Goal: Transaction & Acquisition: Purchase product/service

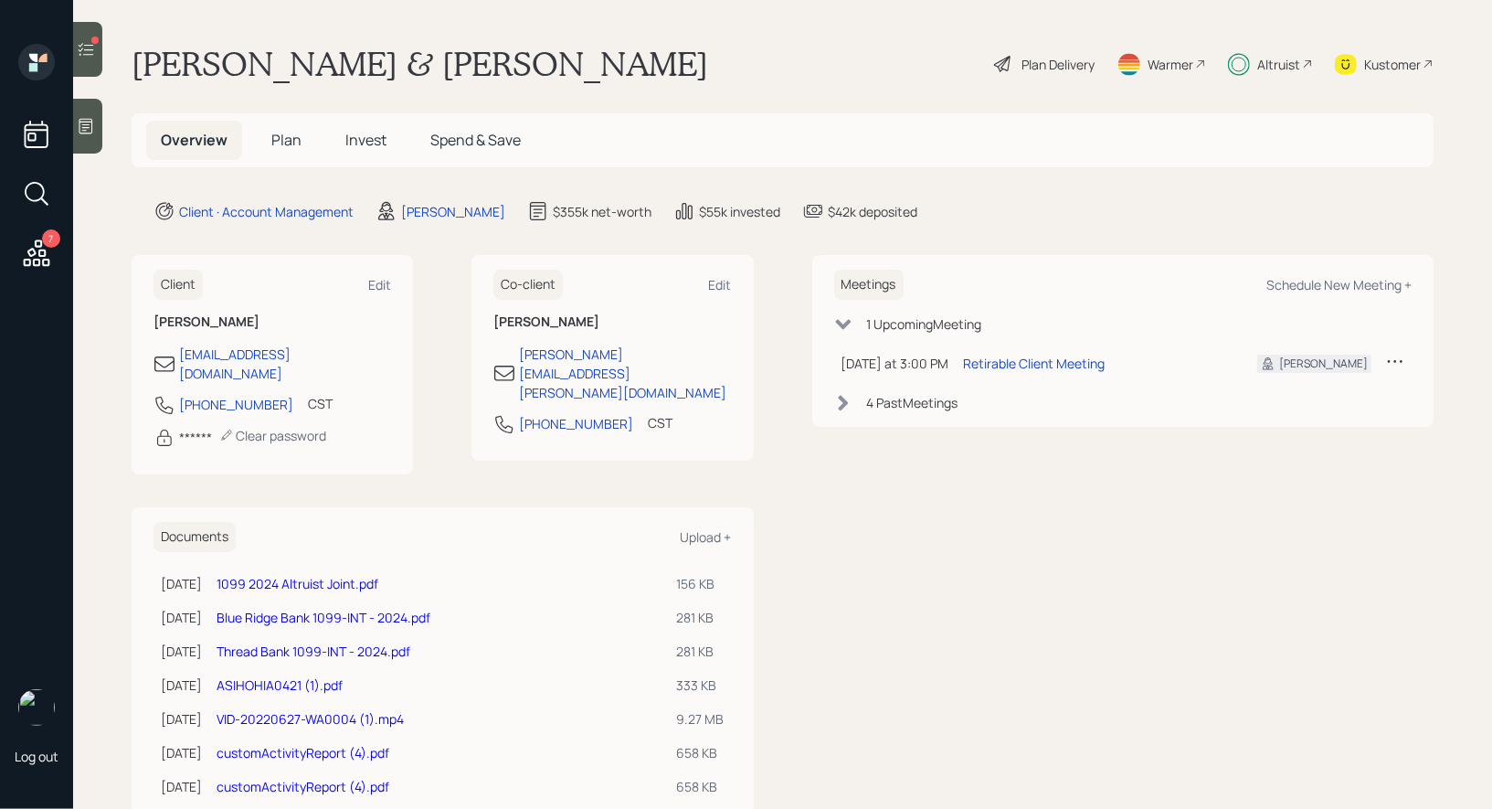
click at [280, 143] on span "Plan" at bounding box center [286, 140] width 30 height 20
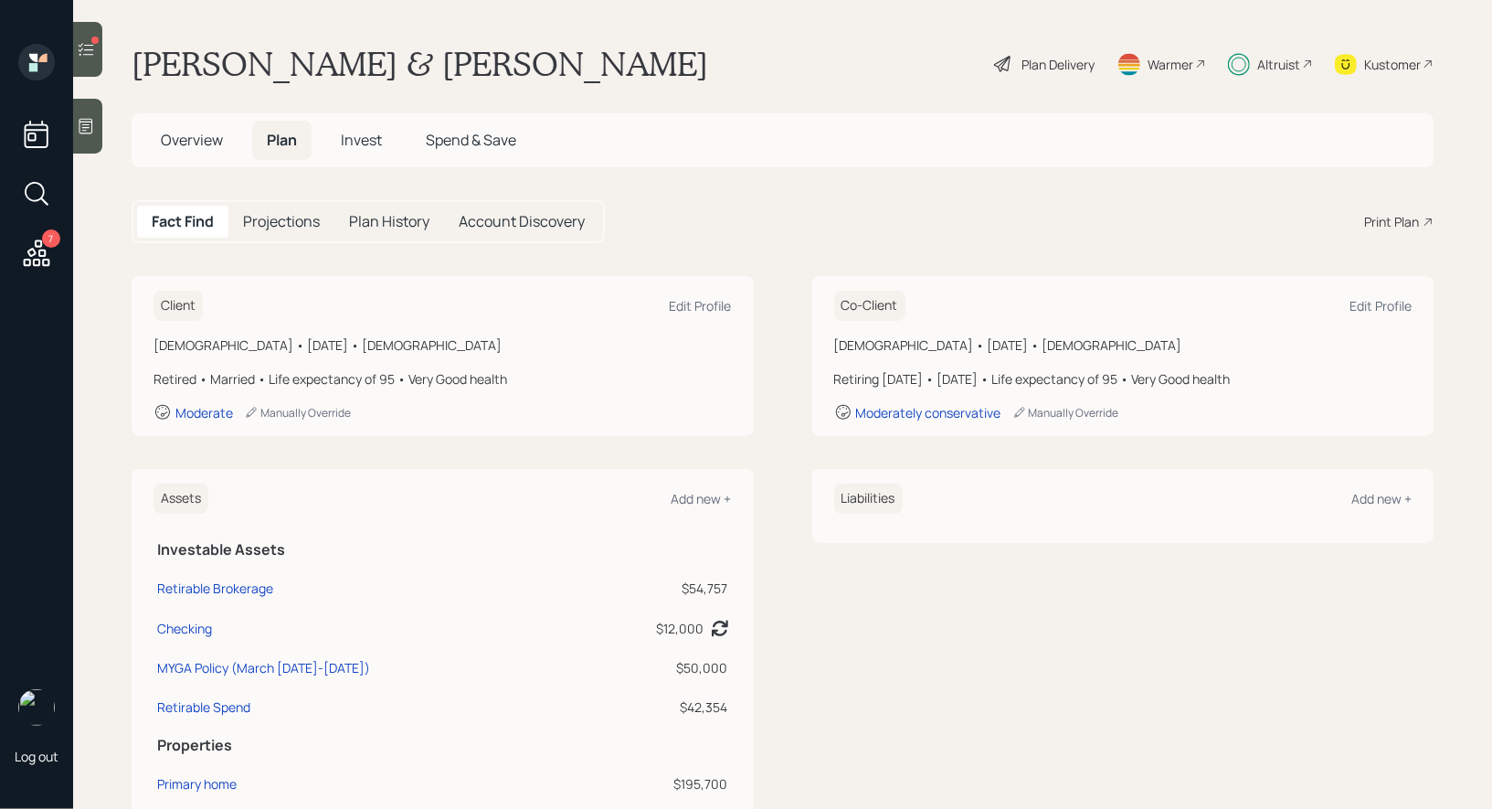
click at [1025, 65] on div "Plan Delivery" at bounding box center [1057, 64] width 73 height 19
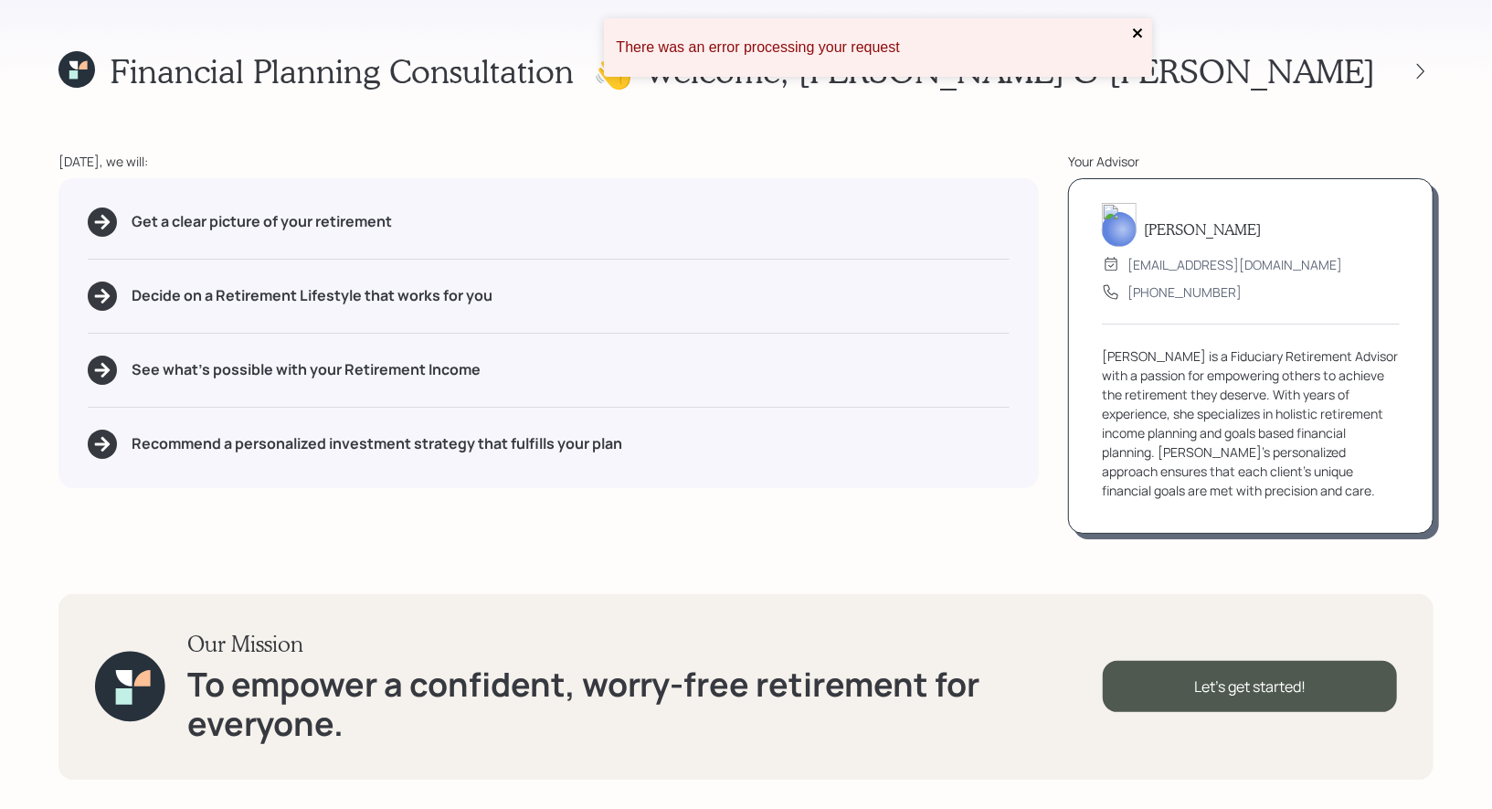
click at [1140, 31] on icon "close" at bounding box center [1138, 33] width 13 height 15
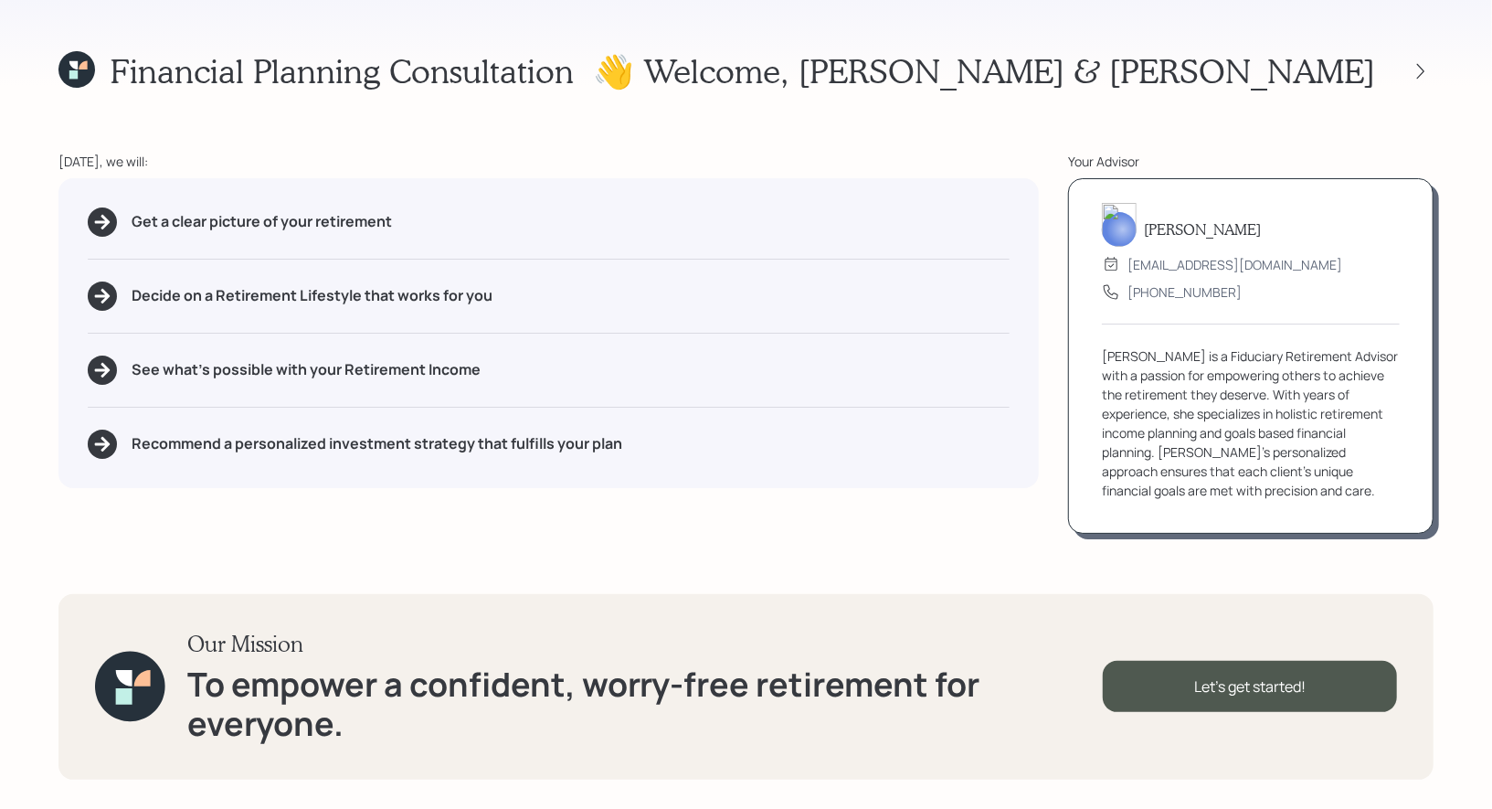
click at [69, 69] on icon at bounding box center [76, 69] width 37 height 37
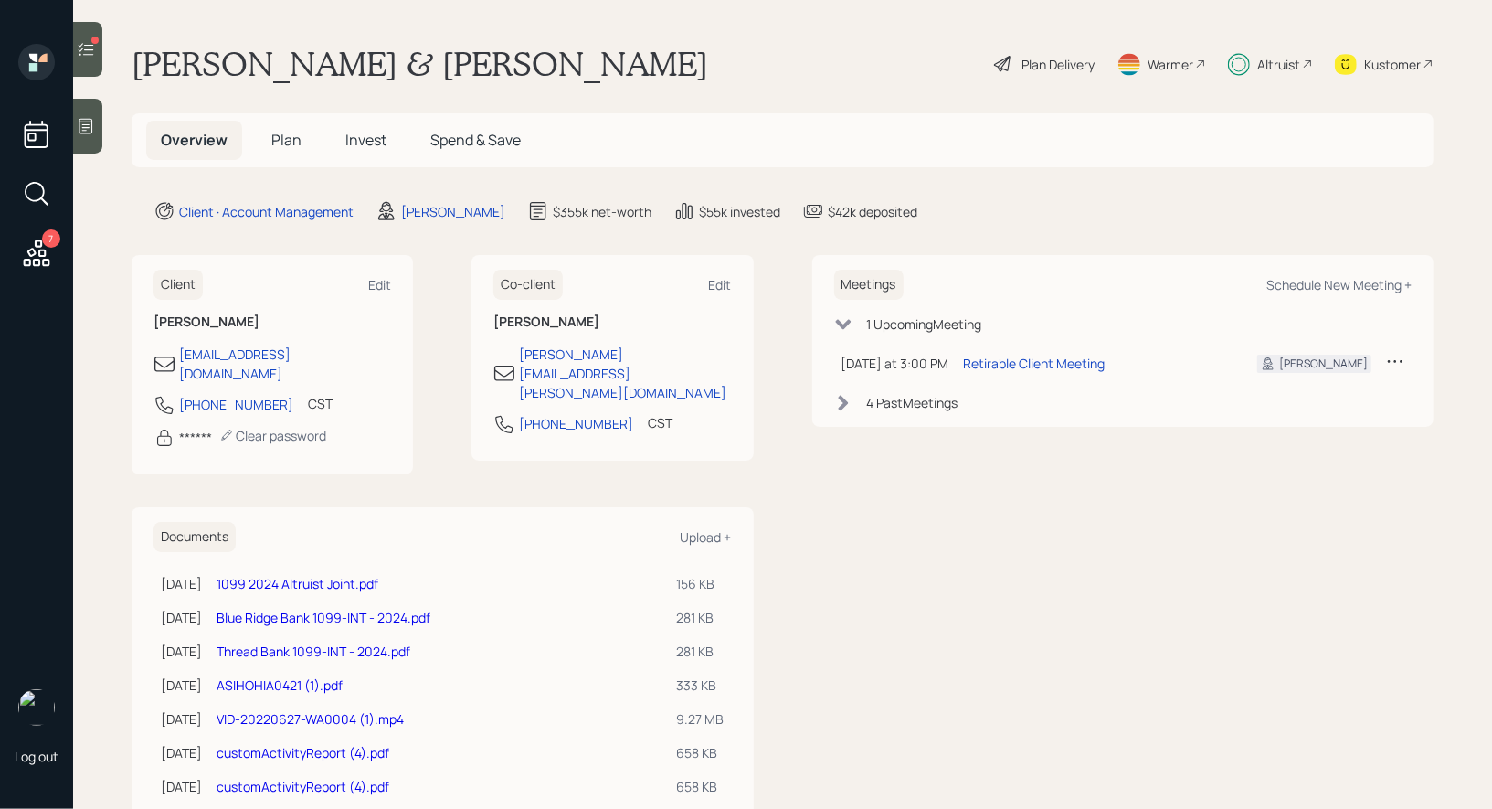
click at [1001, 59] on icon at bounding box center [1003, 64] width 22 height 22
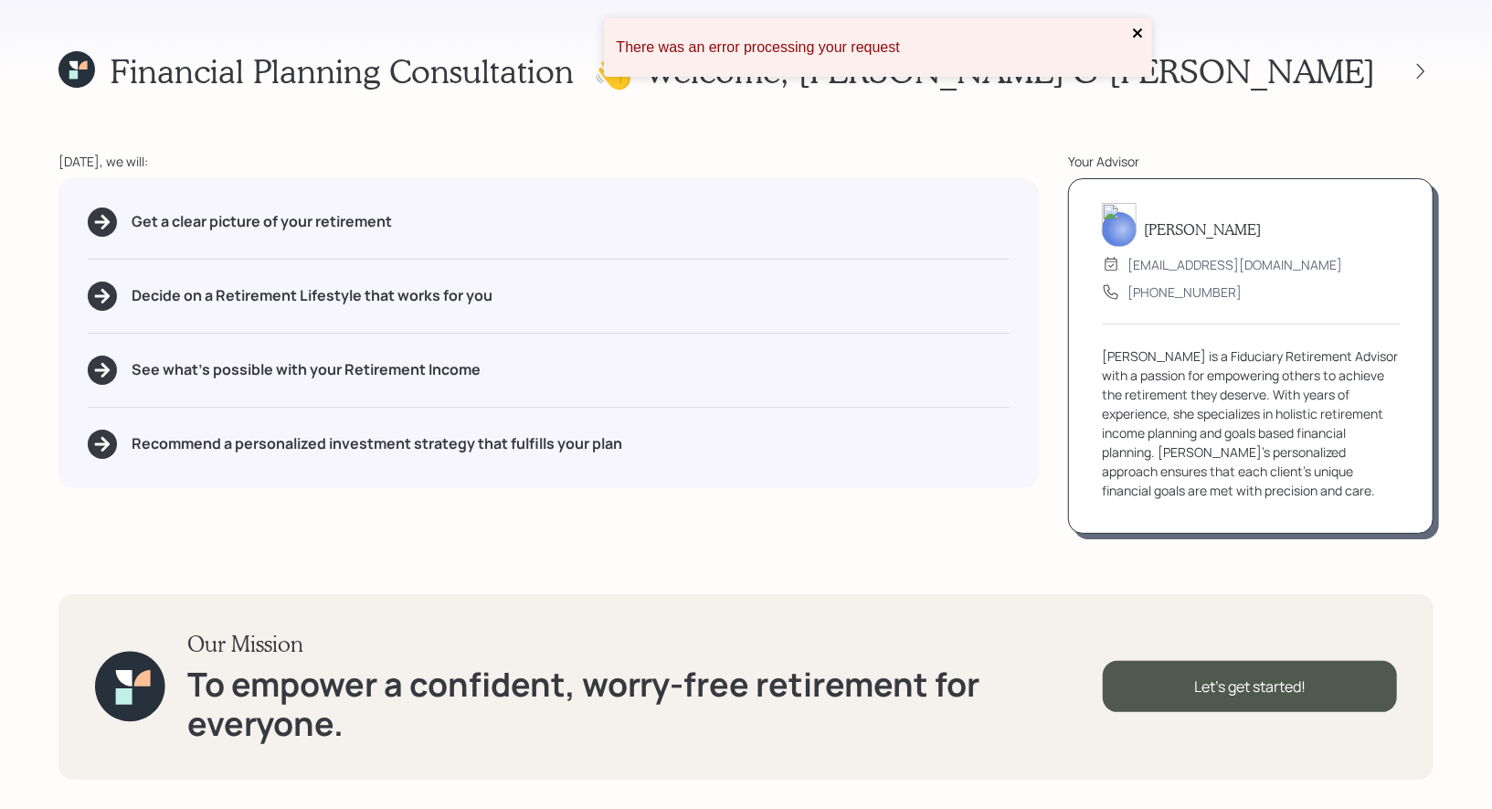
click at [1132, 26] on icon "close" at bounding box center [1138, 33] width 13 height 15
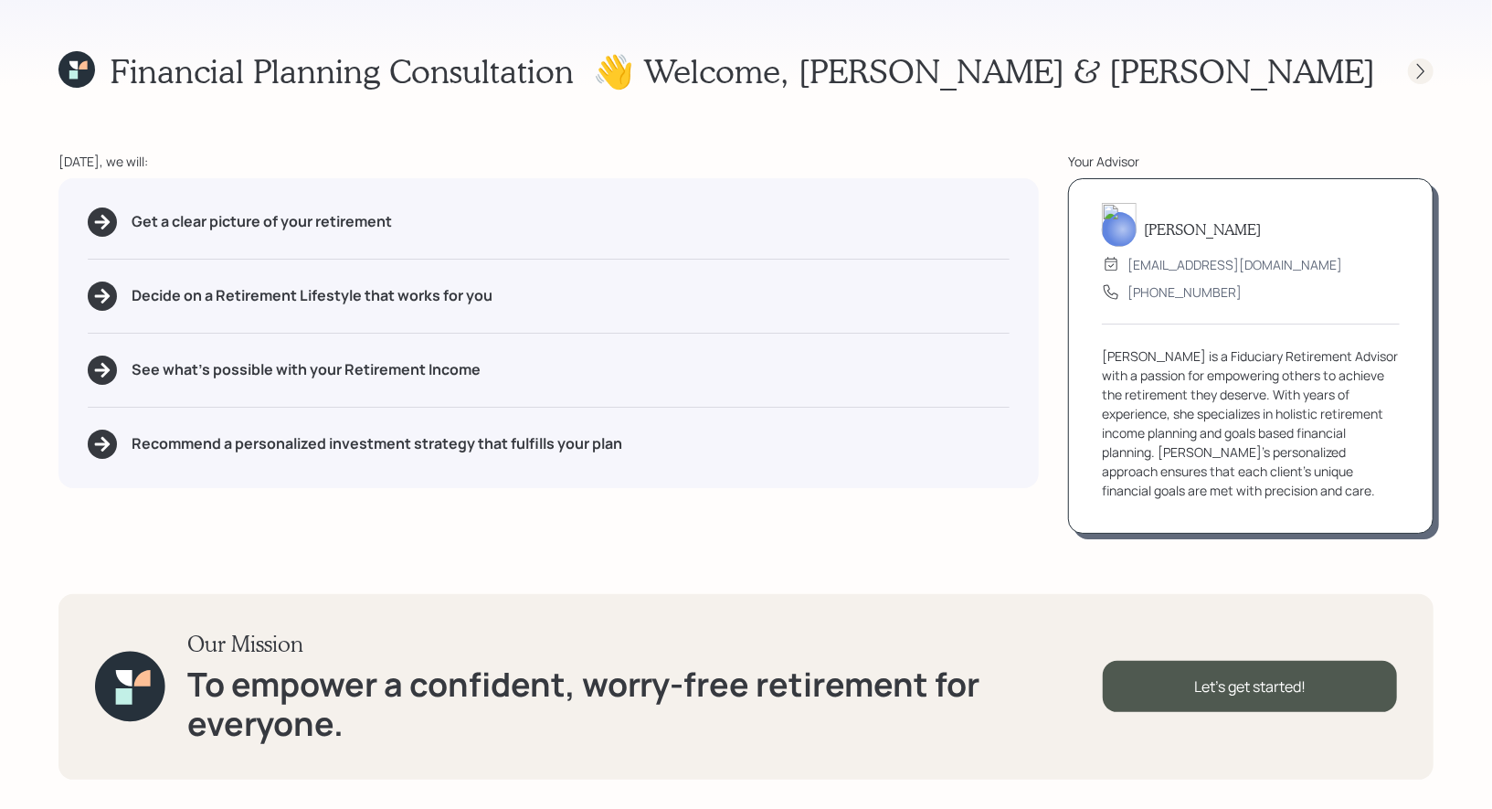
click at [1415, 70] on icon at bounding box center [1421, 71] width 18 height 18
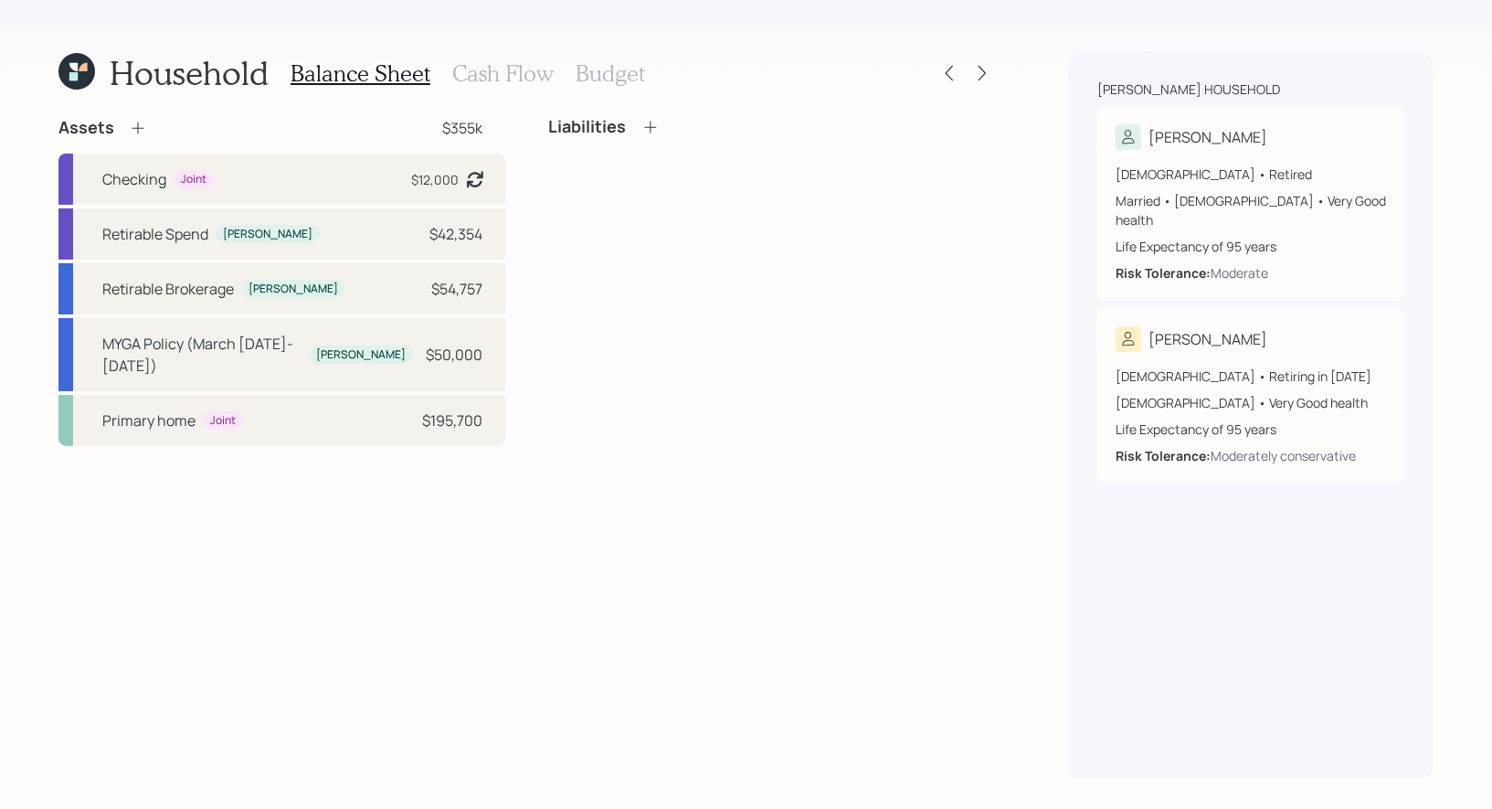
click at [513, 68] on h3 "Cash Flow" at bounding box center [502, 73] width 101 height 26
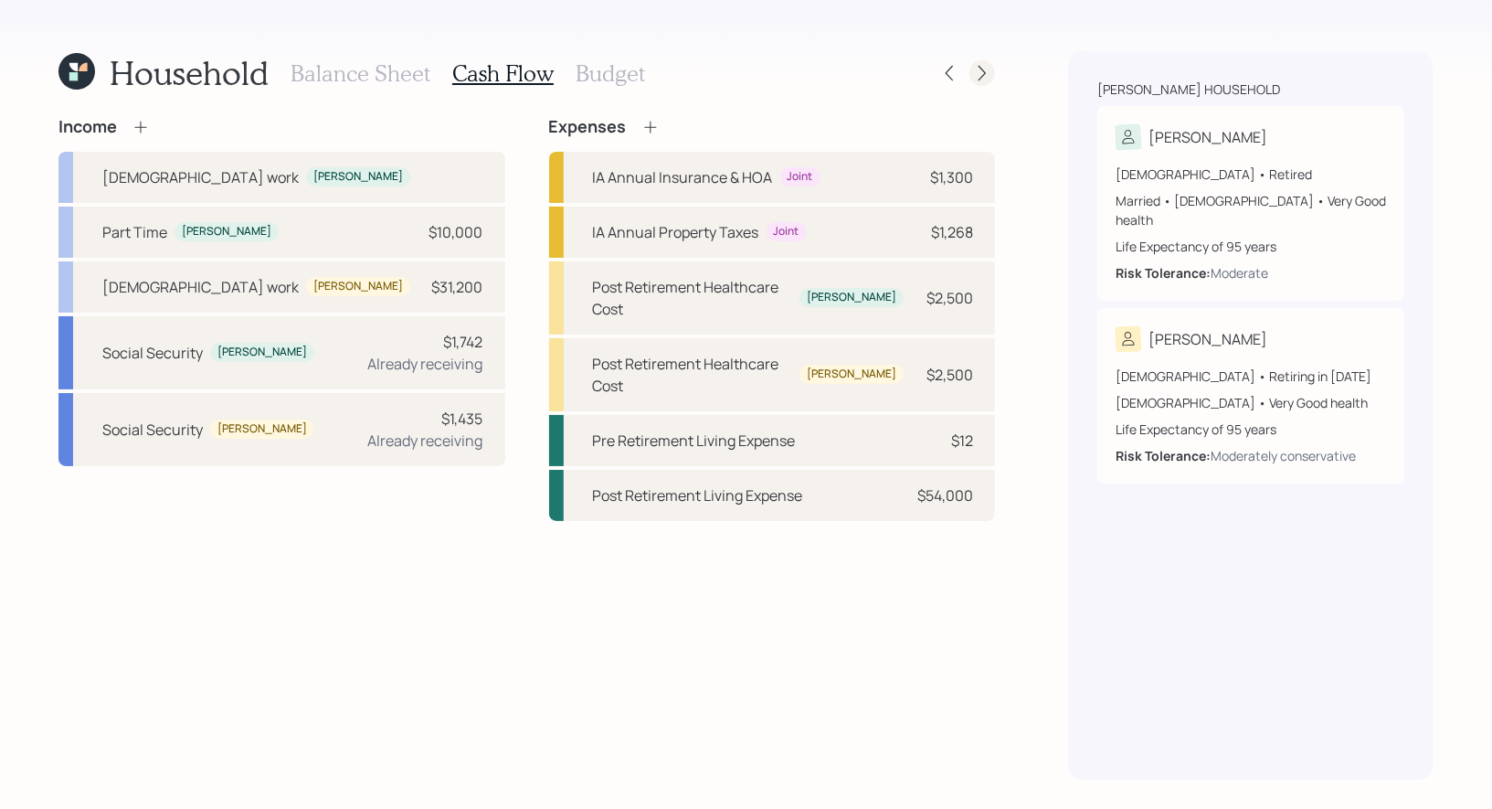
click at [982, 70] on icon at bounding box center [982, 73] width 18 height 18
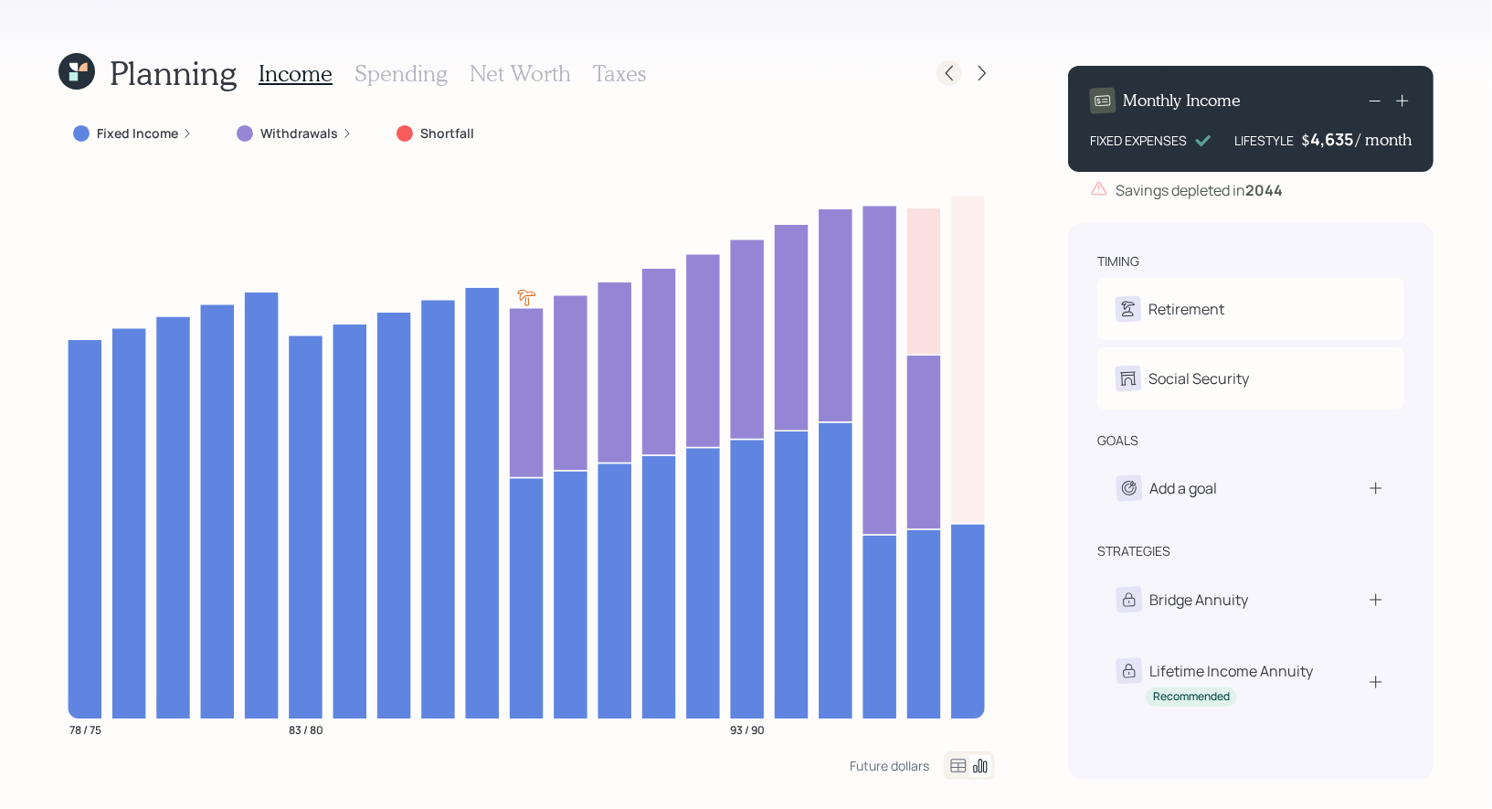
click at [951, 64] on icon at bounding box center [949, 73] width 18 height 18
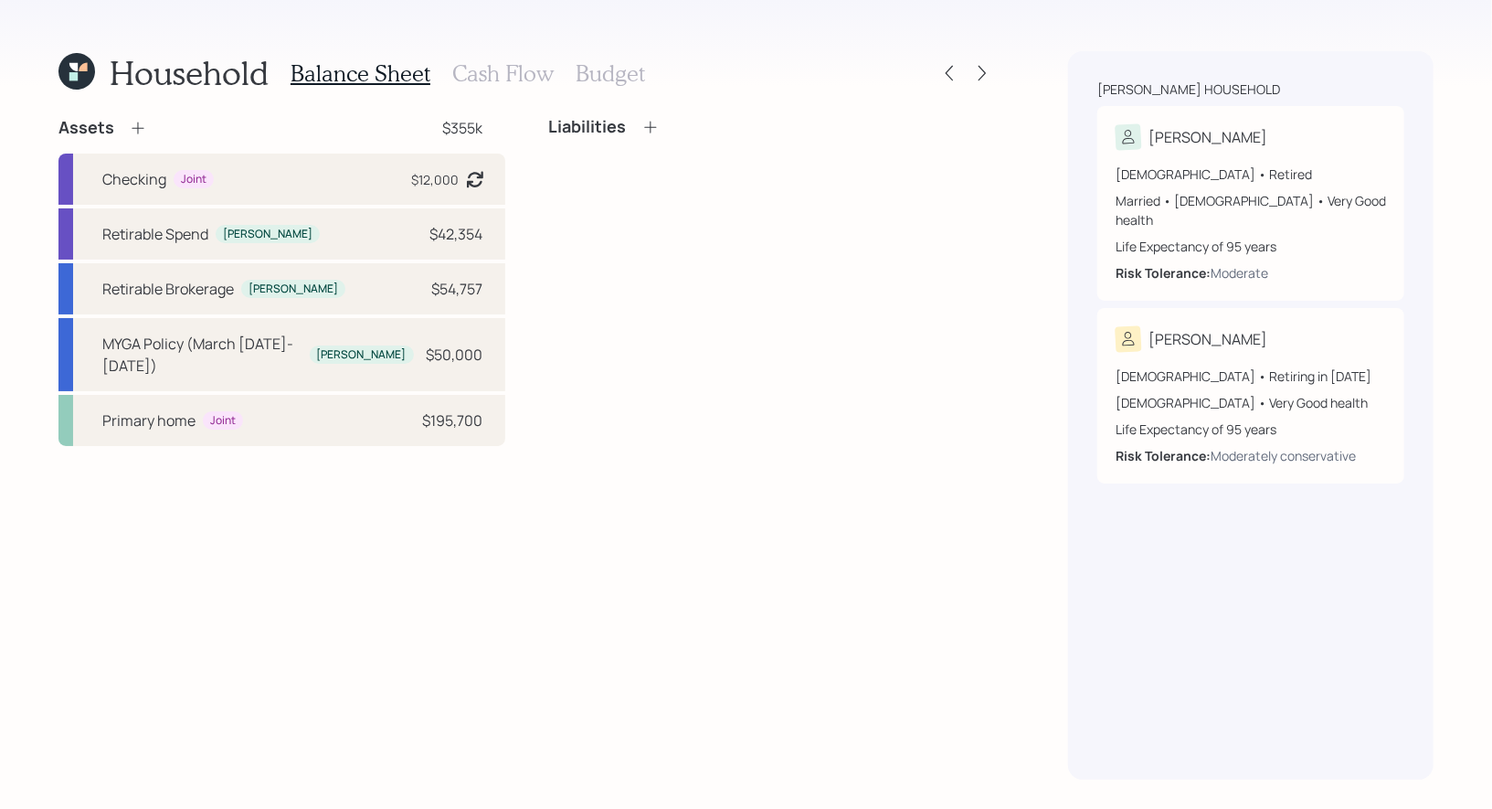
click at [511, 79] on h3 "Cash Flow" at bounding box center [502, 73] width 101 height 26
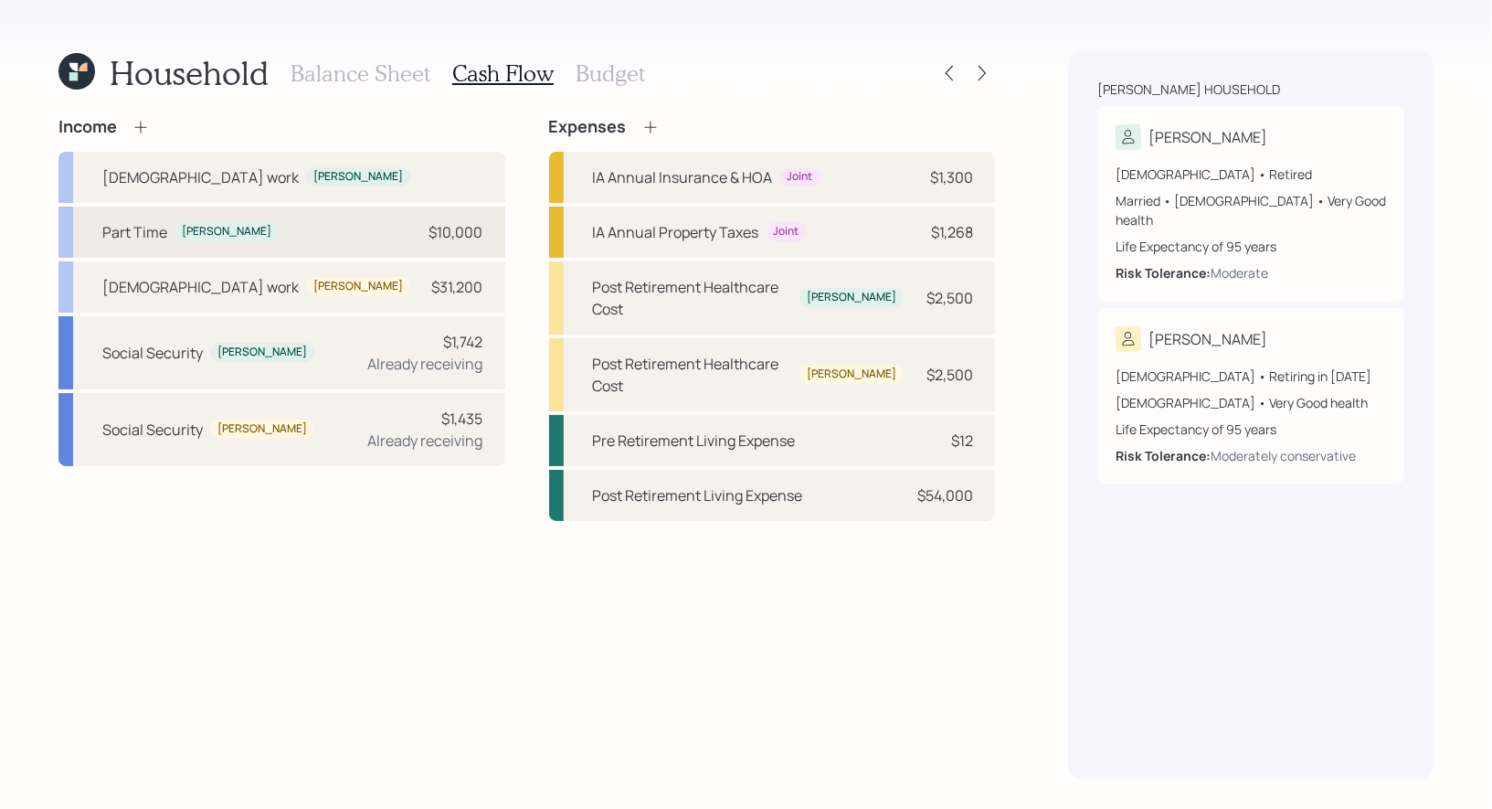
click at [277, 213] on div "Part Time John $10,000" at bounding box center [281, 231] width 447 height 51
select select "part_time"
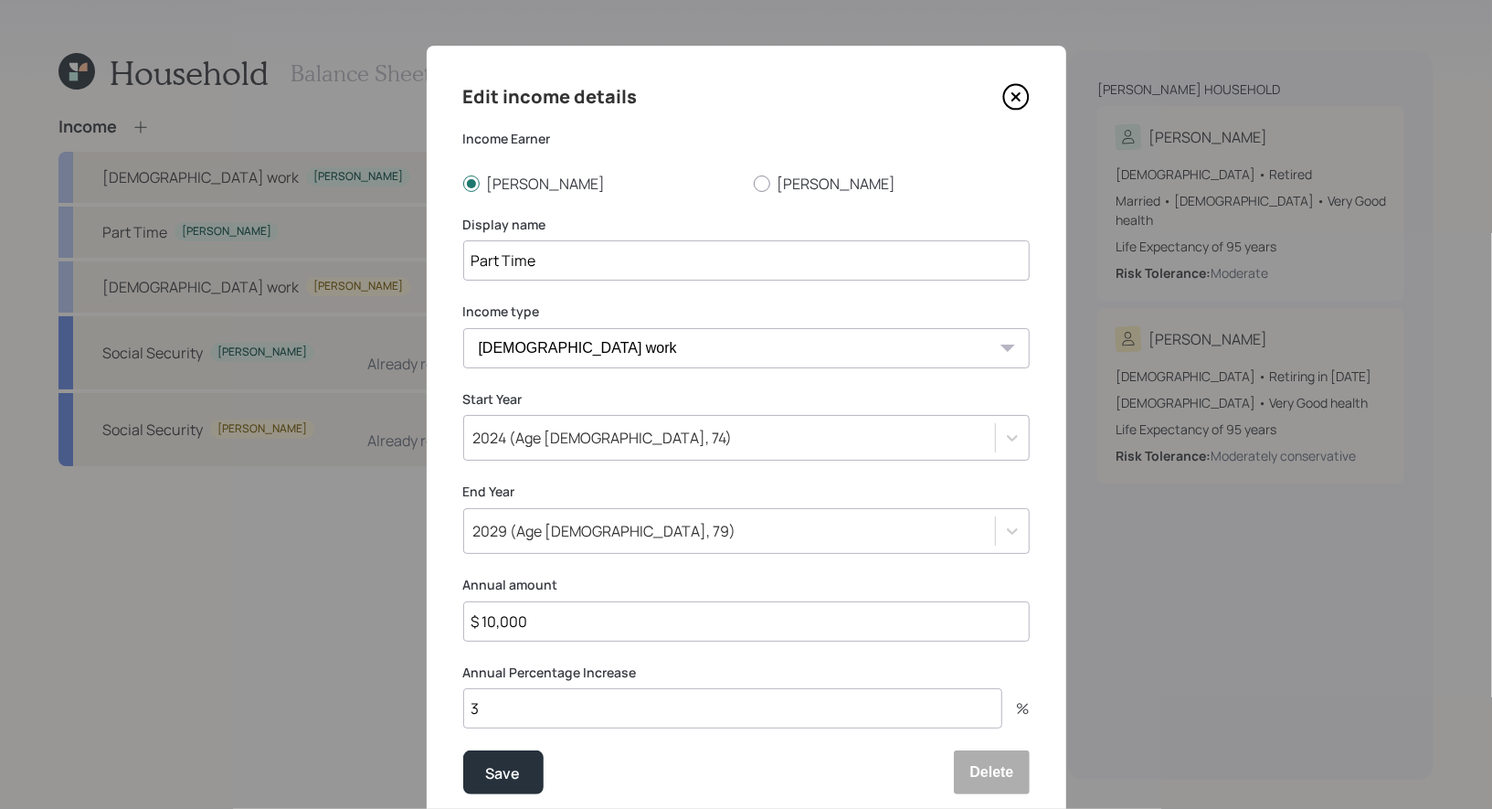
click at [1019, 96] on icon at bounding box center [1015, 96] width 27 height 27
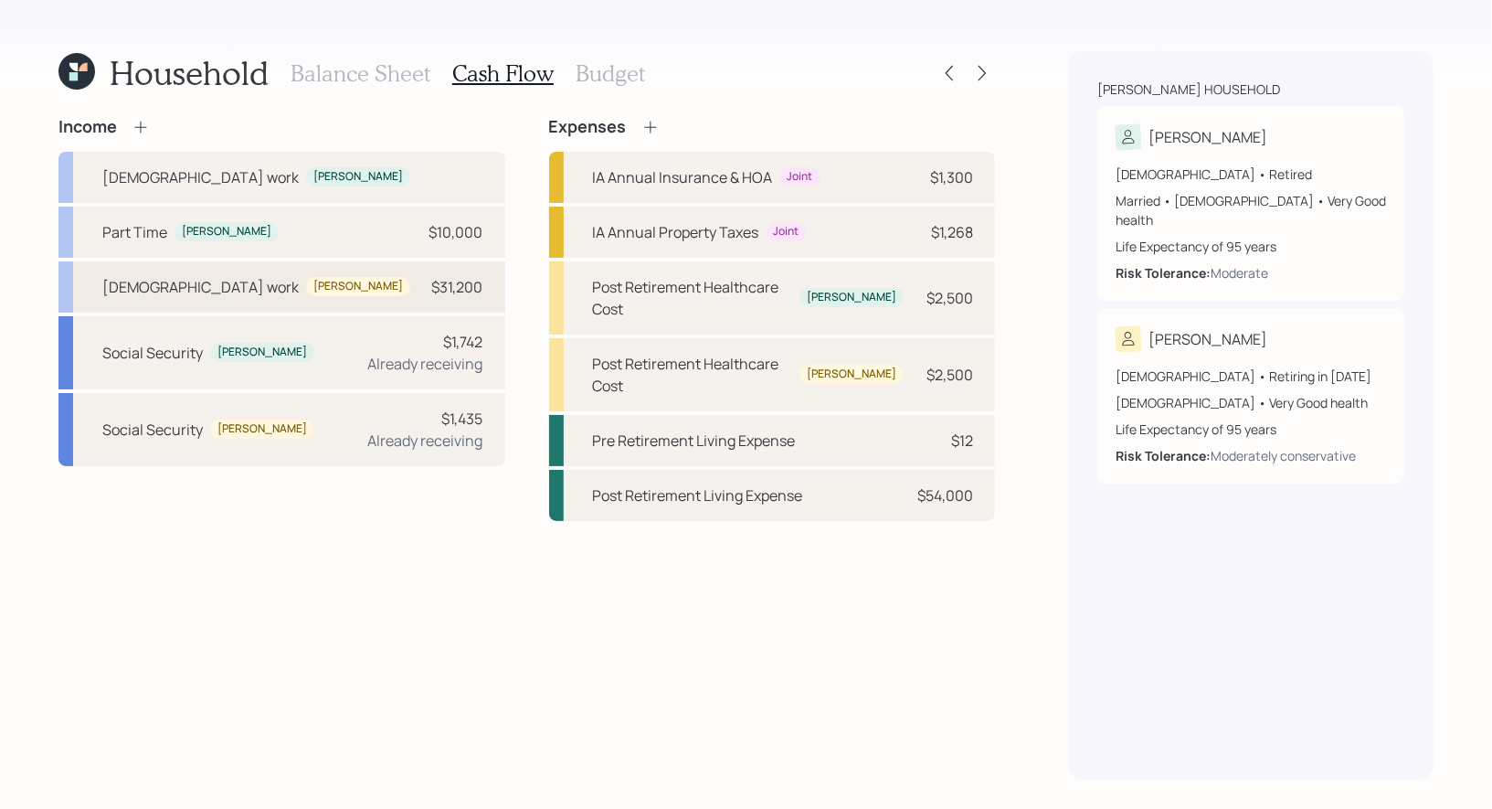
click at [311, 278] on div "Full-time work Barbara $31,200" at bounding box center [281, 286] width 447 height 51
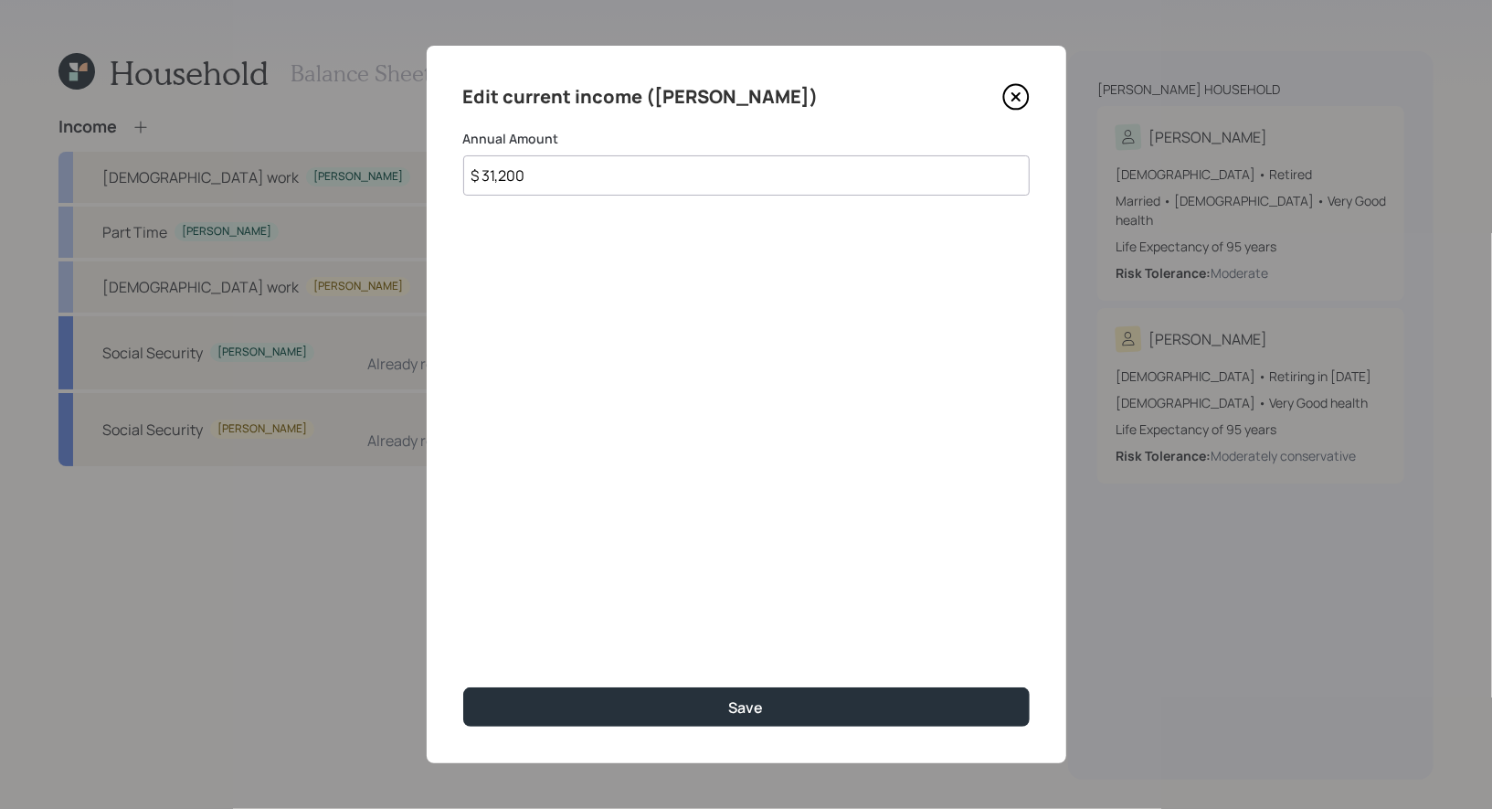
click at [1025, 96] on icon at bounding box center [1015, 96] width 27 height 27
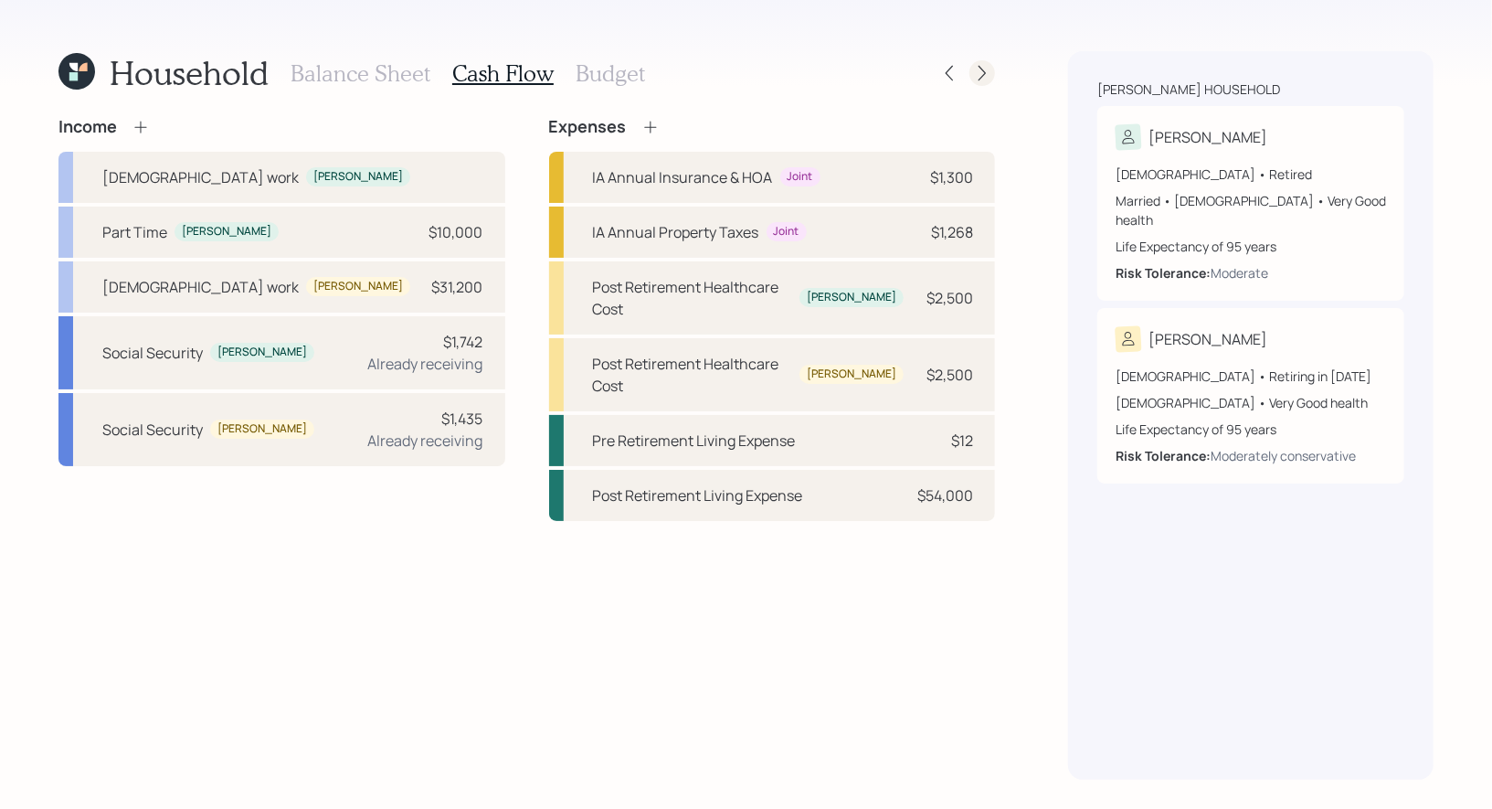
click at [986, 75] on icon at bounding box center [982, 73] width 18 height 18
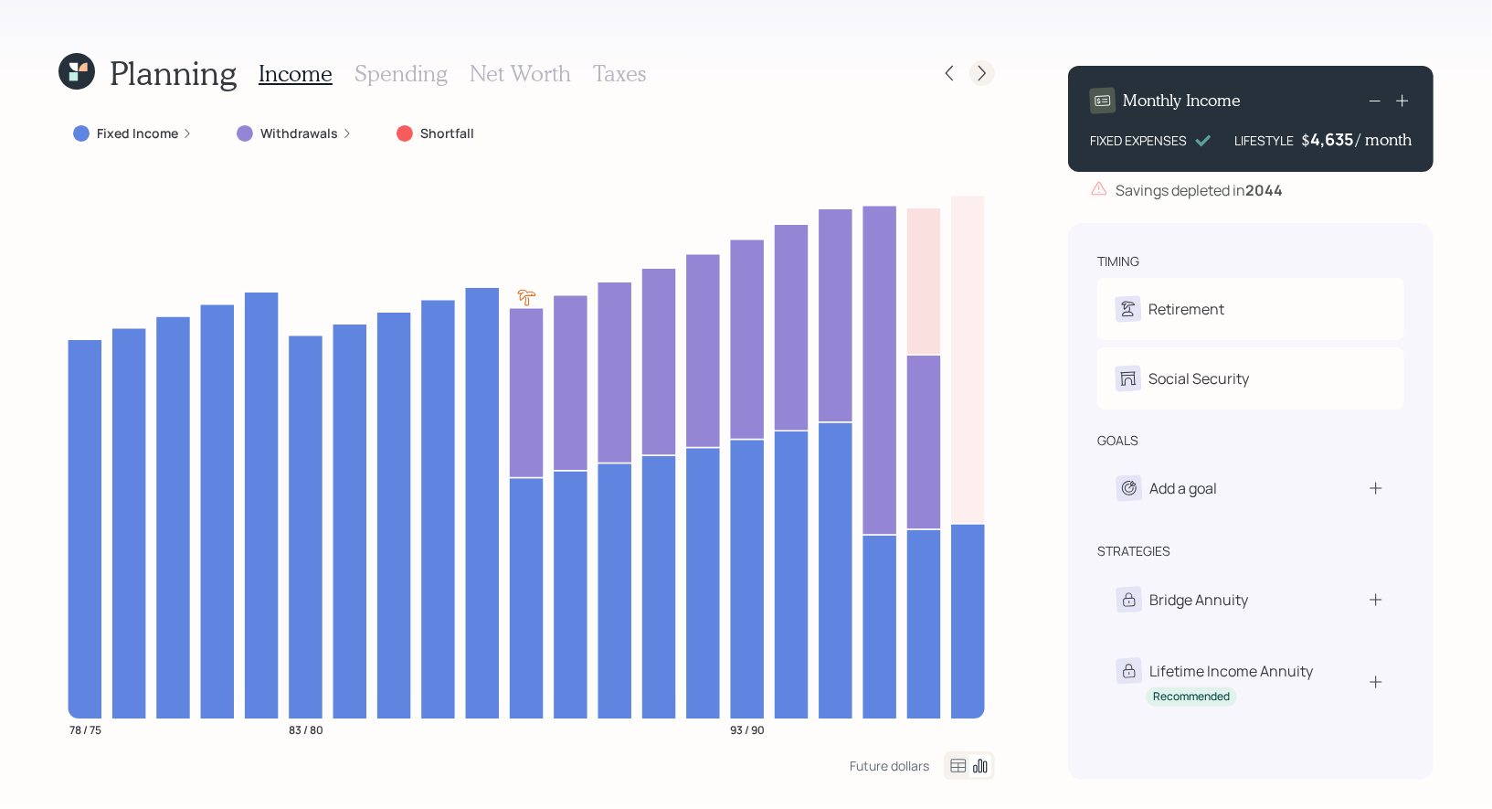
click at [982, 76] on icon at bounding box center [982, 74] width 7 height 16
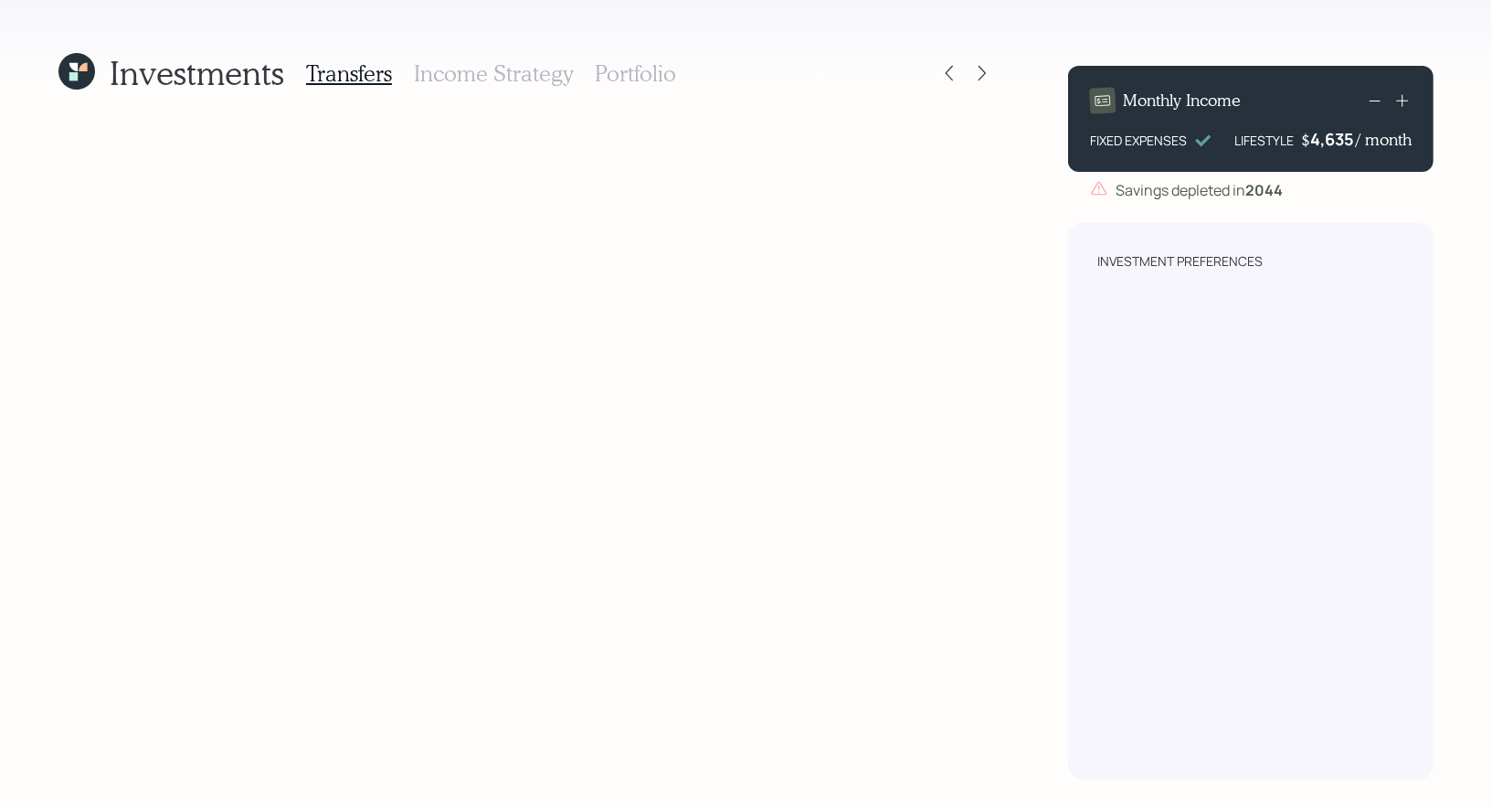
click at [82, 69] on icon at bounding box center [83, 67] width 8 height 8
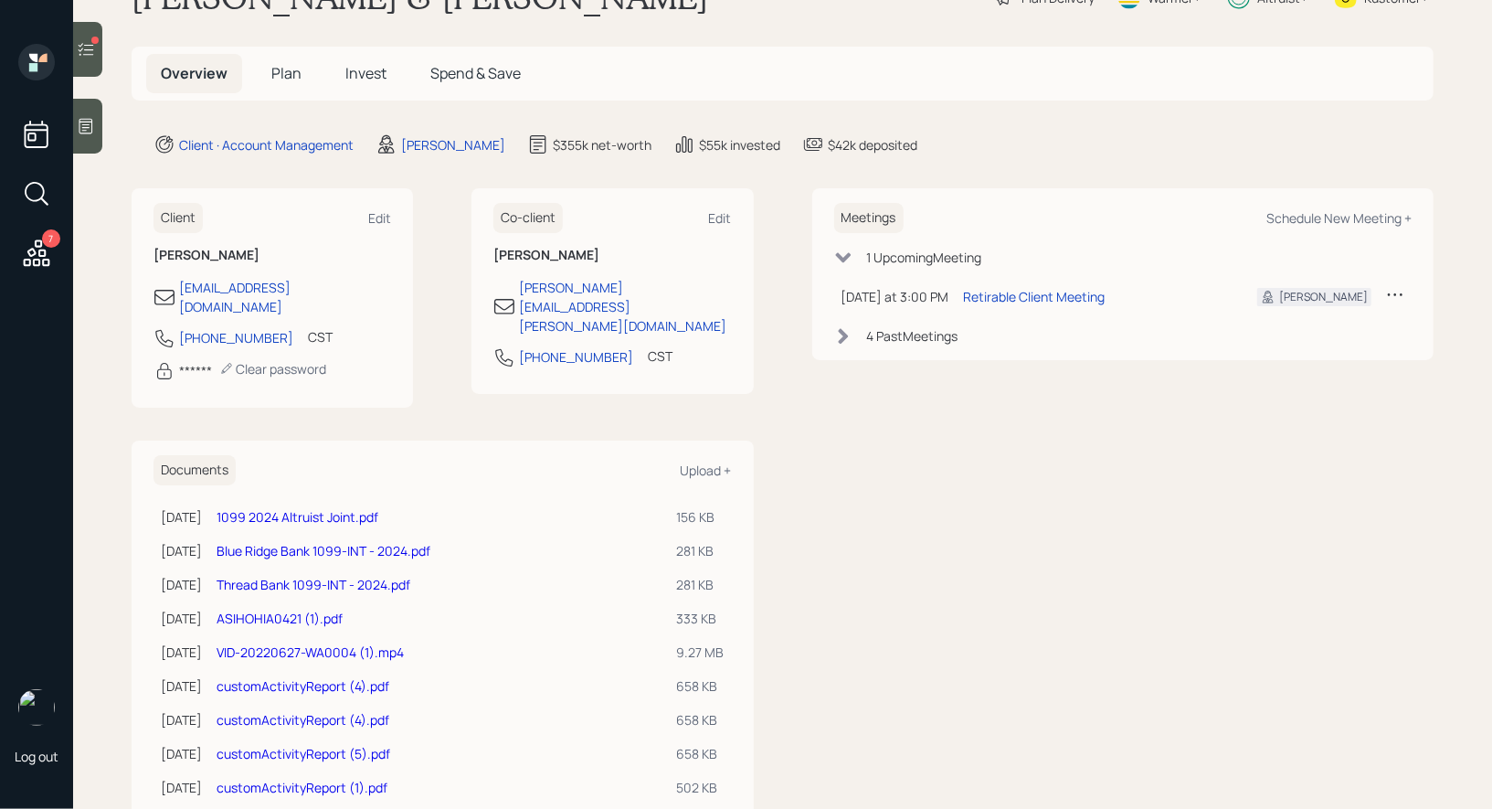
scroll to position [113, 0]
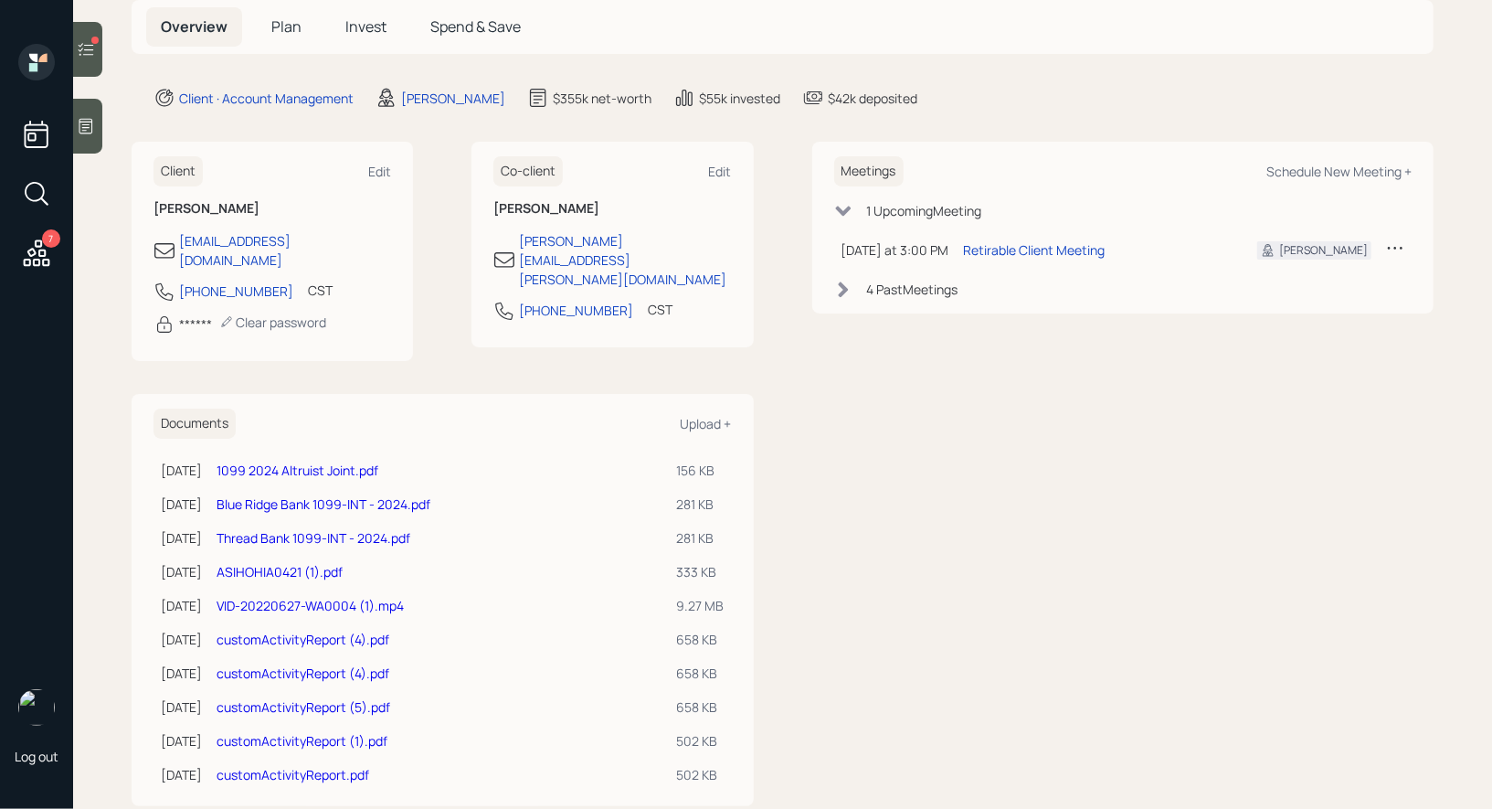
click at [370, 26] on span "Invest" at bounding box center [365, 26] width 41 height 20
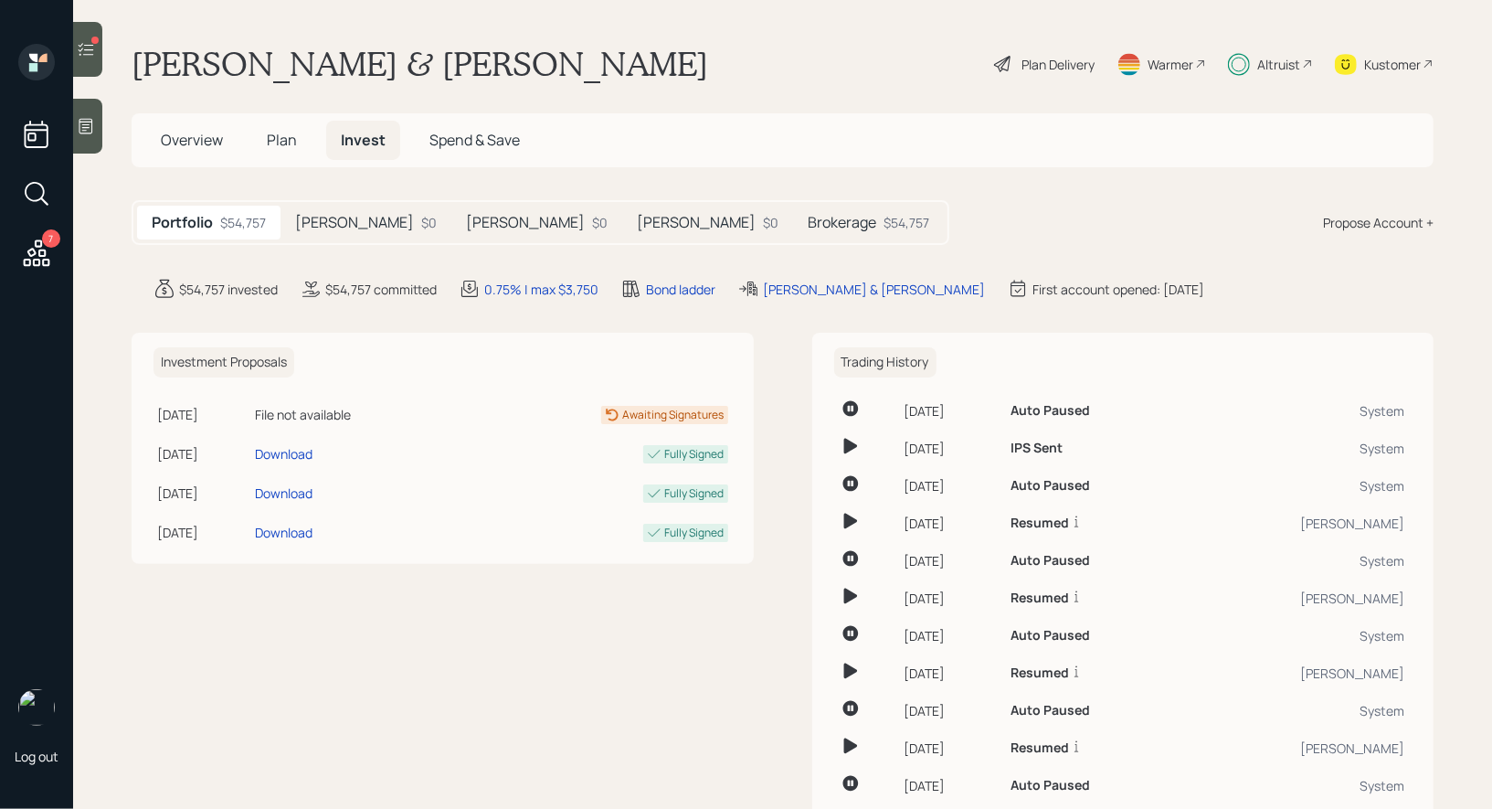
click at [808, 222] on h5 "Brokerage" at bounding box center [842, 222] width 69 height 17
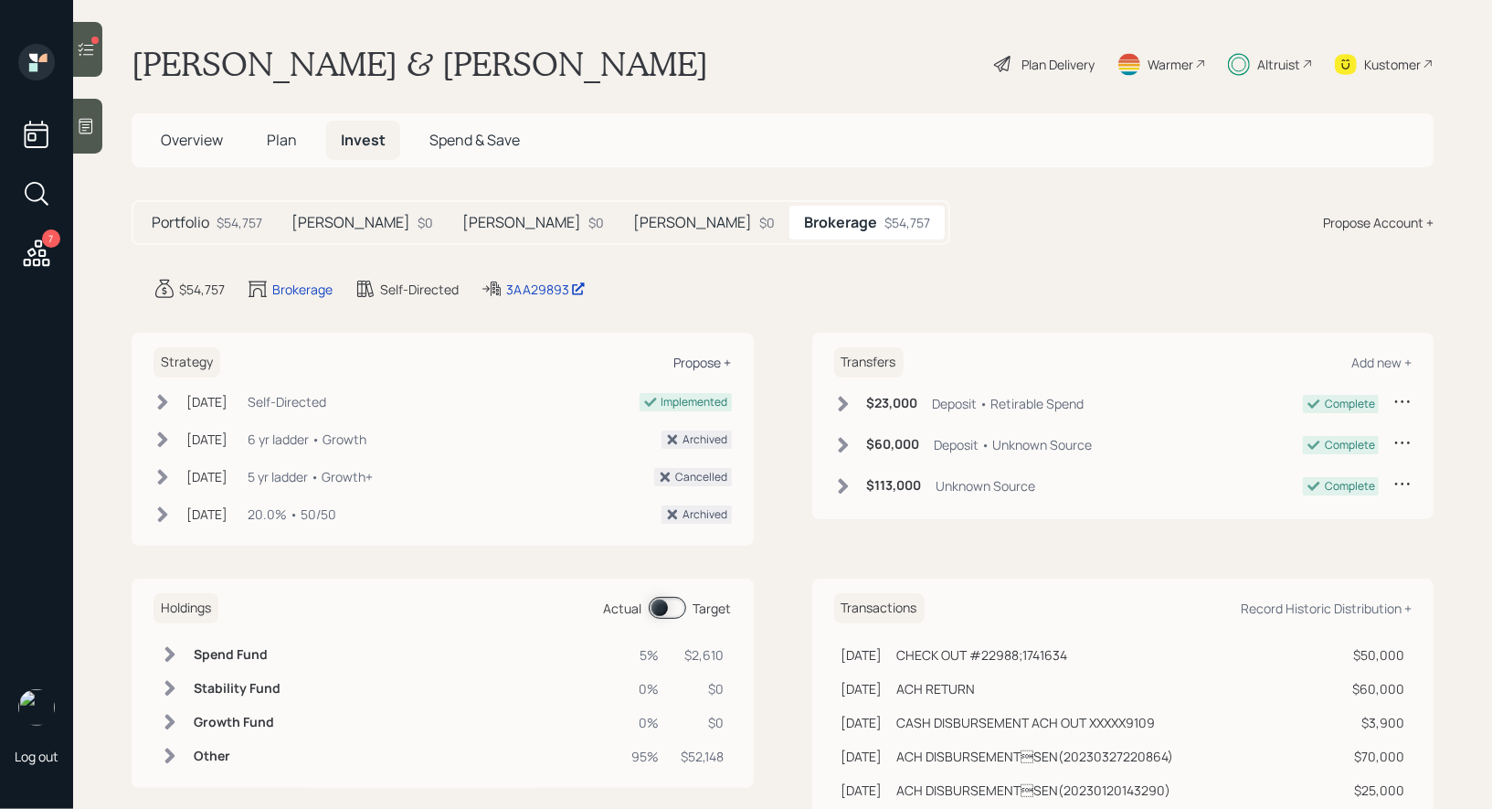
click at [694, 359] on div "Propose +" at bounding box center [703, 362] width 58 height 17
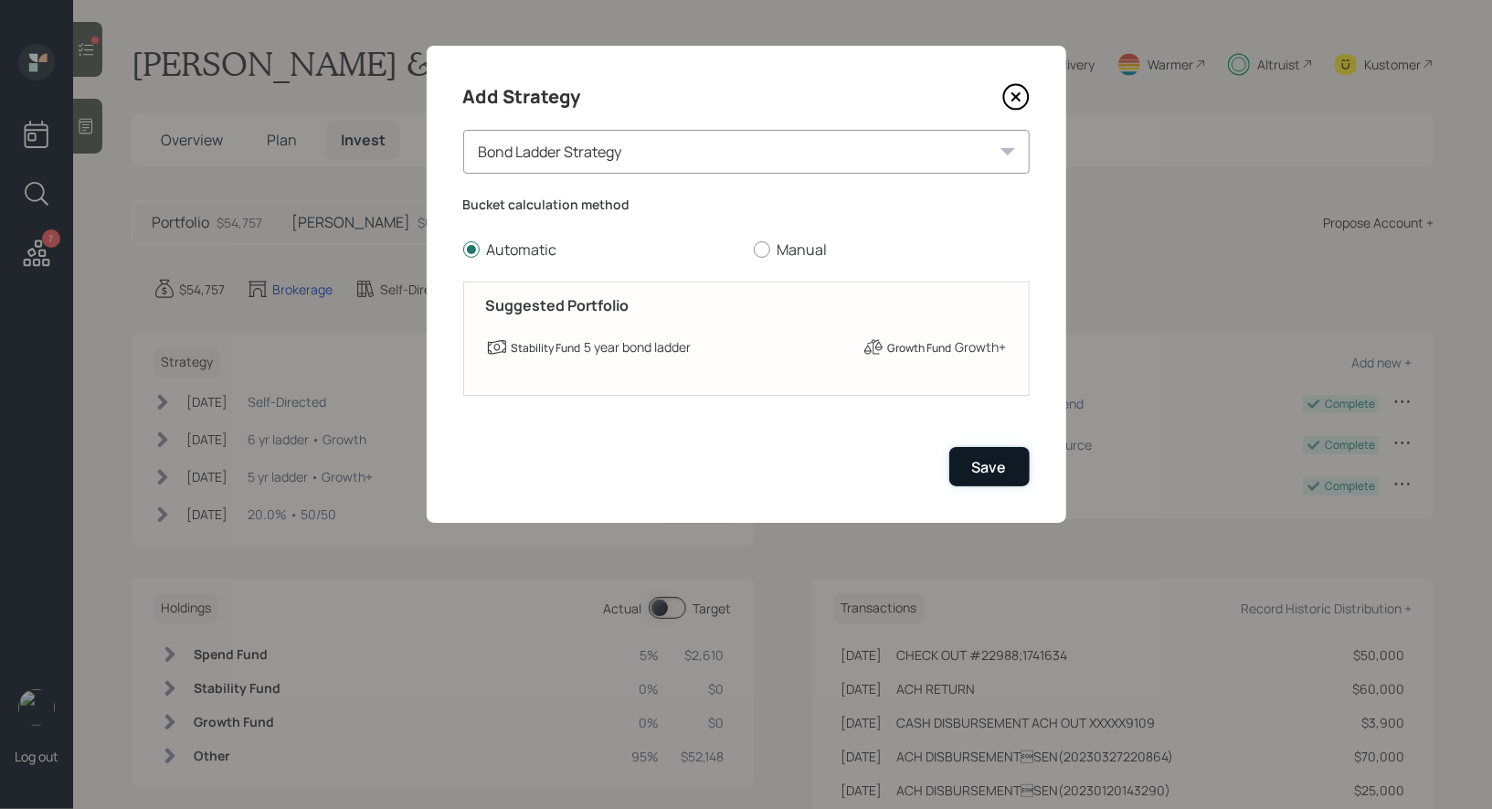
click at [1000, 463] on div "Save" at bounding box center [989, 467] width 35 height 20
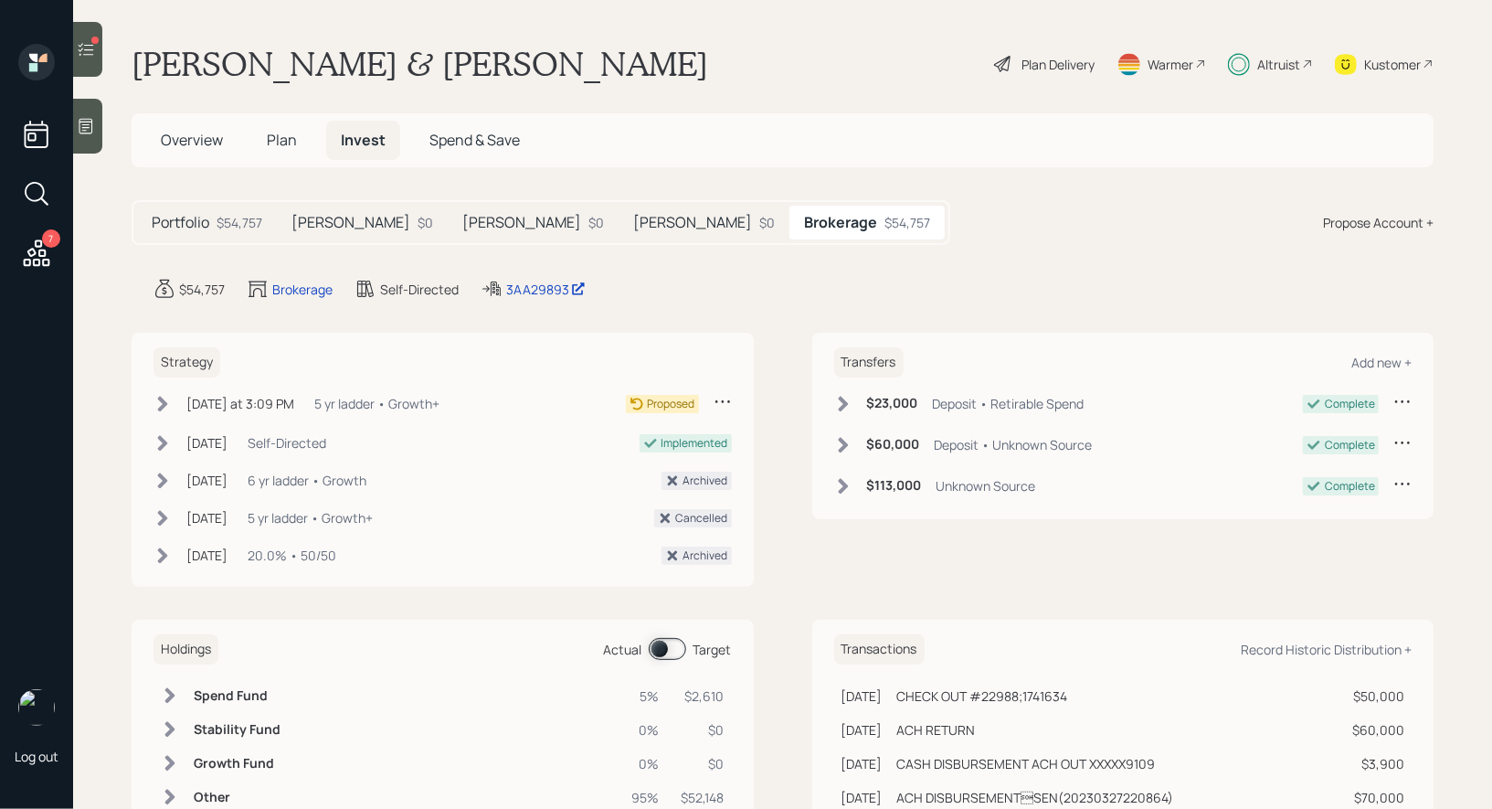
click at [166, 395] on icon at bounding box center [162, 404] width 18 height 18
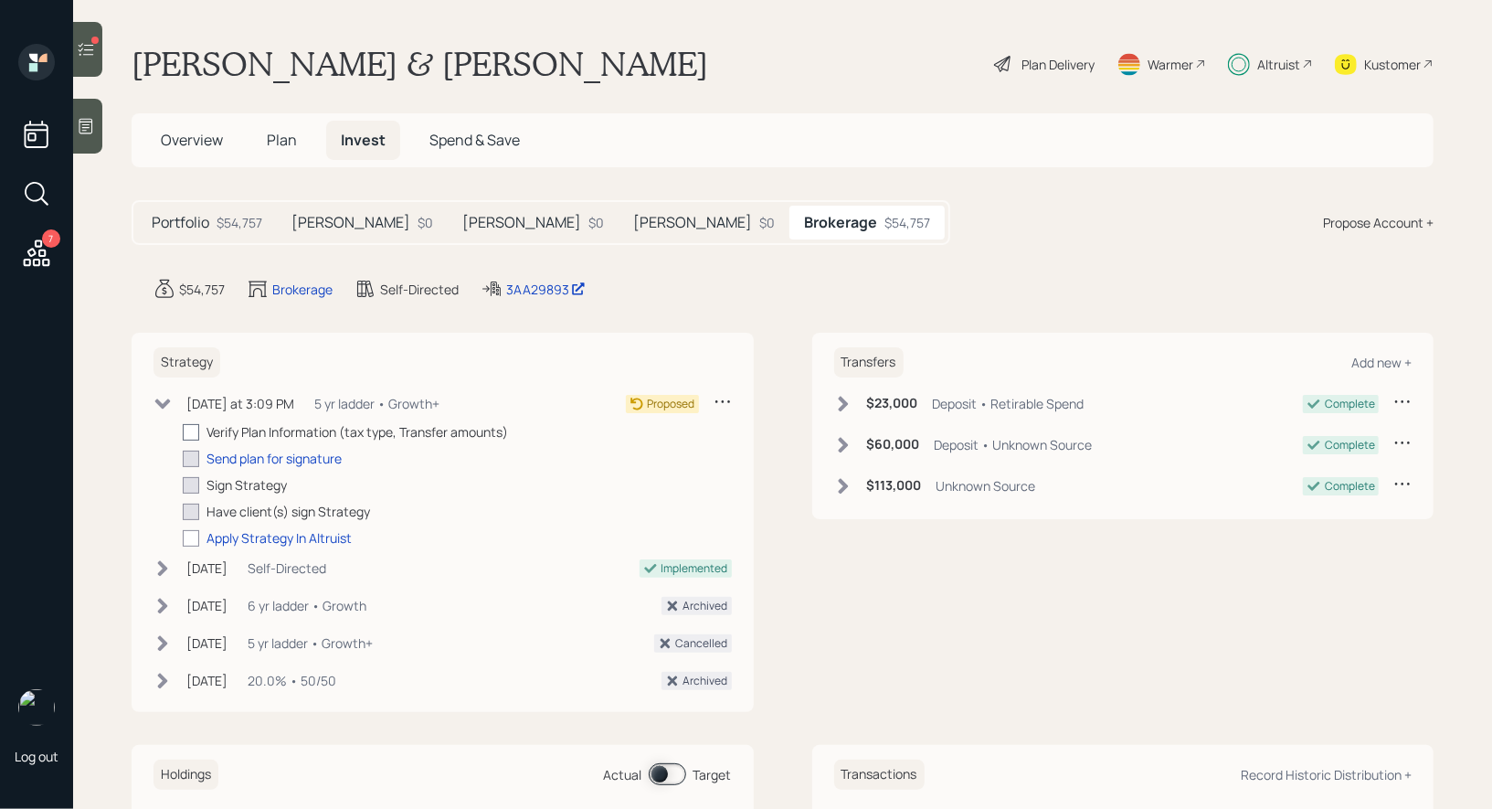
click at [191, 439] on div at bounding box center [191, 432] width 16 height 16
click at [183, 432] on input "checkbox" at bounding box center [182, 431] width 1 height 1
checkbox input "true"
click at [276, 139] on span "Plan" at bounding box center [282, 140] width 30 height 20
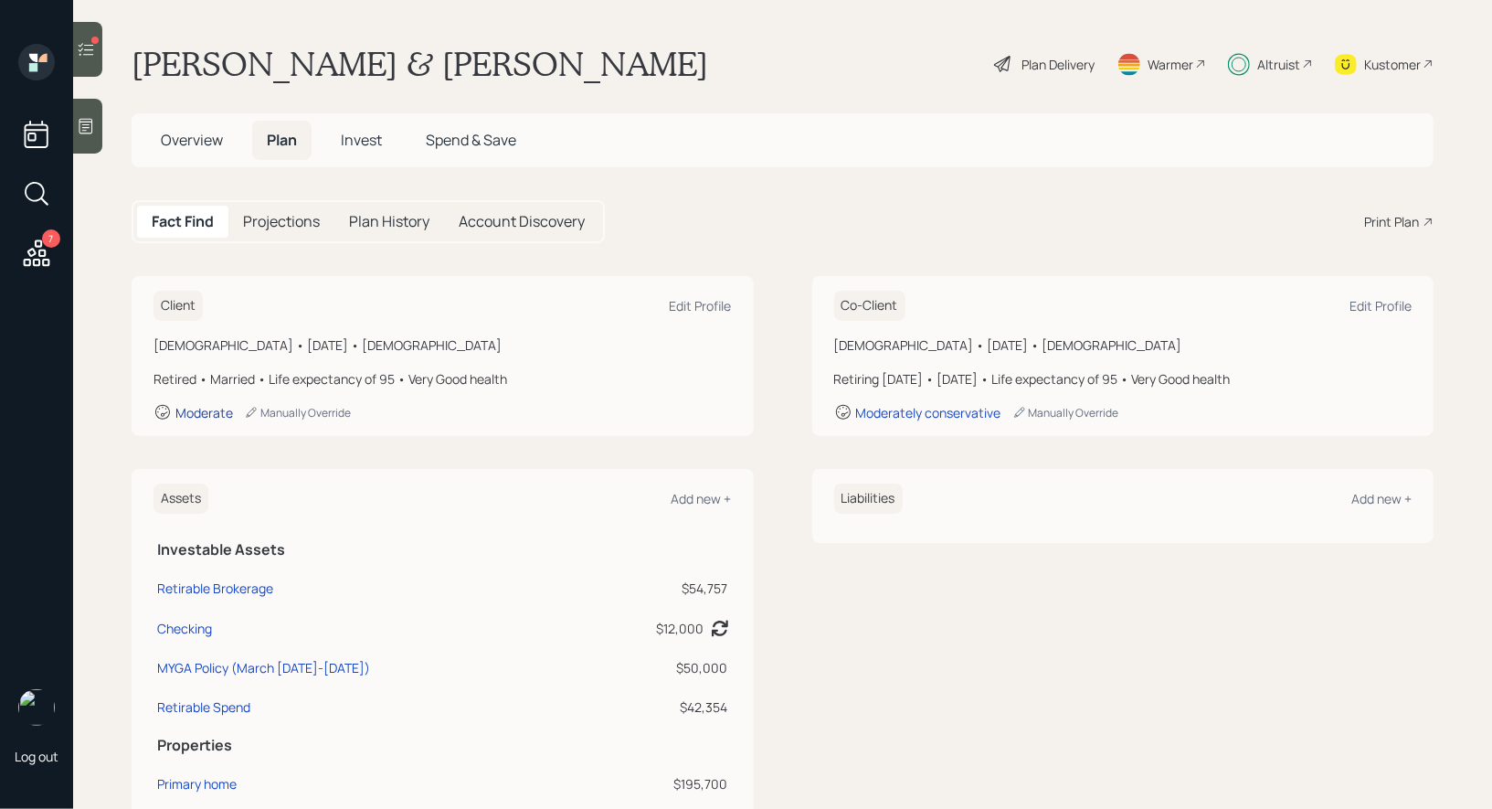
click at [200, 406] on div "Moderate" at bounding box center [204, 412] width 58 height 17
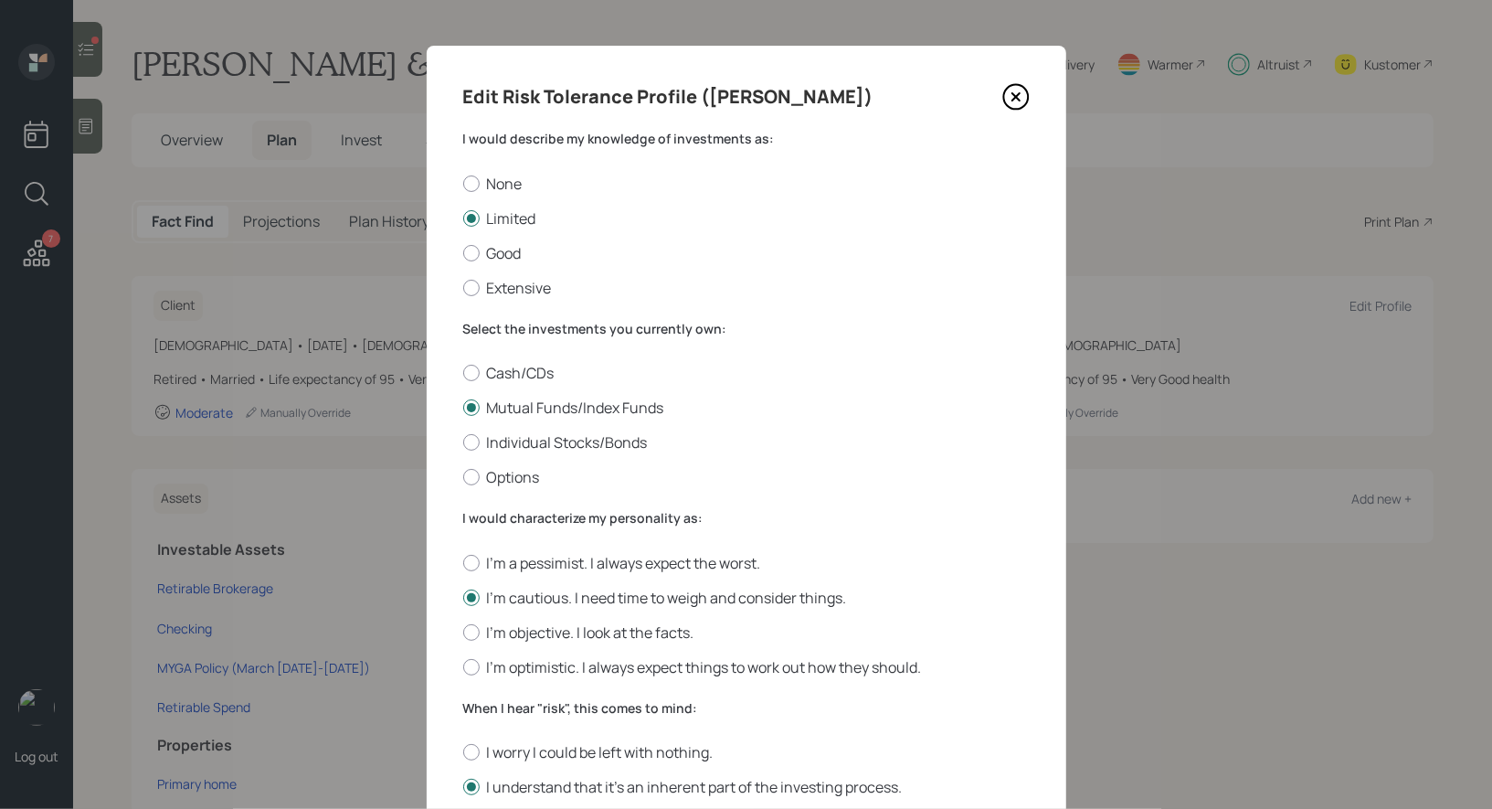
click at [1011, 100] on icon at bounding box center [1014, 96] width 7 height 7
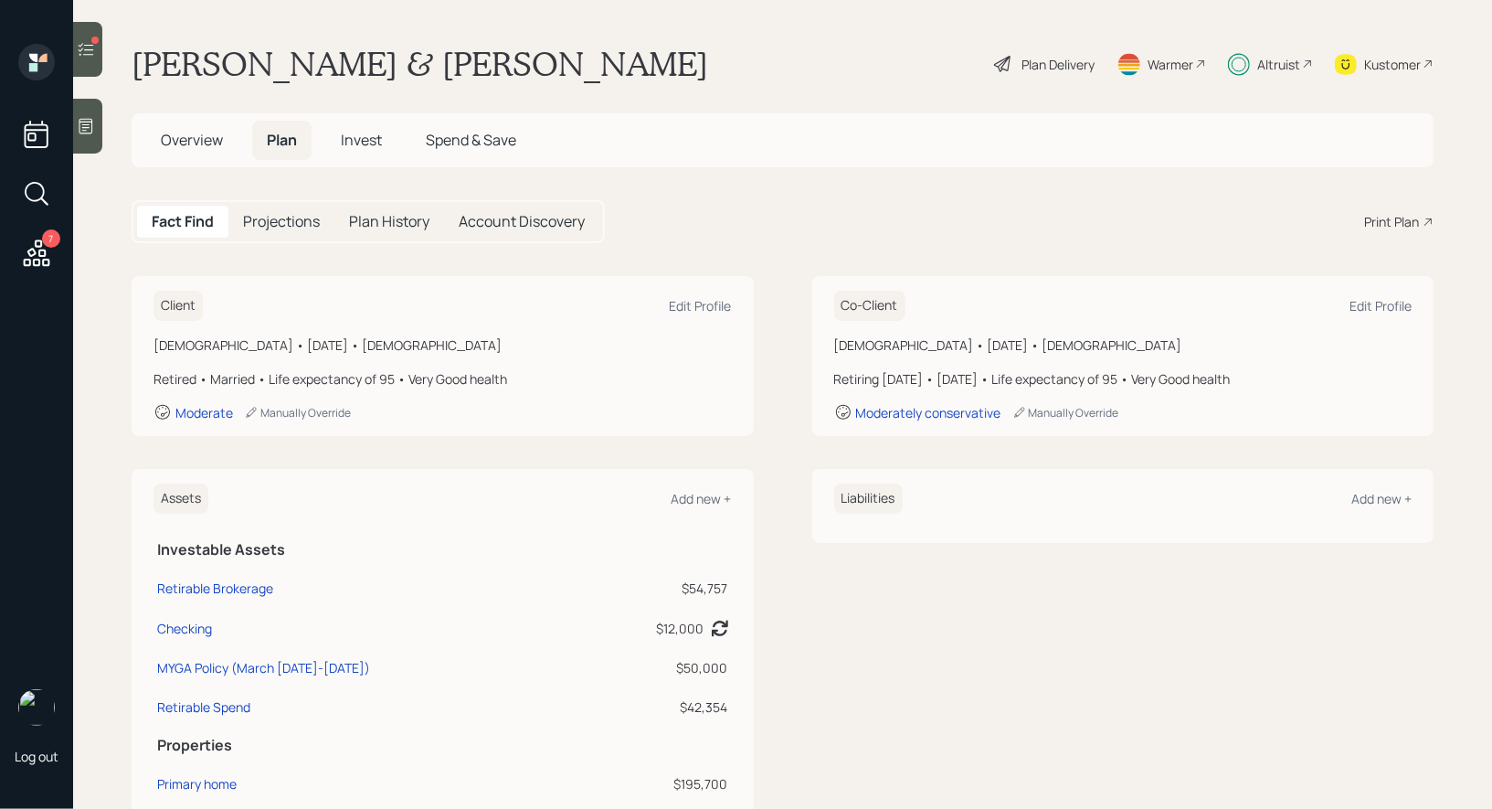
click at [1047, 60] on div "Plan Delivery" at bounding box center [1057, 64] width 73 height 19
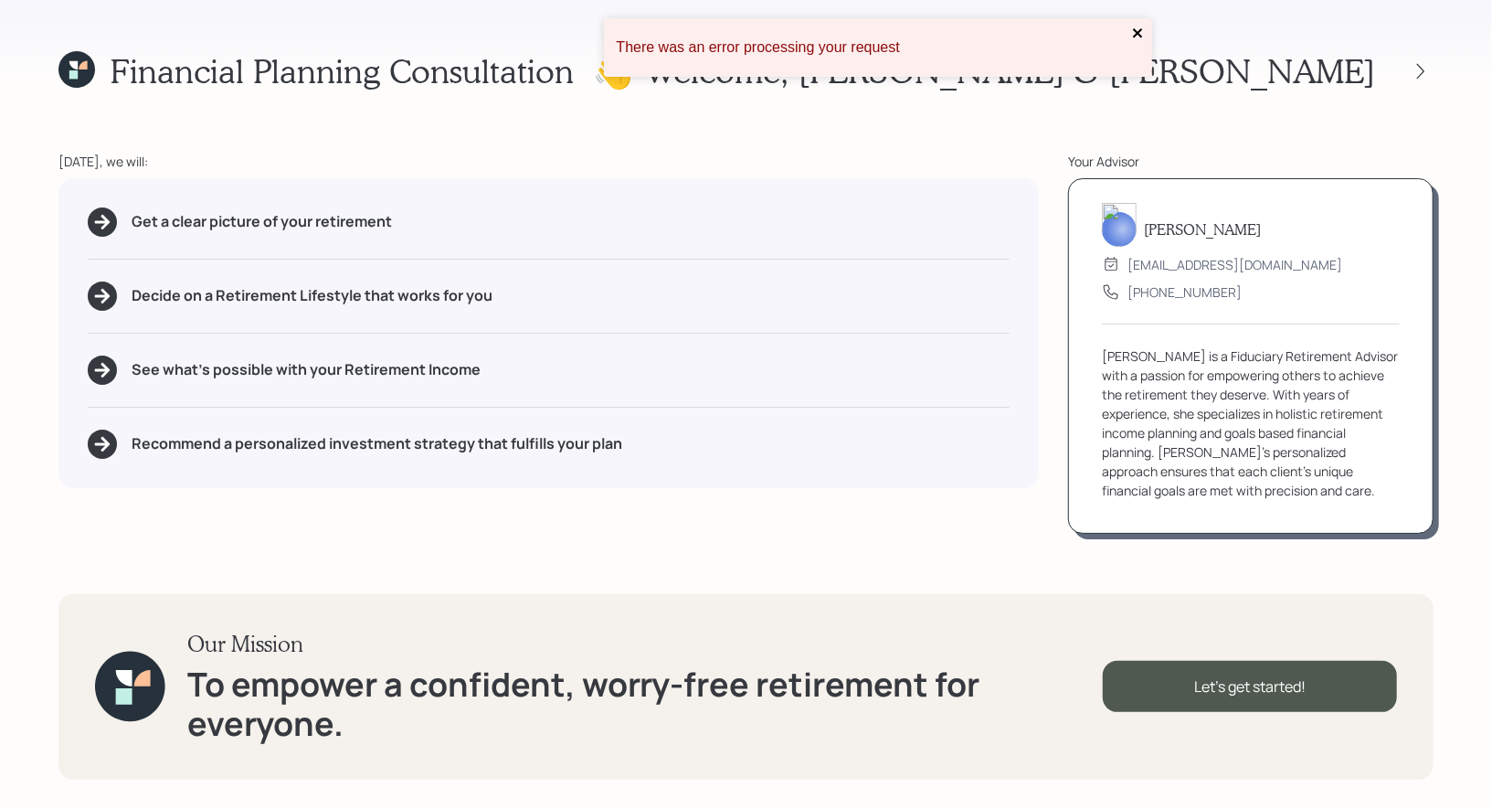
click at [1136, 33] on icon "close" at bounding box center [1137, 32] width 9 height 9
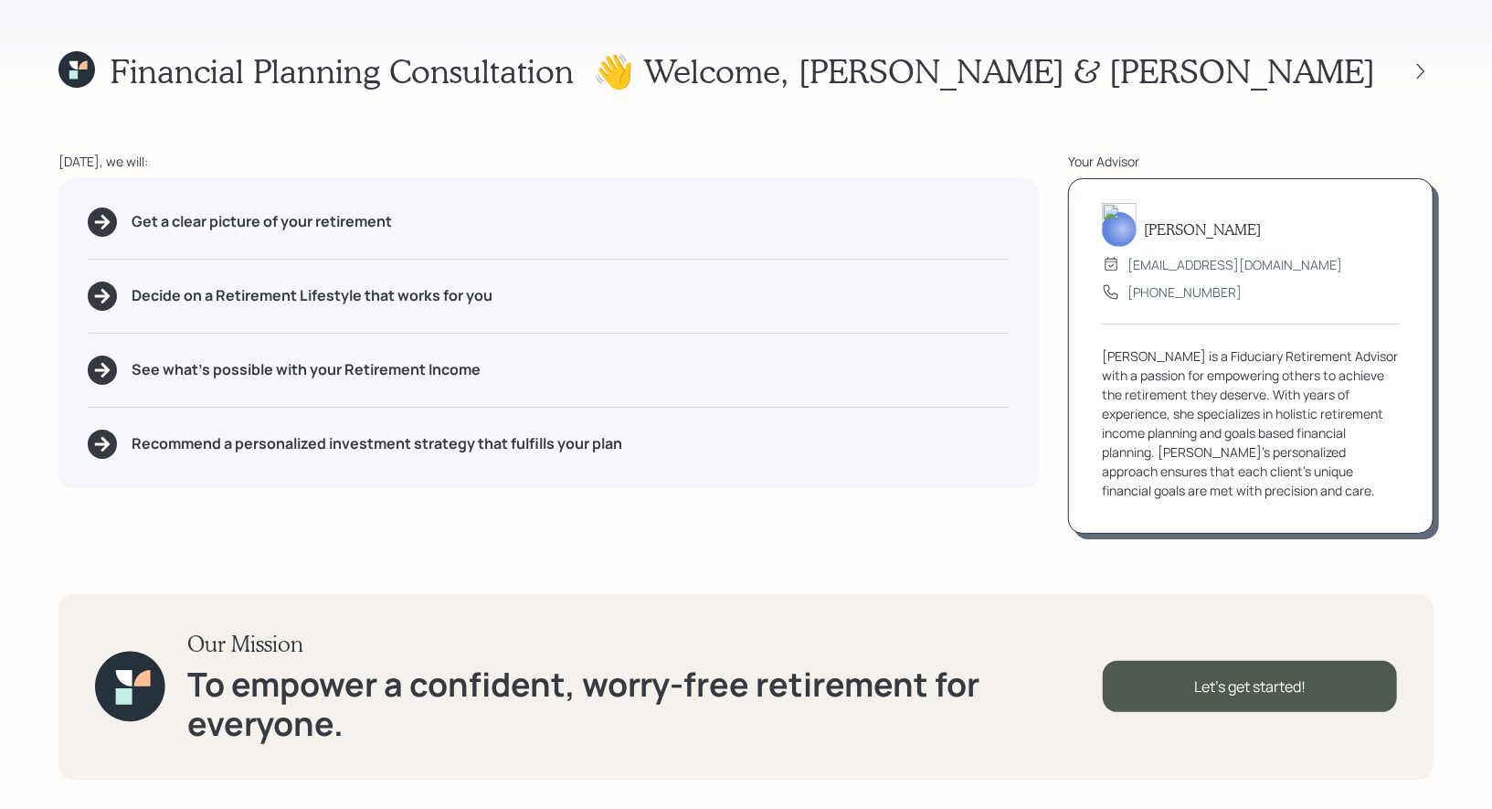
click at [77, 77] on icon at bounding box center [73, 74] width 8 height 8
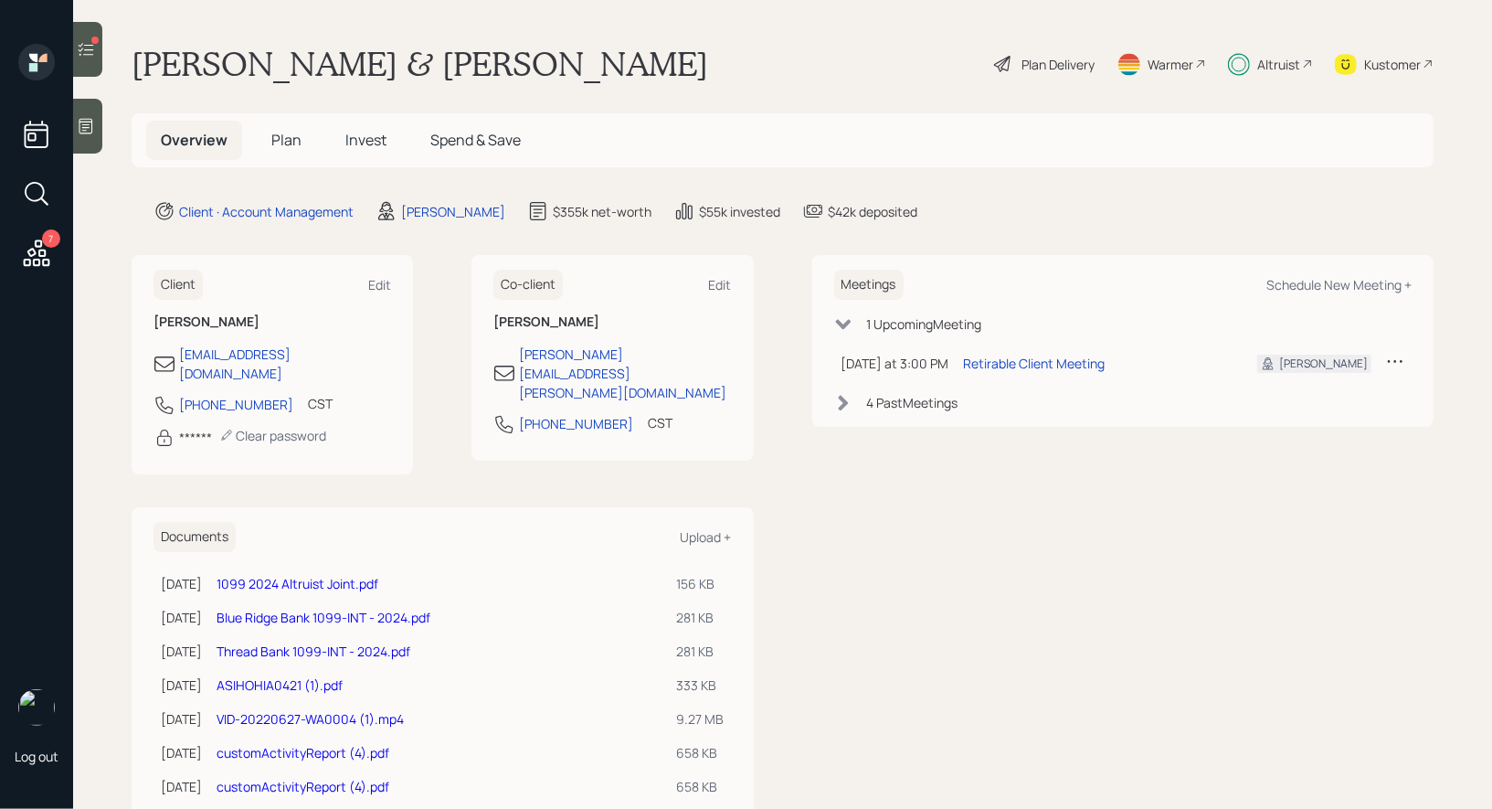
click at [284, 138] on span "Plan" at bounding box center [286, 140] width 30 height 20
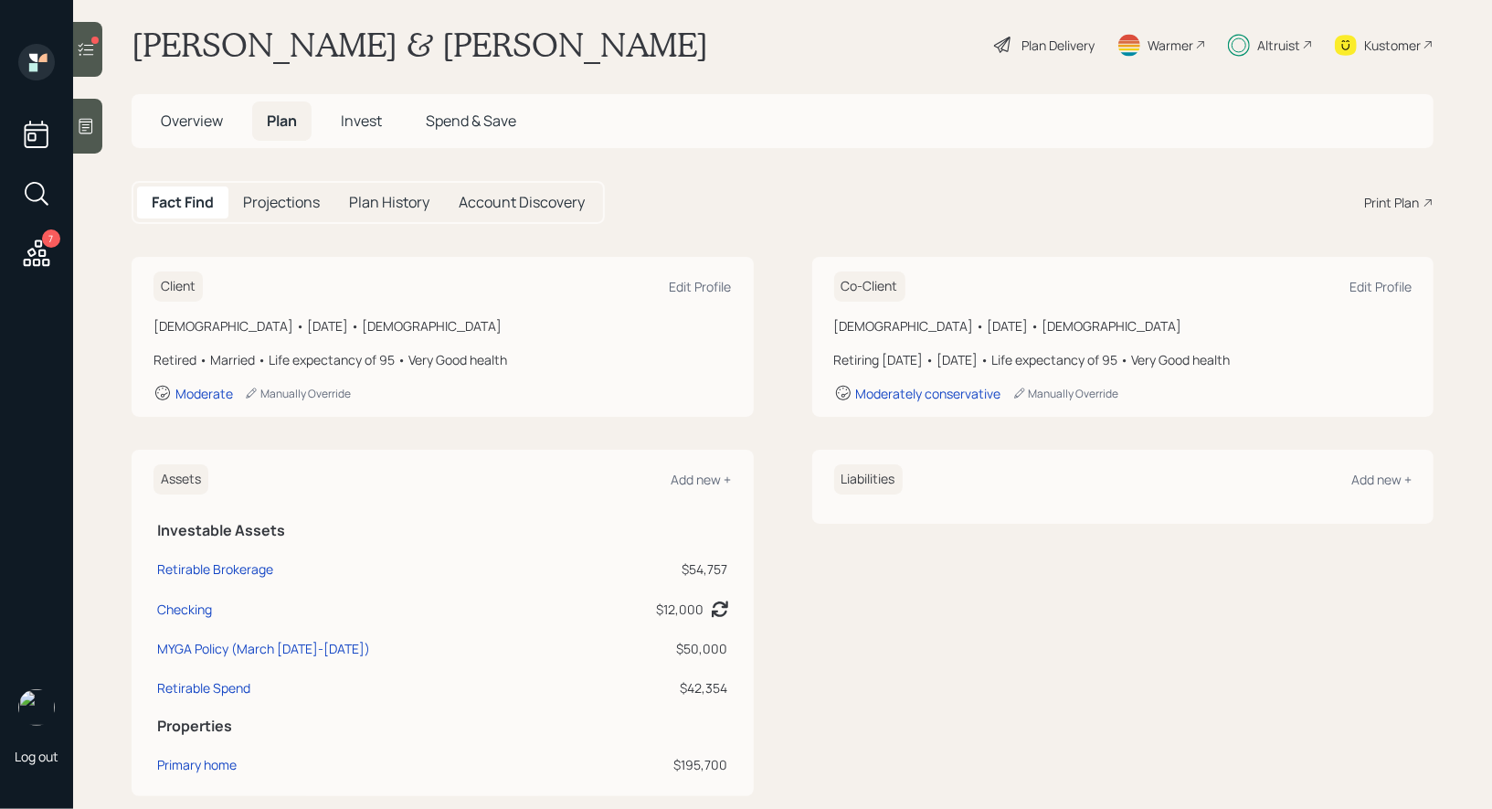
scroll to position [29, 0]
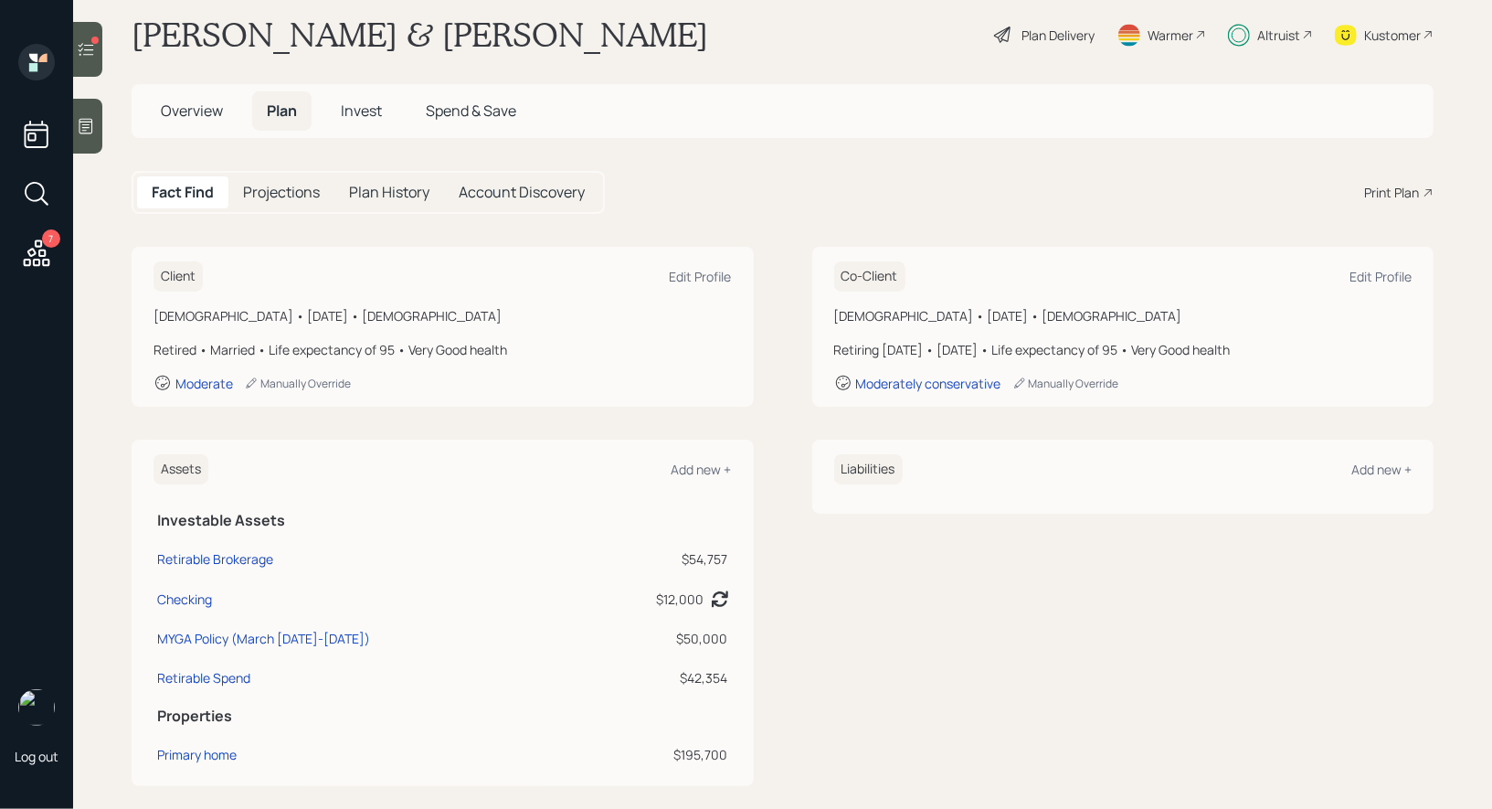
click at [169, 113] on span "Overview" at bounding box center [192, 111] width 62 height 20
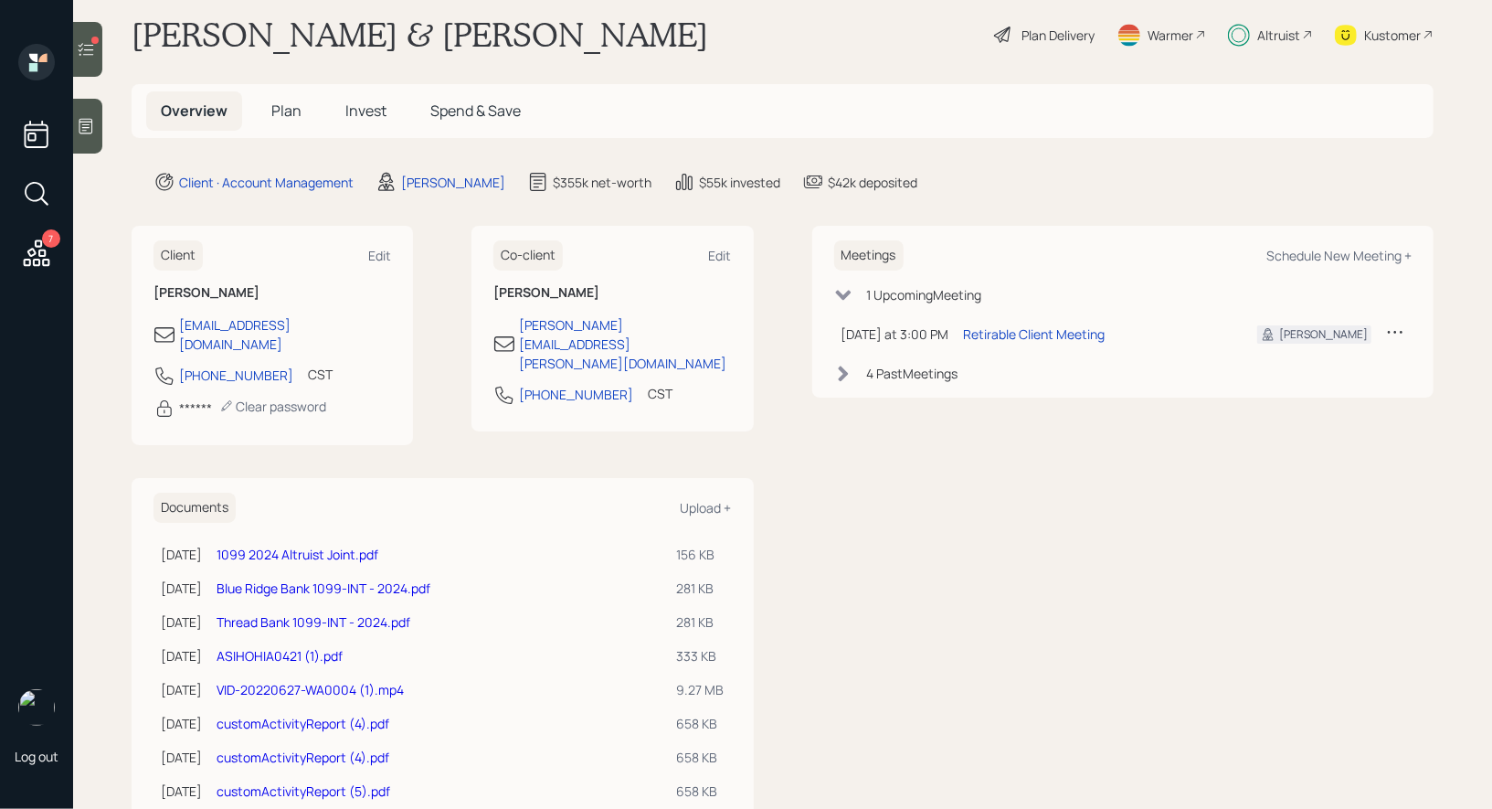
click at [366, 103] on span "Invest" at bounding box center [365, 111] width 41 height 20
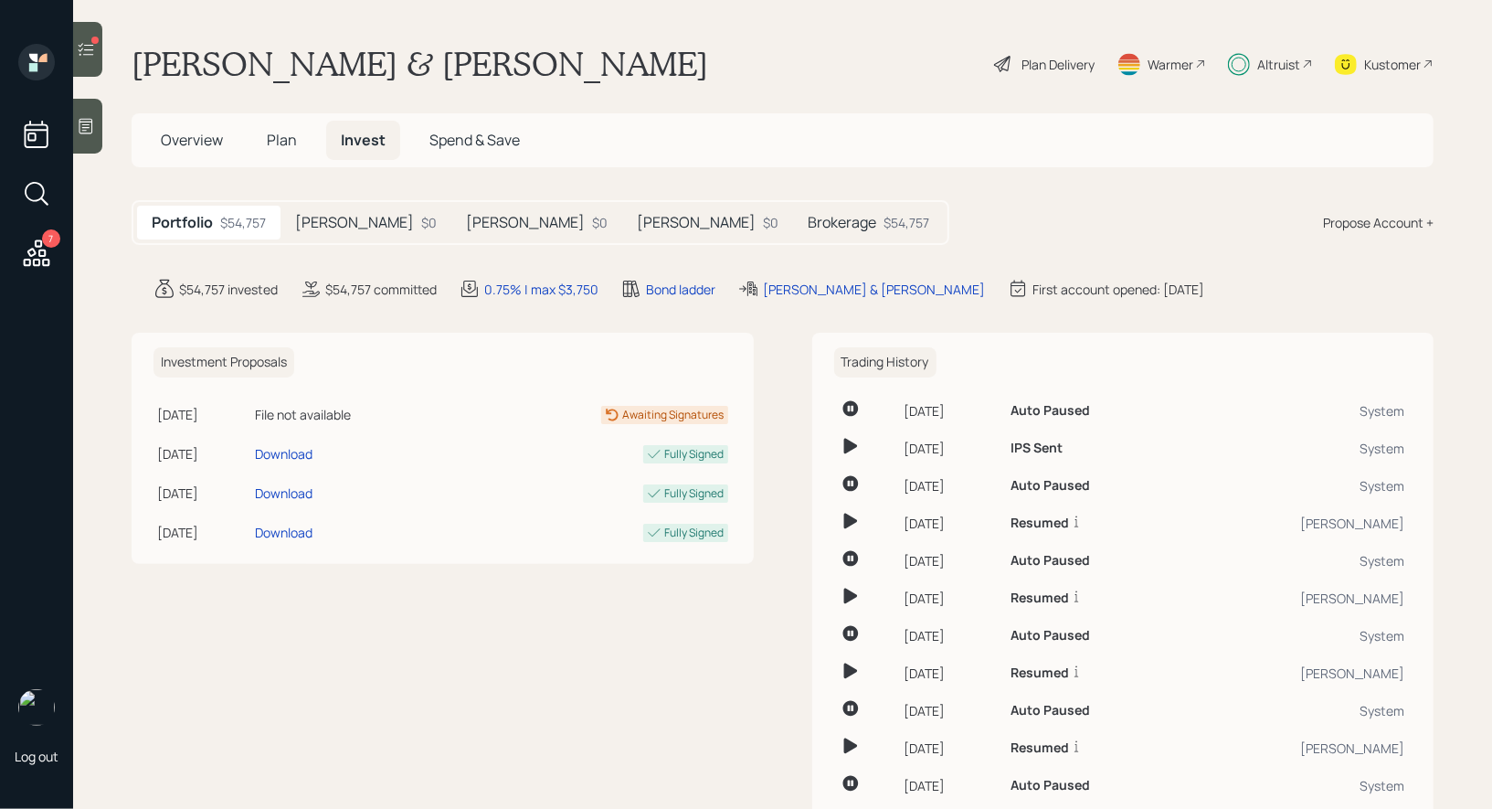
click at [808, 221] on h5 "Brokerage" at bounding box center [842, 222] width 69 height 17
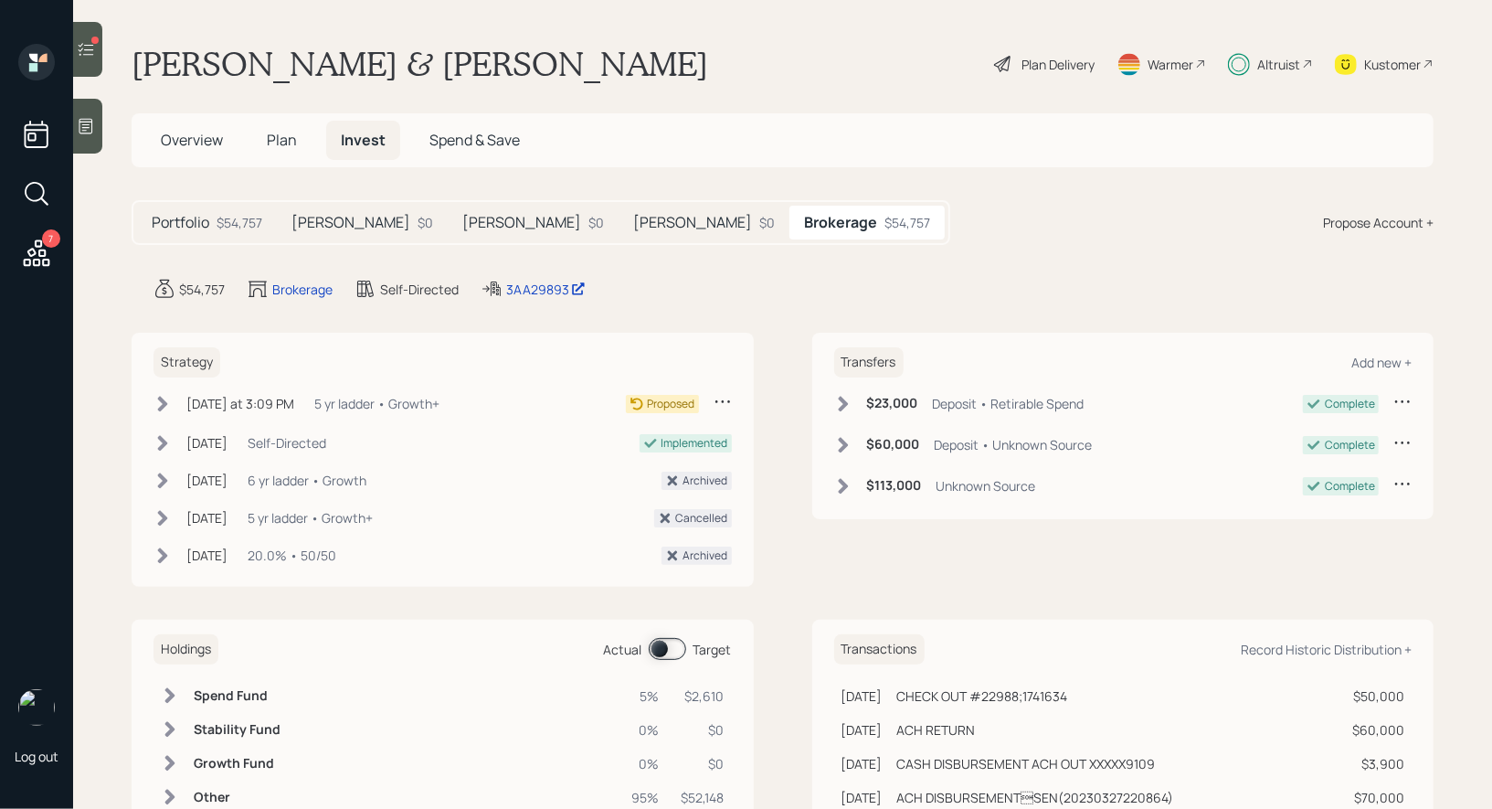
click at [156, 401] on icon at bounding box center [162, 404] width 18 height 18
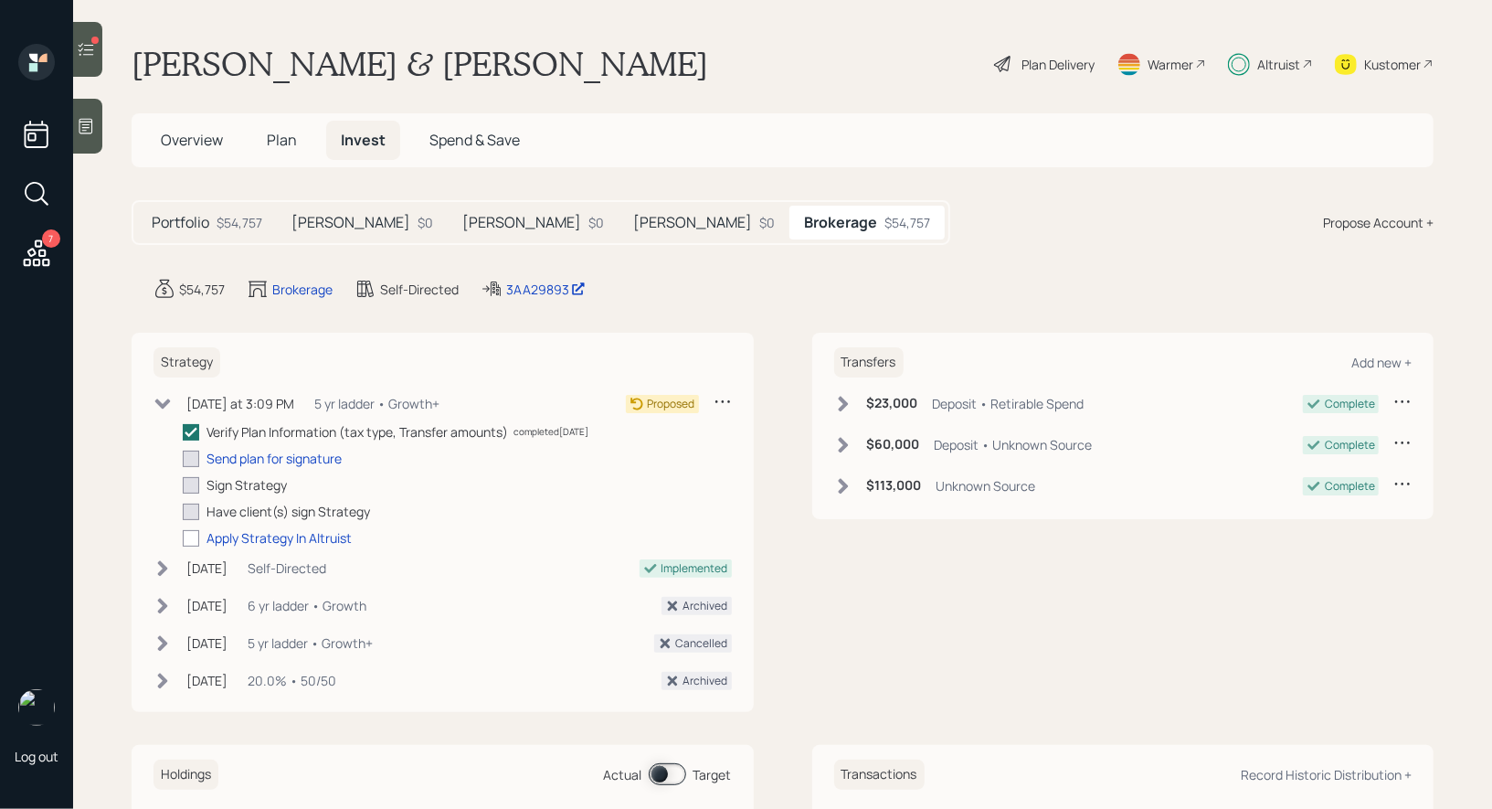
click at [1031, 64] on div "Plan Delivery" at bounding box center [1057, 64] width 73 height 19
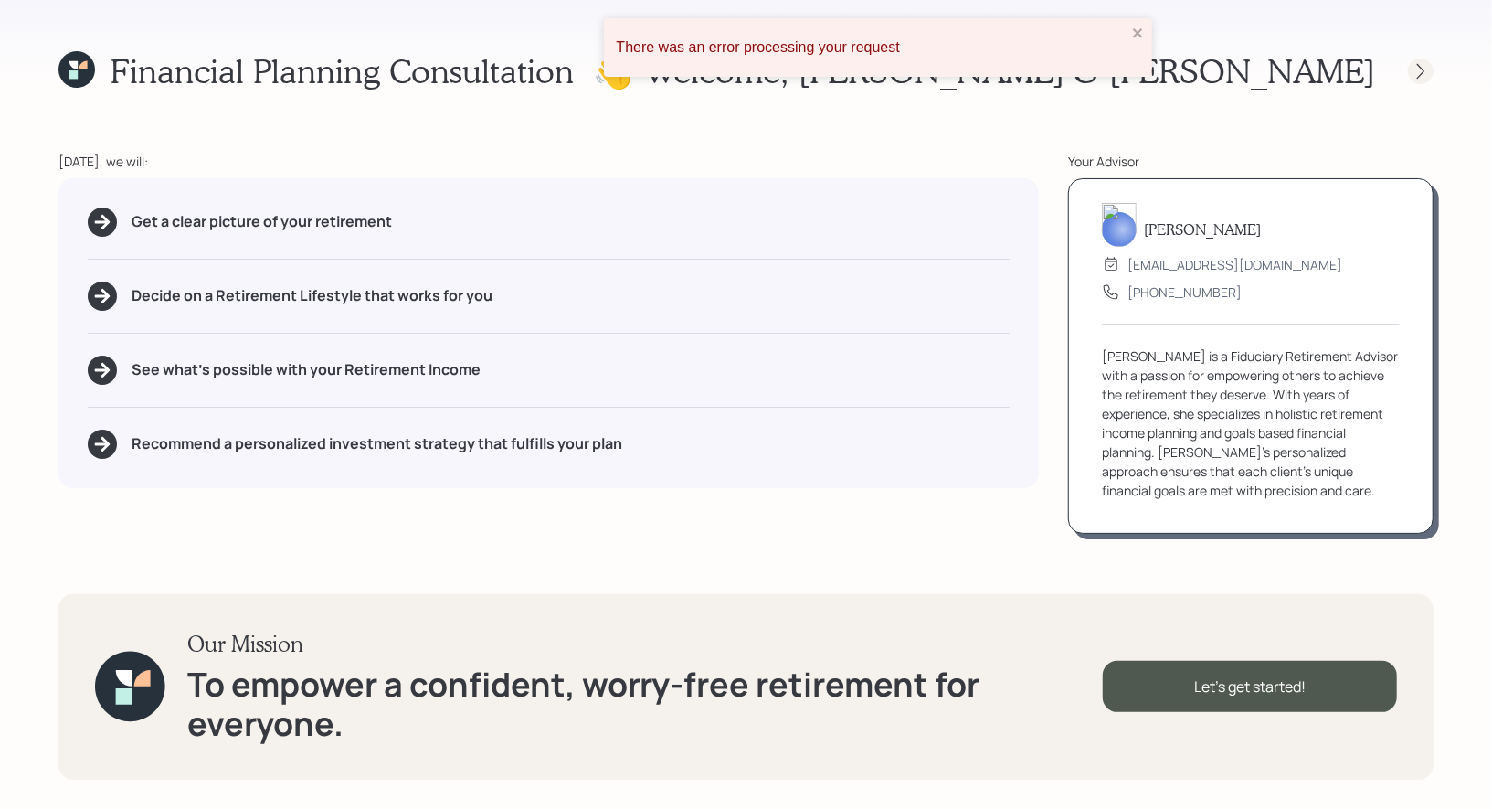
click at [1423, 62] on icon at bounding box center [1421, 71] width 18 height 18
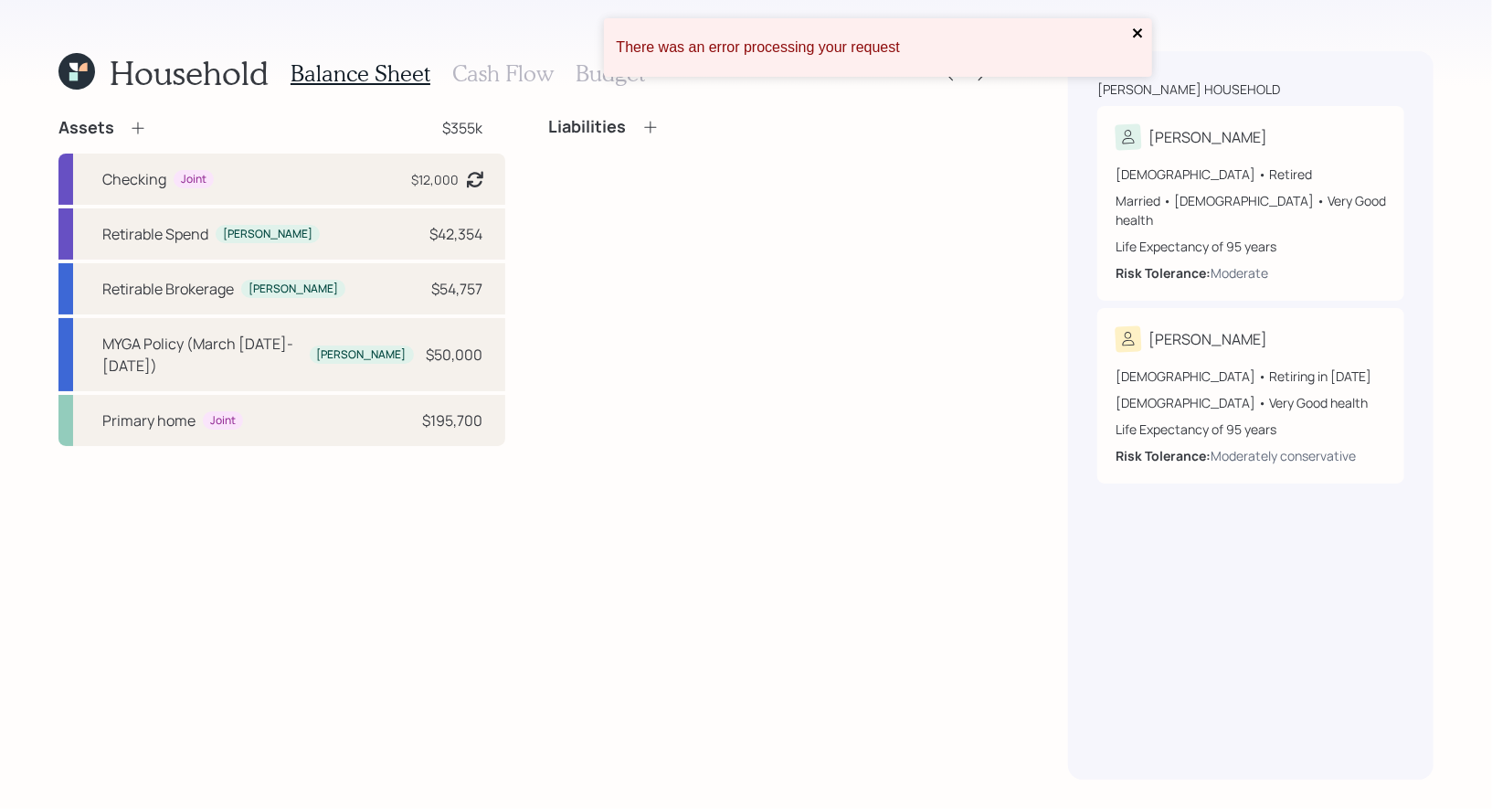
click at [1138, 26] on icon "close" at bounding box center [1138, 33] width 13 height 15
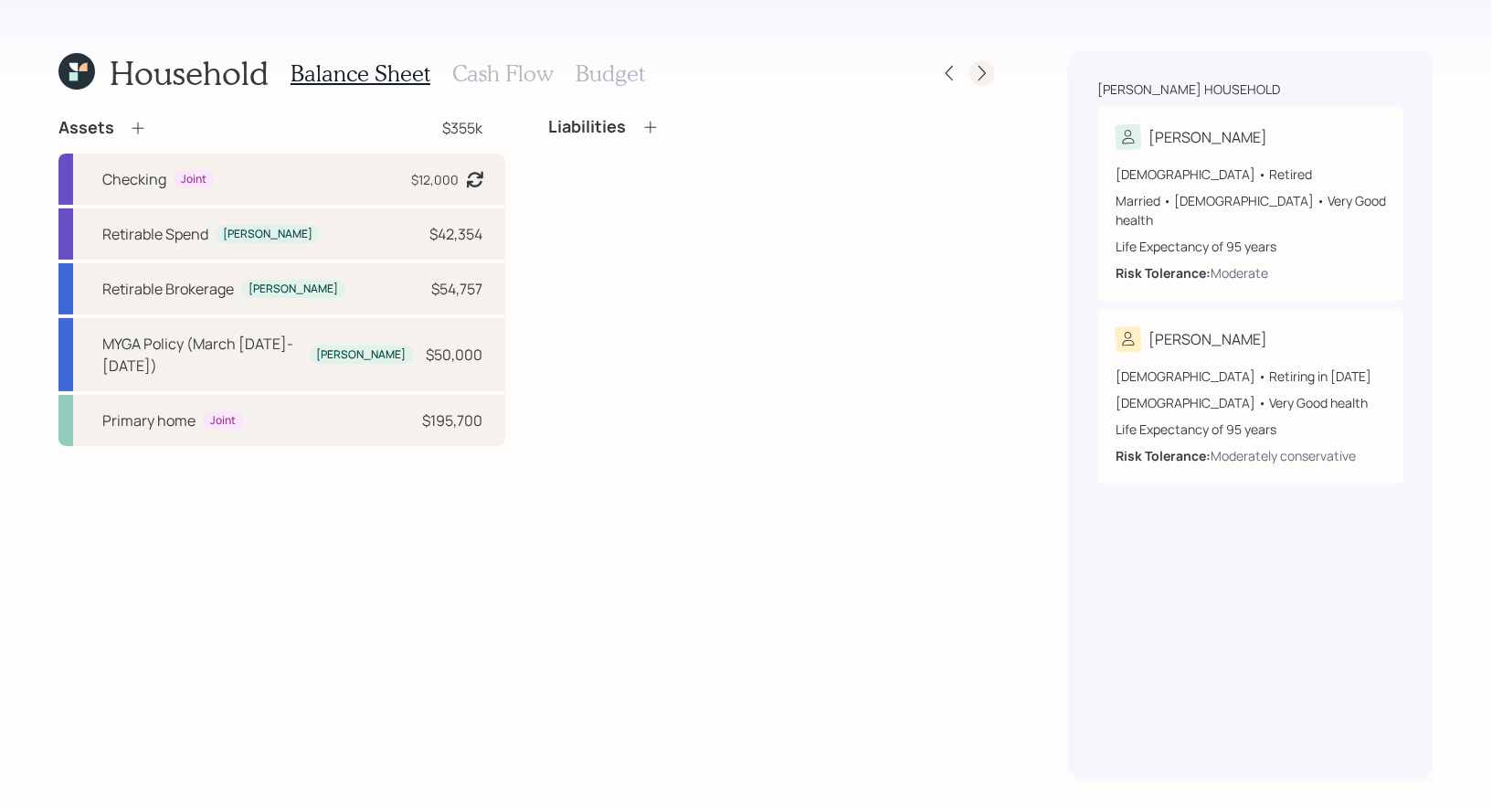
click at [981, 72] on icon at bounding box center [982, 73] width 18 height 18
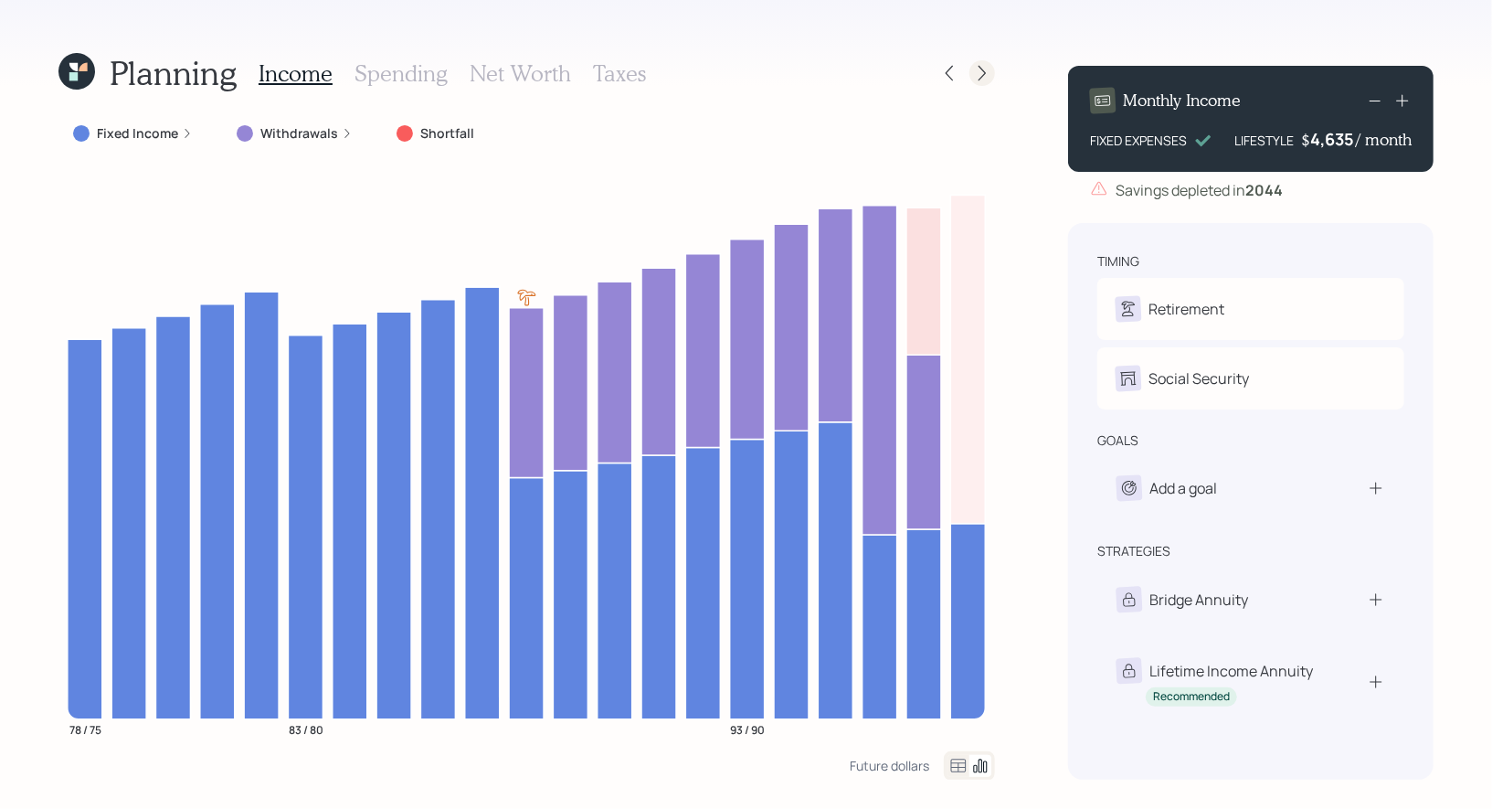
click at [982, 74] on icon at bounding box center [982, 73] width 18 height 18
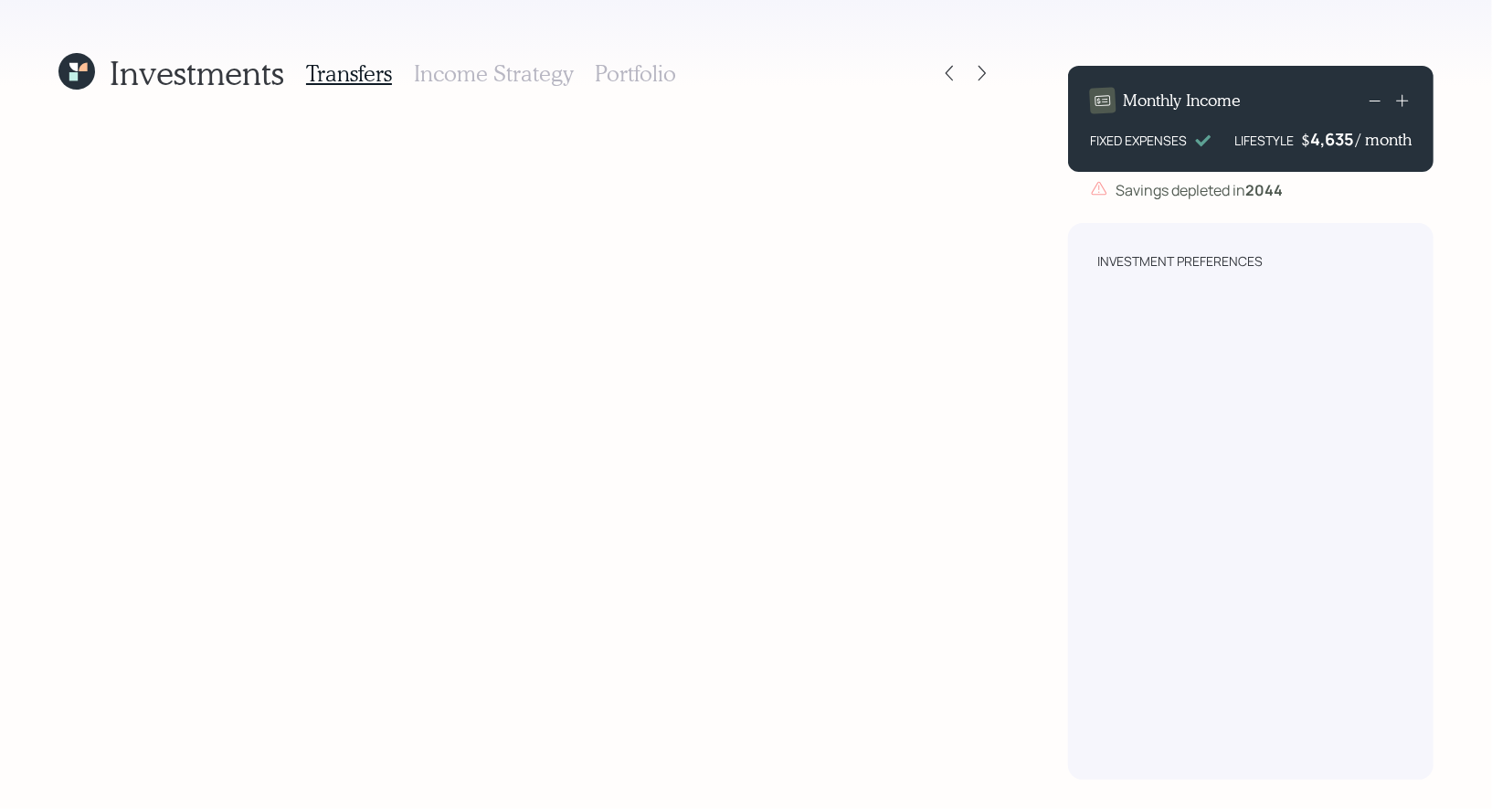
click at [527, 71] on h3 "Income Strategy" at bounding box center [493, 73] width 159 height 26
click at [649, 68] on h3 "Portfolio" at bounding box center [635, 73] width 81 height 26
click at [358, 70] on h3 "Transfers" at bounding box center [349, 73] width 86 height 26
click at [74, 74] on icon at bounding box center [73, 76] width 8 height 8
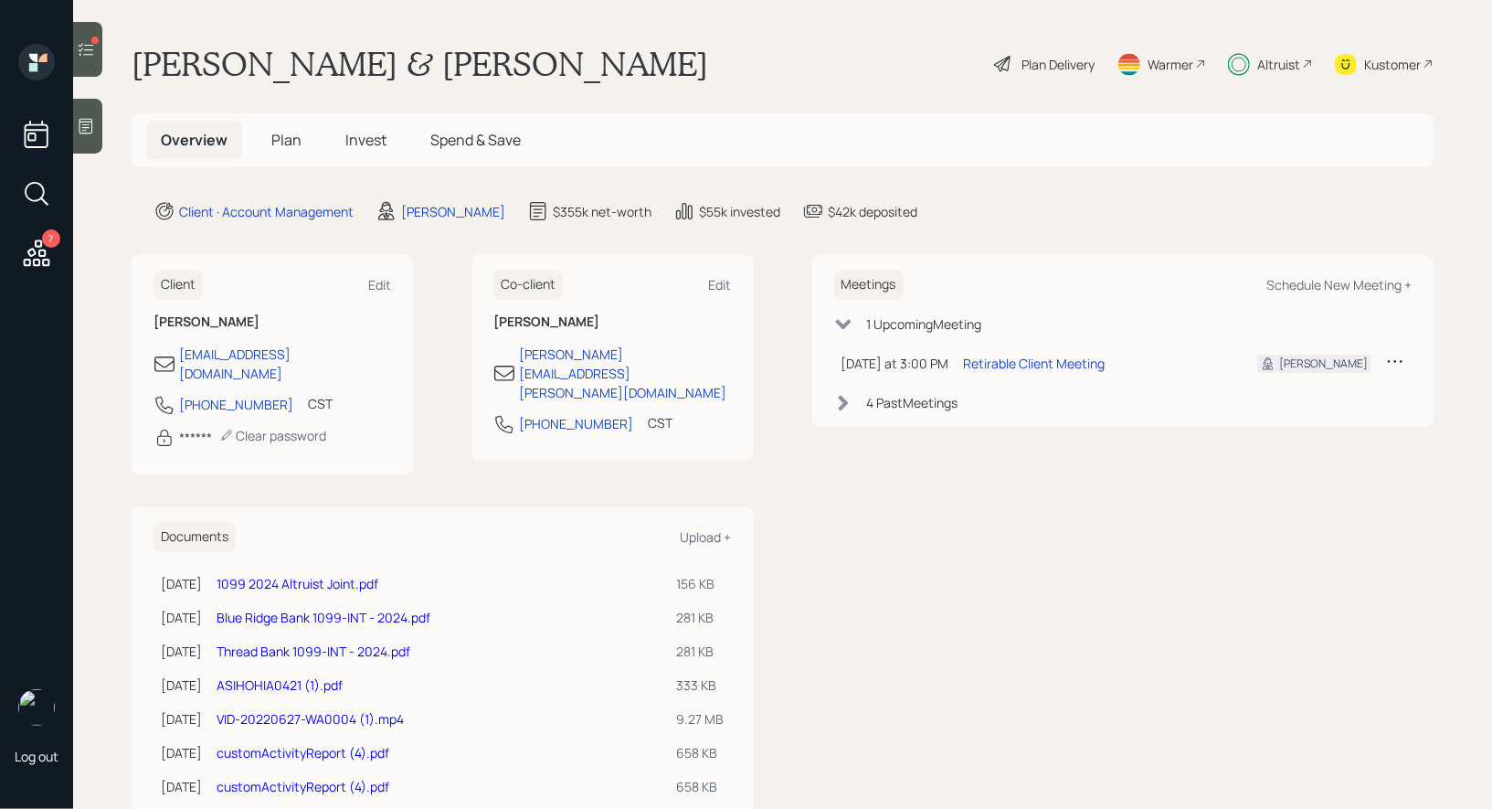
click at [359, 146] on span "Invest" at bounding box center [365, 140] width 41 height 20
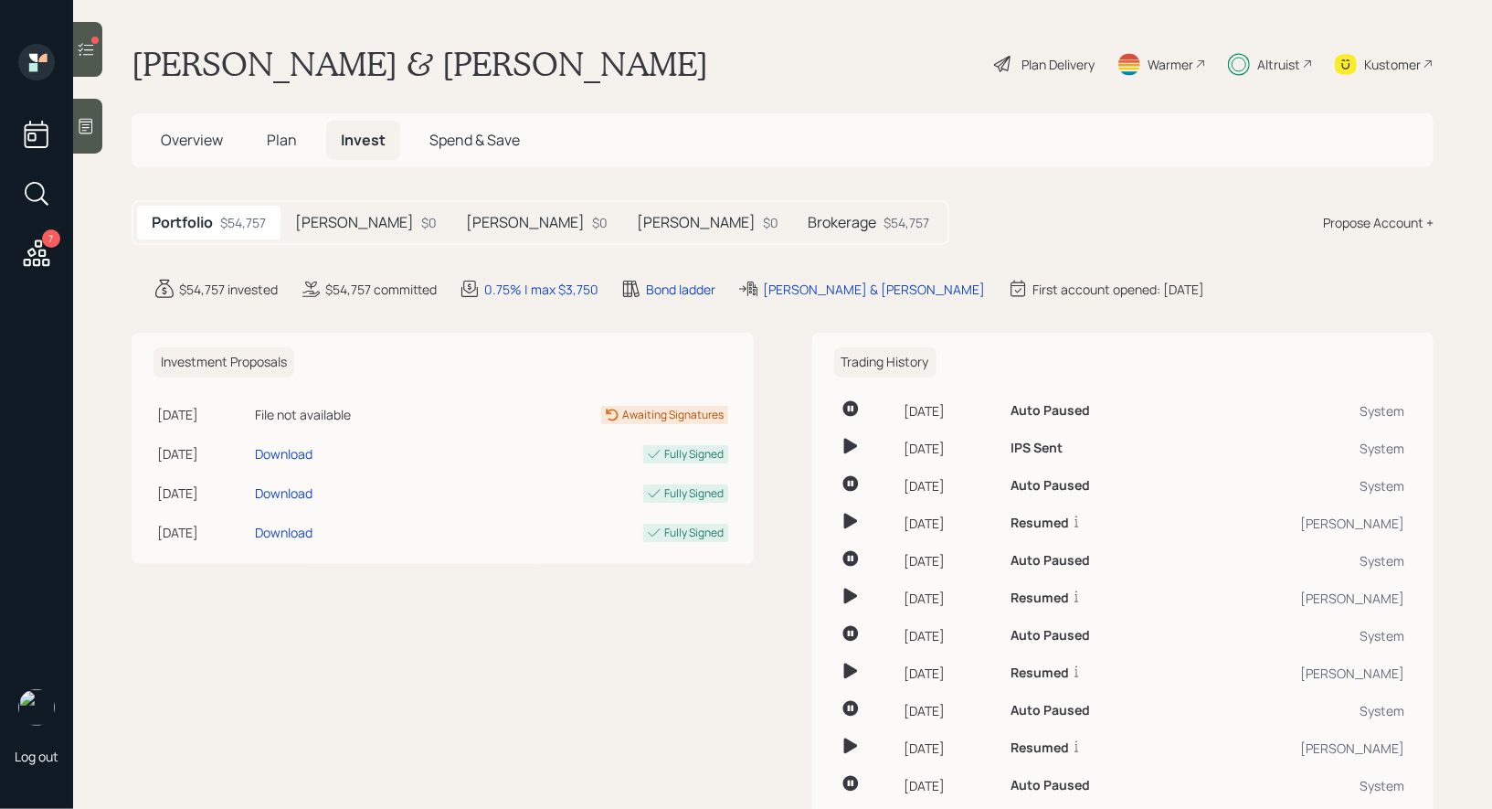
click at [808, 225] on h5 "Brokerage" at bounding box center [842, 222] width 69 height 17
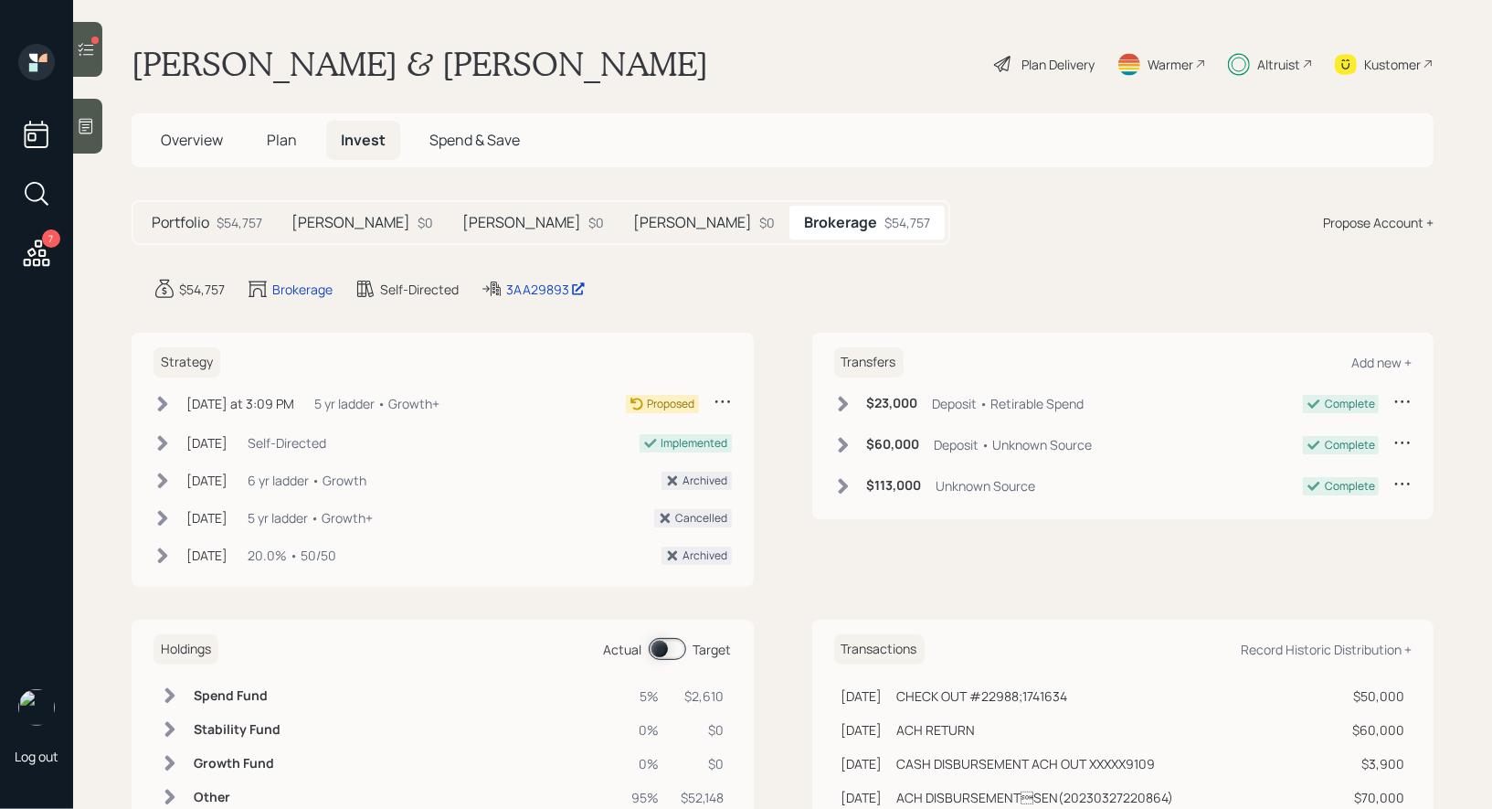
click at [1372, 220] on div "Propose Account +" at bounding box center [1378, 222] width 111 height 19
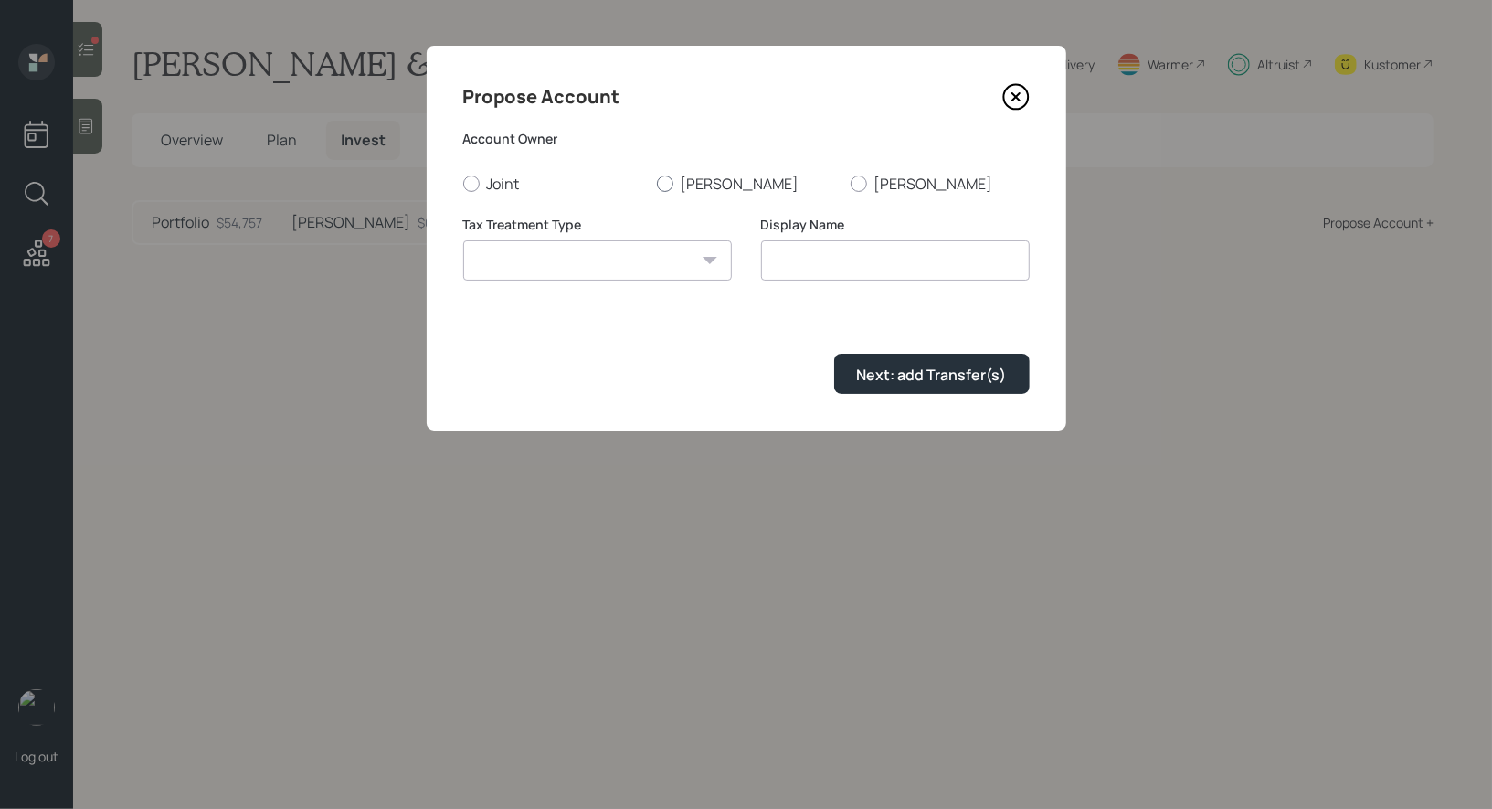
click at [658, 182] on div at bounding box center [665, 183] width 16 height 16
click at [657, 183] on input "John" at bounding box center [656, 183] width 1 height 1
radio input "true"
click at [635, 259] on select "Roth Taxable Traditional" at bounding box center [597, 260] width 269 height 40
select select "taxable"
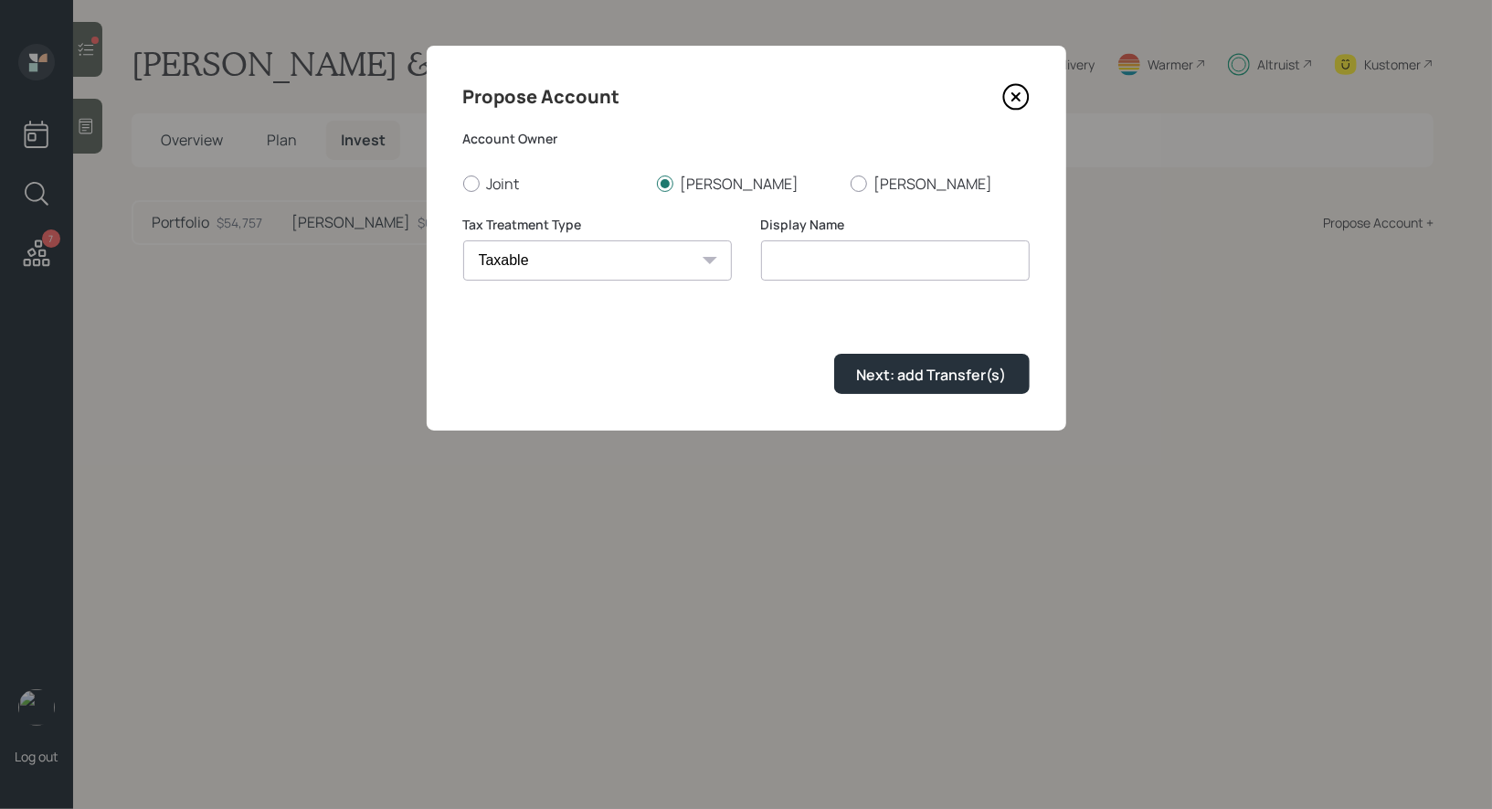
click at [463, 240] on select "Roth Taxable Traditional" at bounding box center [597, 260] width 269 height 40
click at [863, 268] on input "Taxable" at bounding box center [895, 260] width 269 height 40
type input "Taxable Brokerage"
click at [931, 378] on div "Next: add Transfer(s)" at bounding box center [932, 375] width 150 height 20
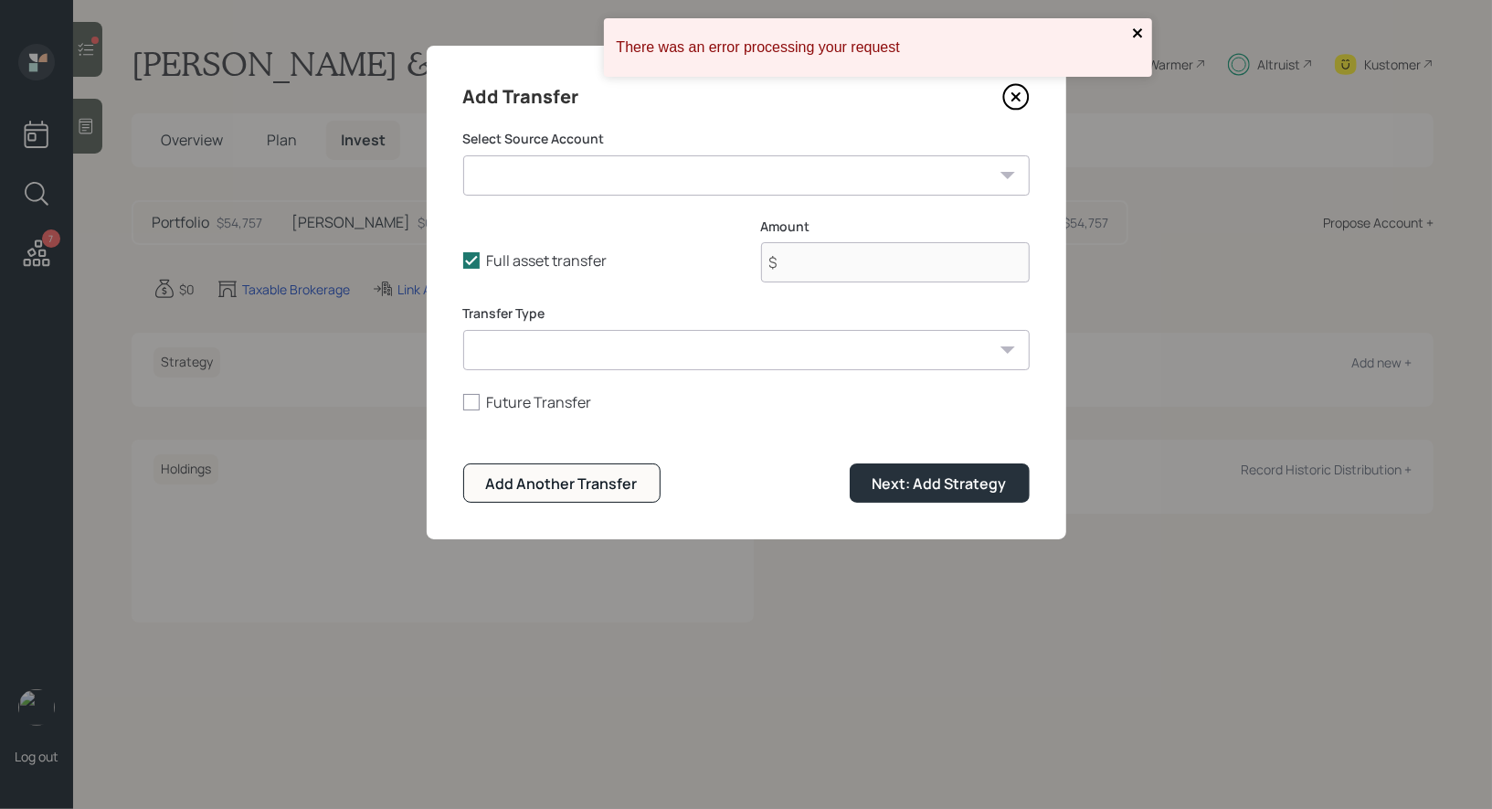
click at [1135, 28] on icon "close" at bounding box center [1138, 33] width 13 height 15
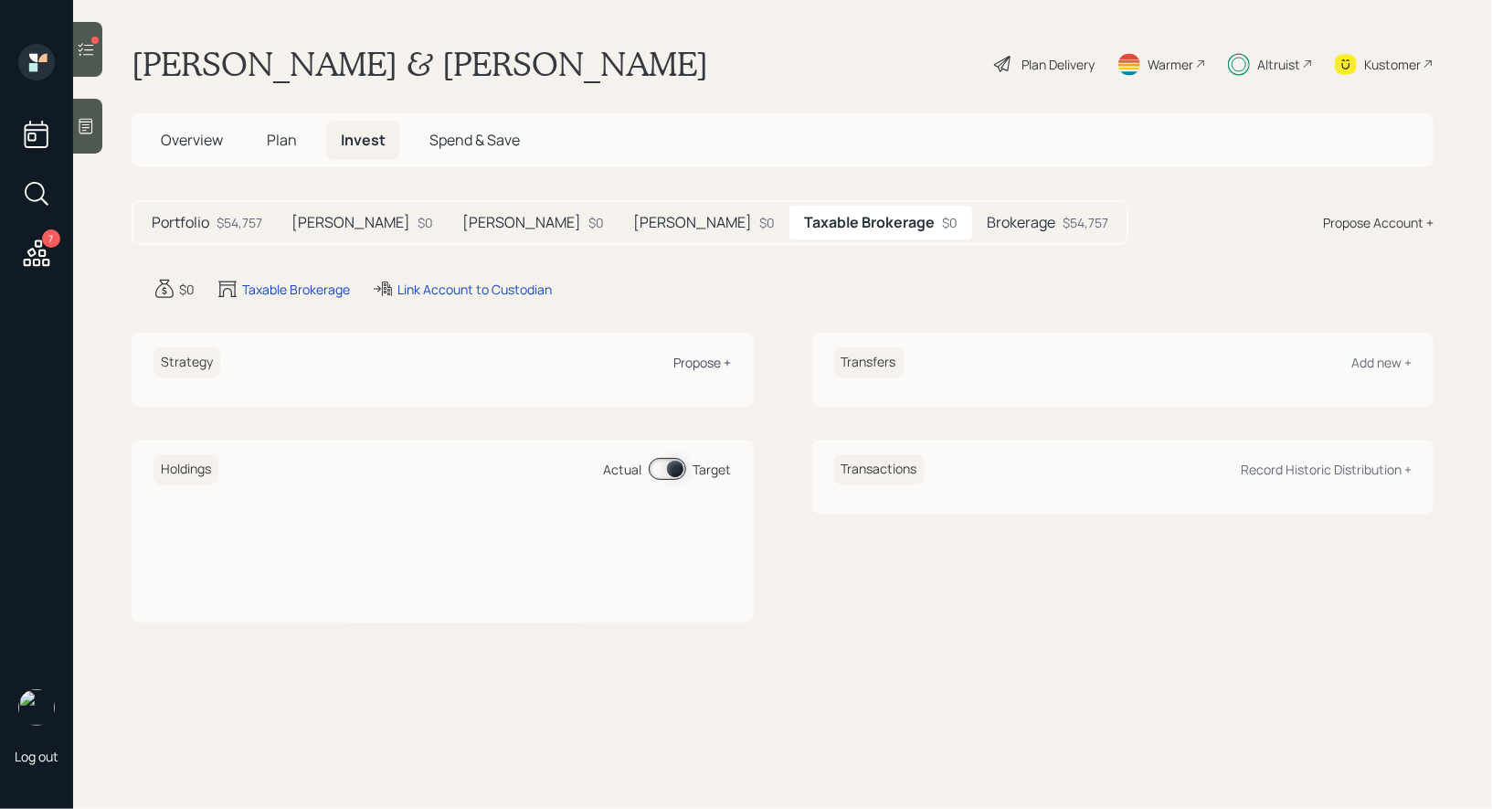
click at [693, 362] on div "Propose +" at bounding box center [703, 362] width 58 height 17
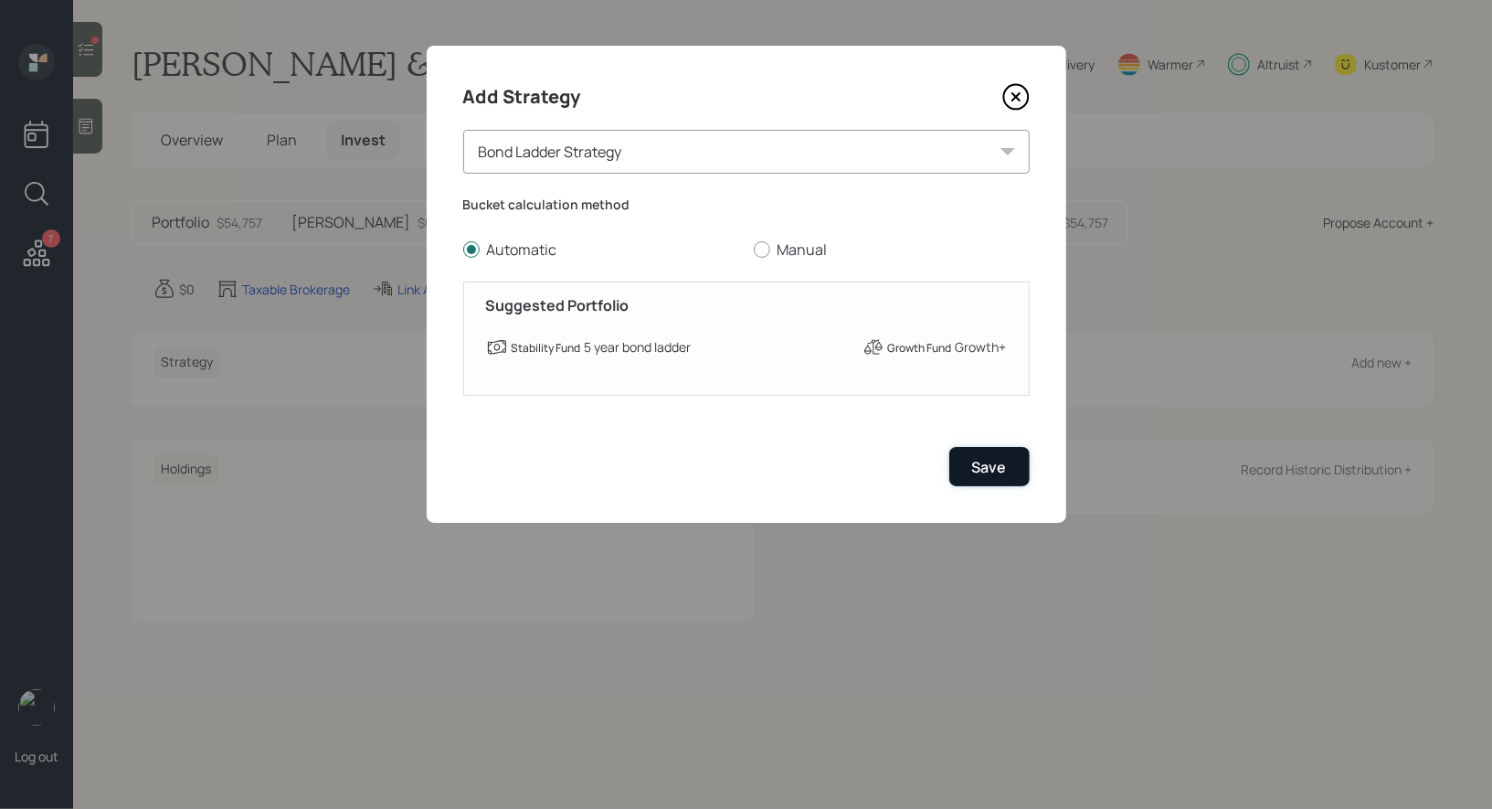
click at [999, 466] on div "Save" at bounding box center [989, 467] width 35 height 20
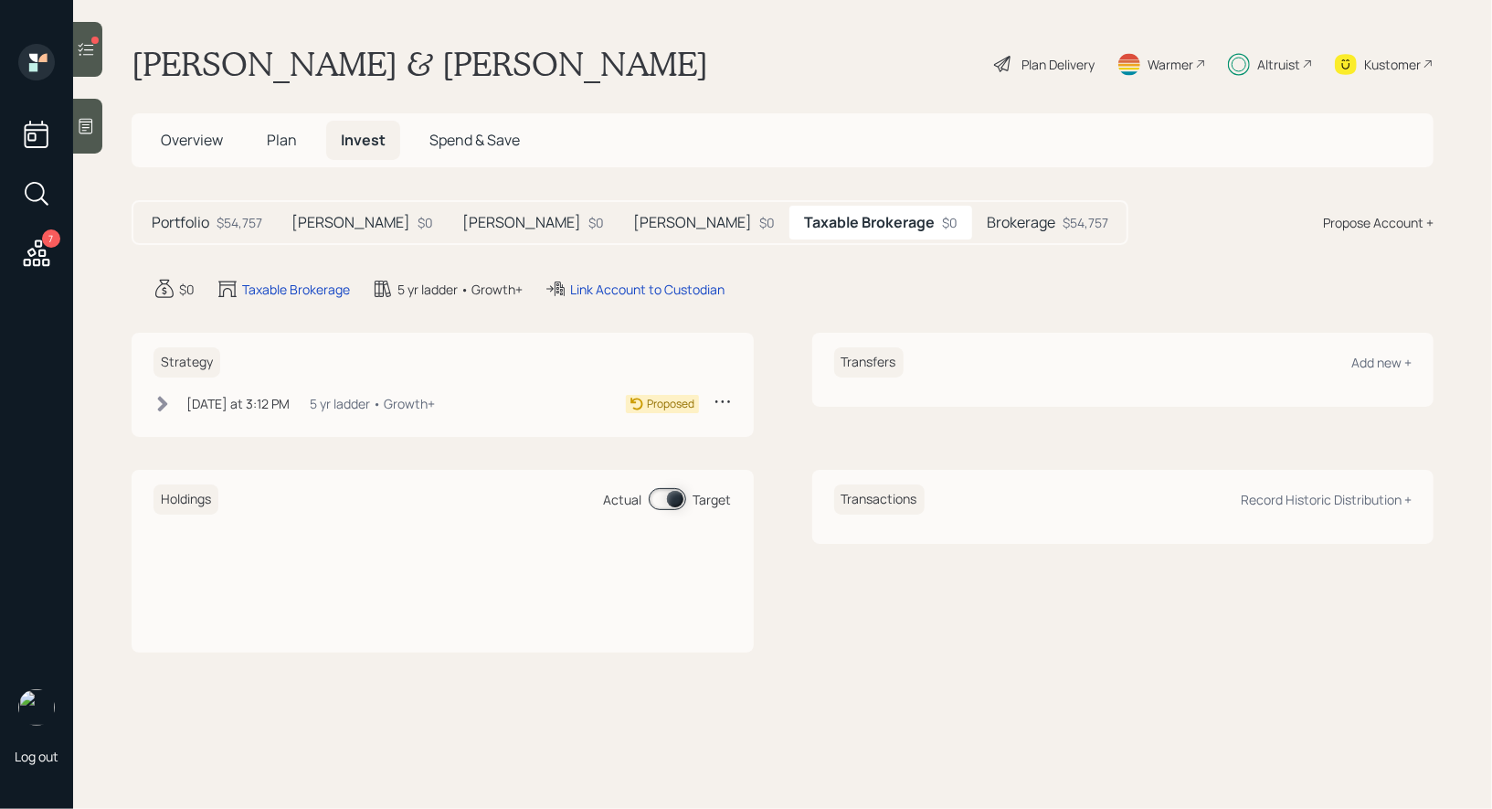
click at [164, 406] on icon at bounding box center [163, 404] width 10 height 16
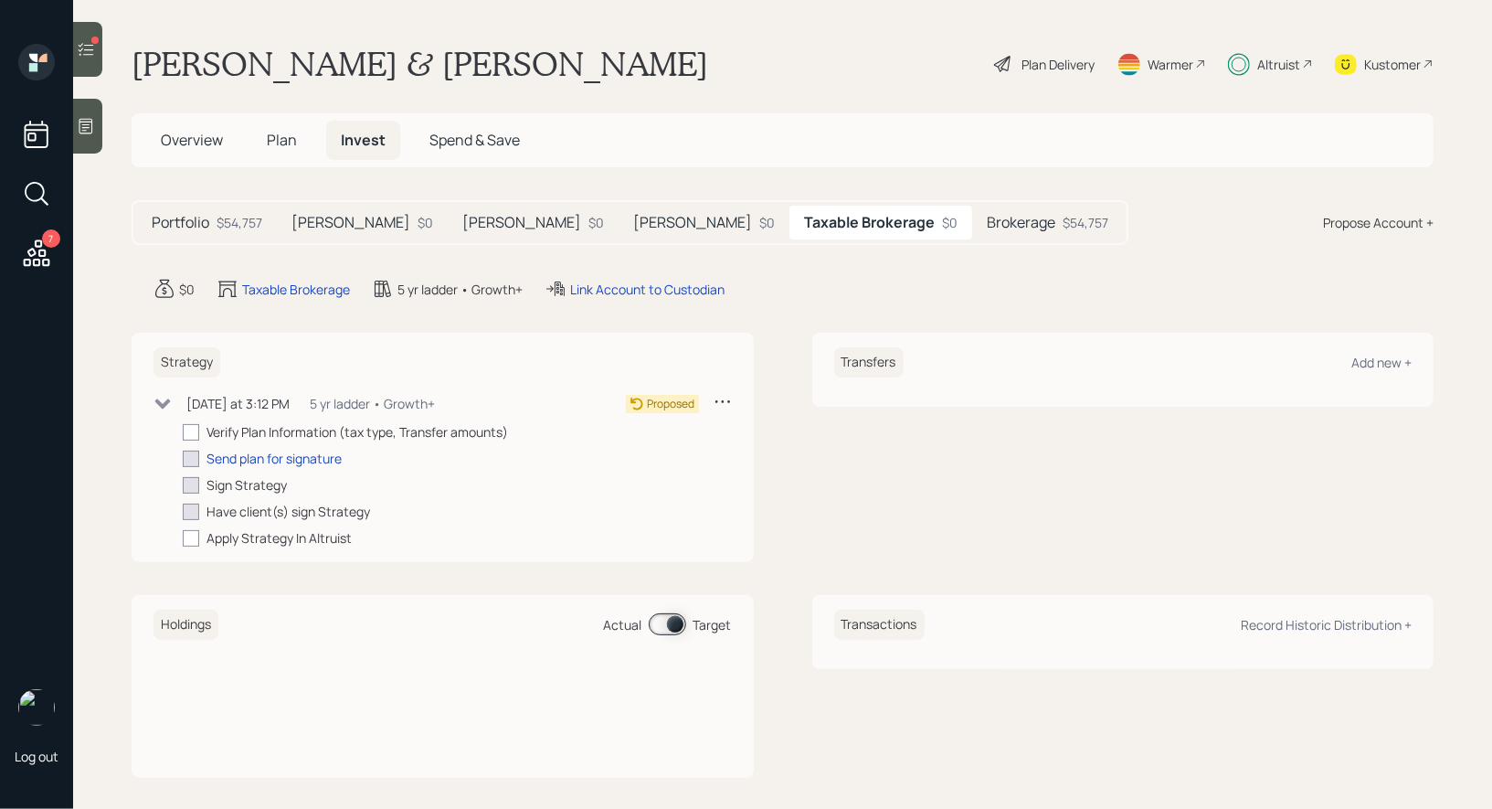
click at [1033, 57] on div "Plan Delivery" at bounding box center [1057, 64] width 73 height 19
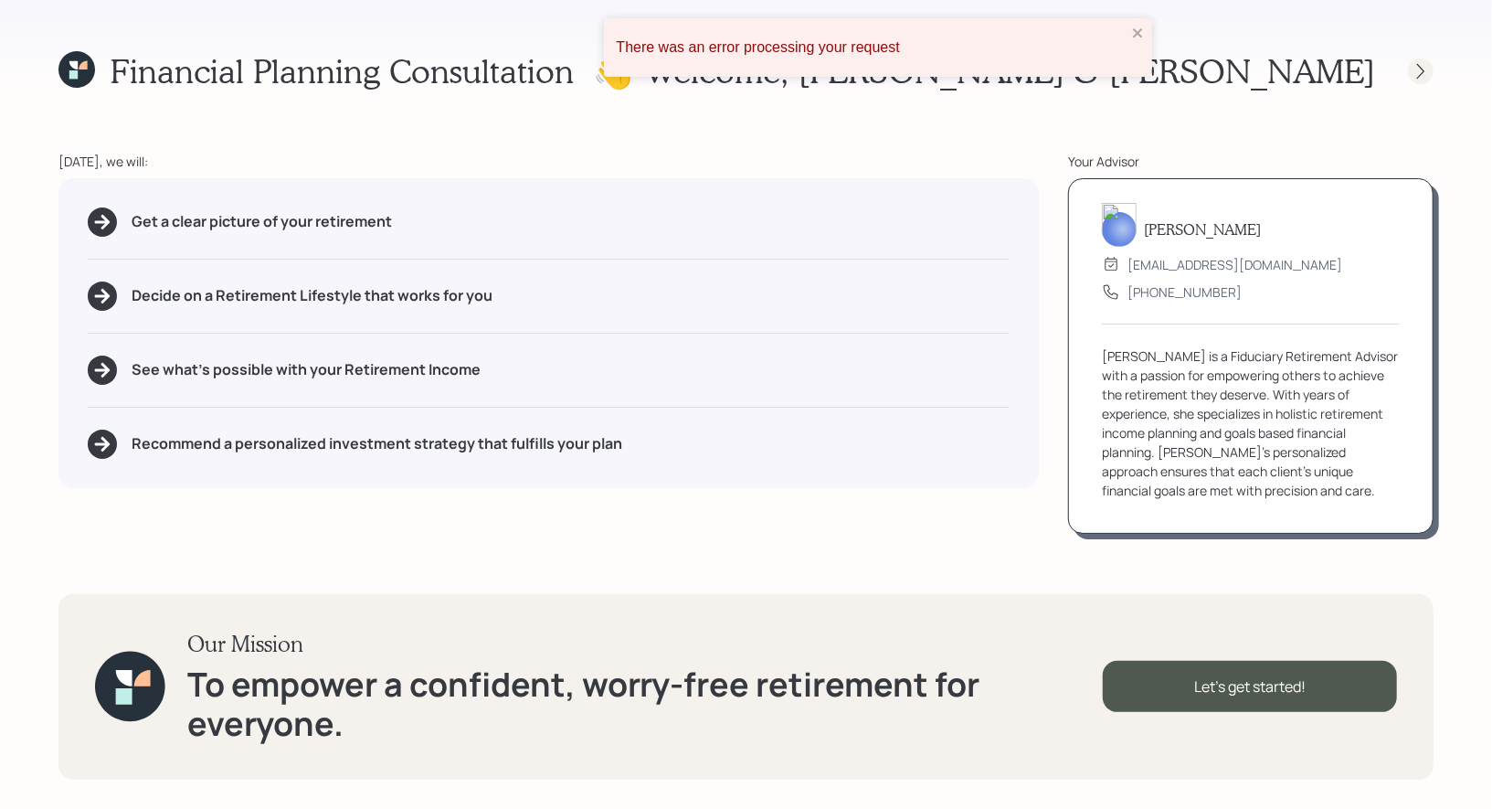
click at [1423, 68] on icon at bounding box center [1421, 71] width 18 height 18
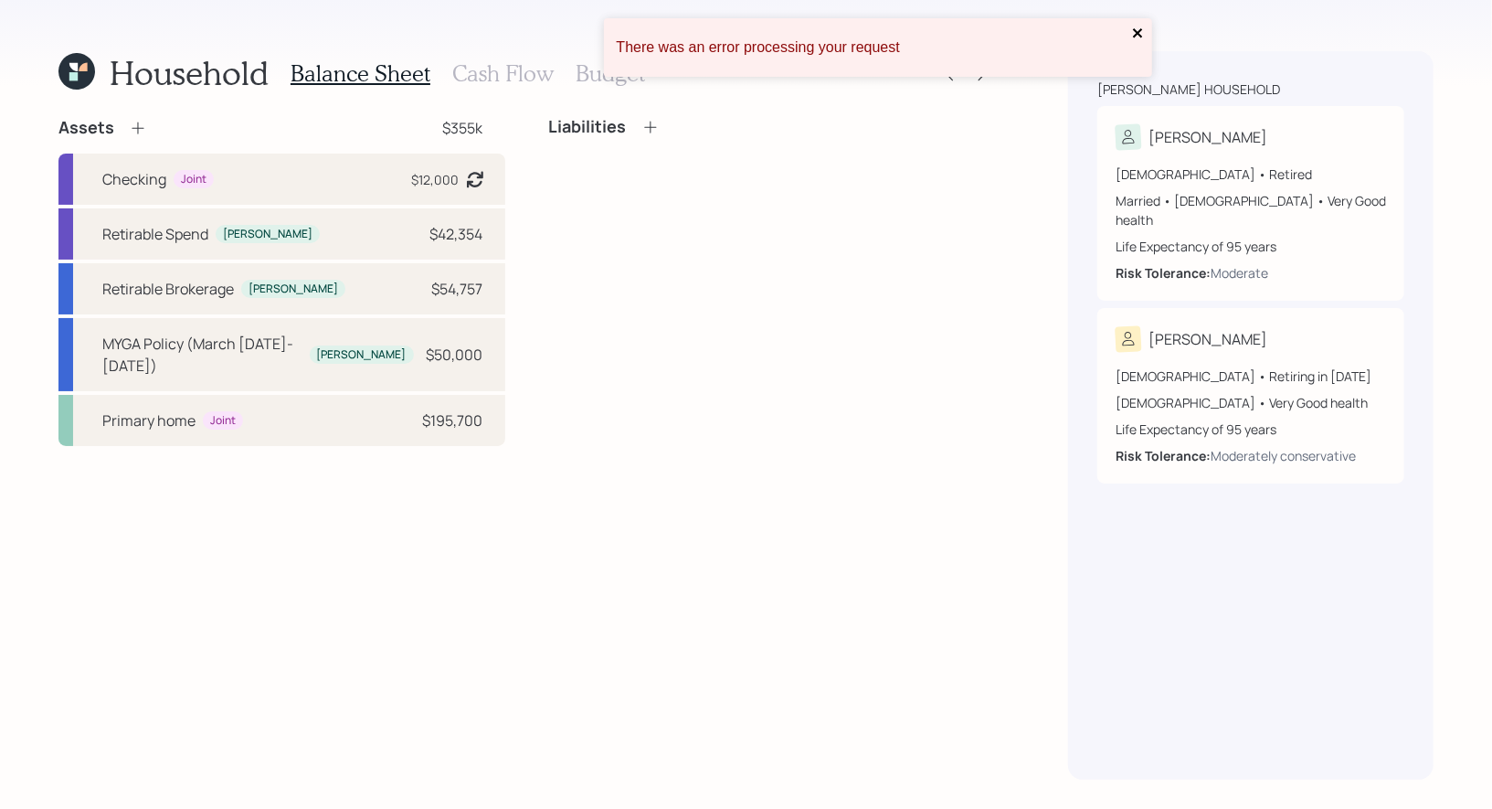
click at [1137, 29] on icon "close" at bounding box center [1138, 33] width 13 height 15
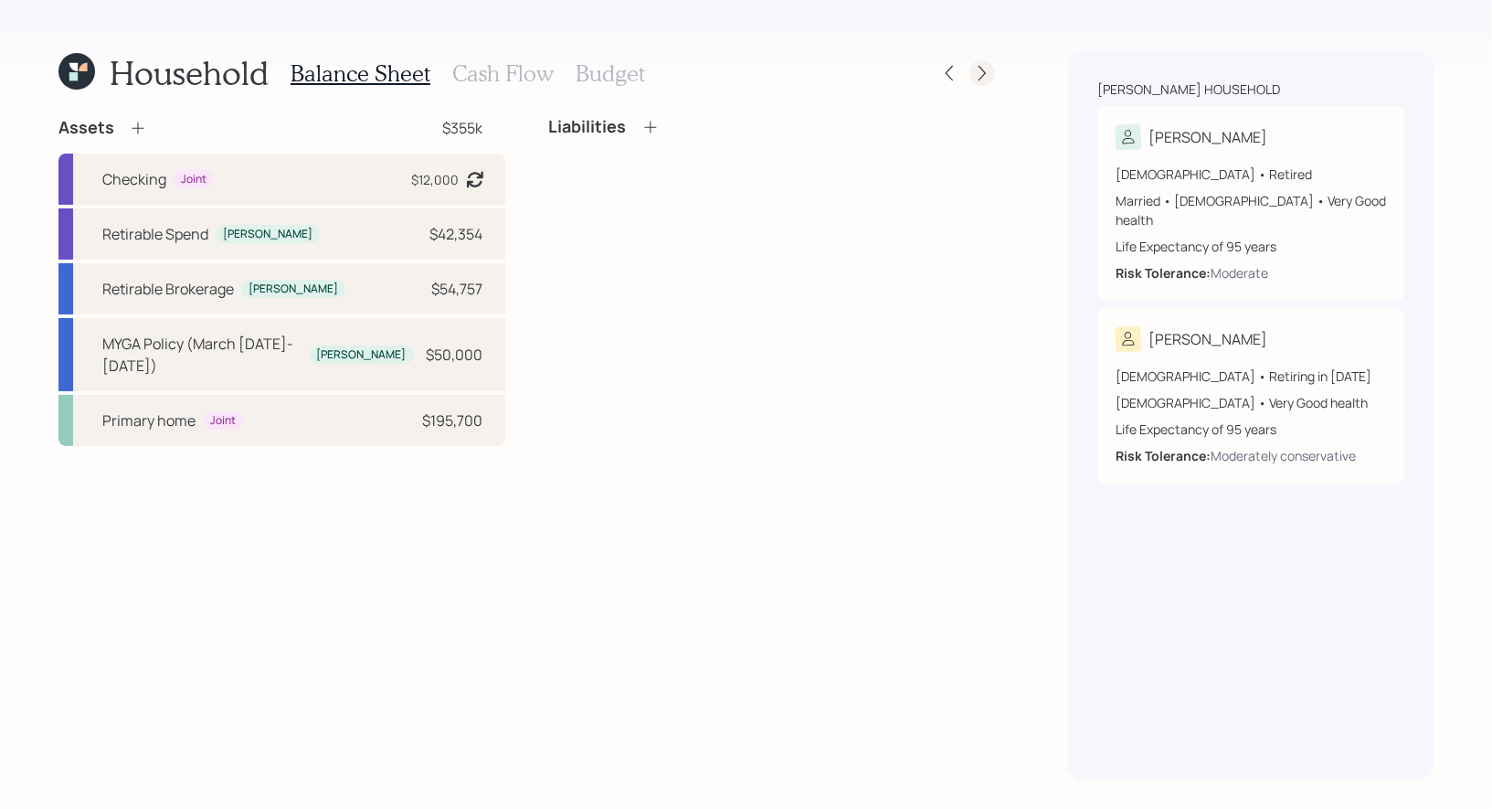
click at [983, 70] on icon at bounding box center [982, 74] width 7 height 16
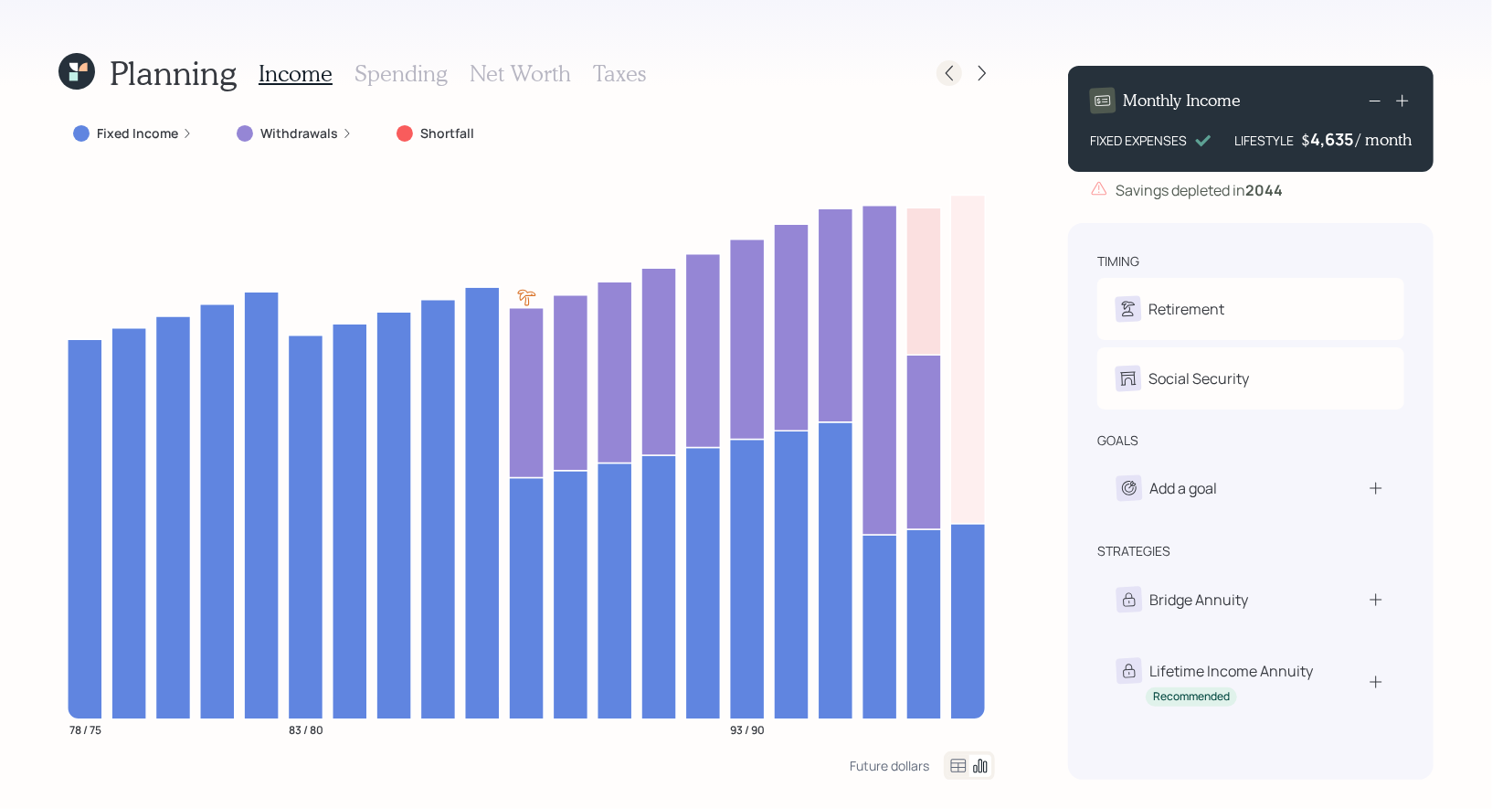
click at [953, 70] on icon at bounding box center [949, 73] width 18 height 18
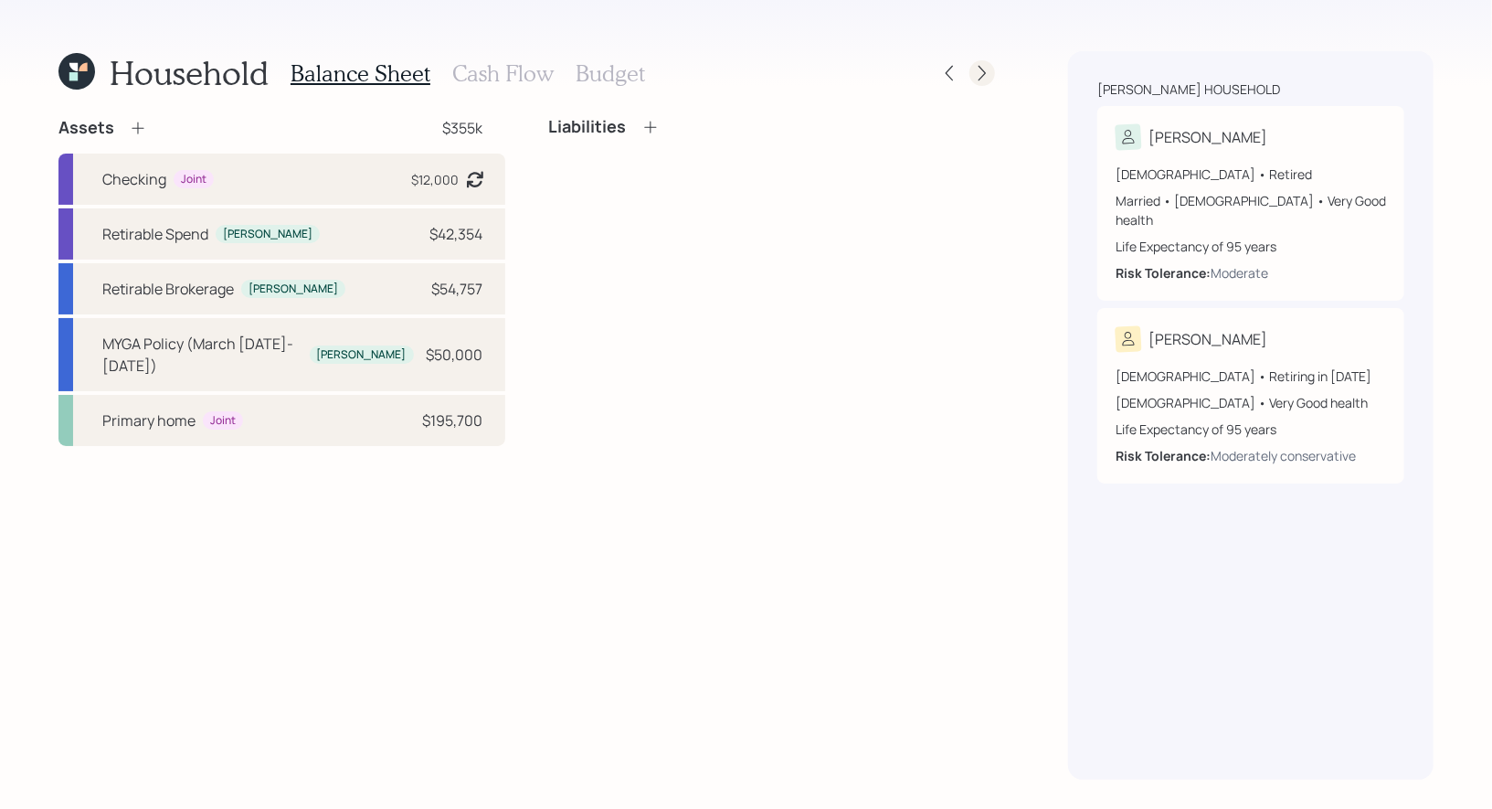
click at [974, 77] on icon at bounding box center [982, 73] width 18 height 18
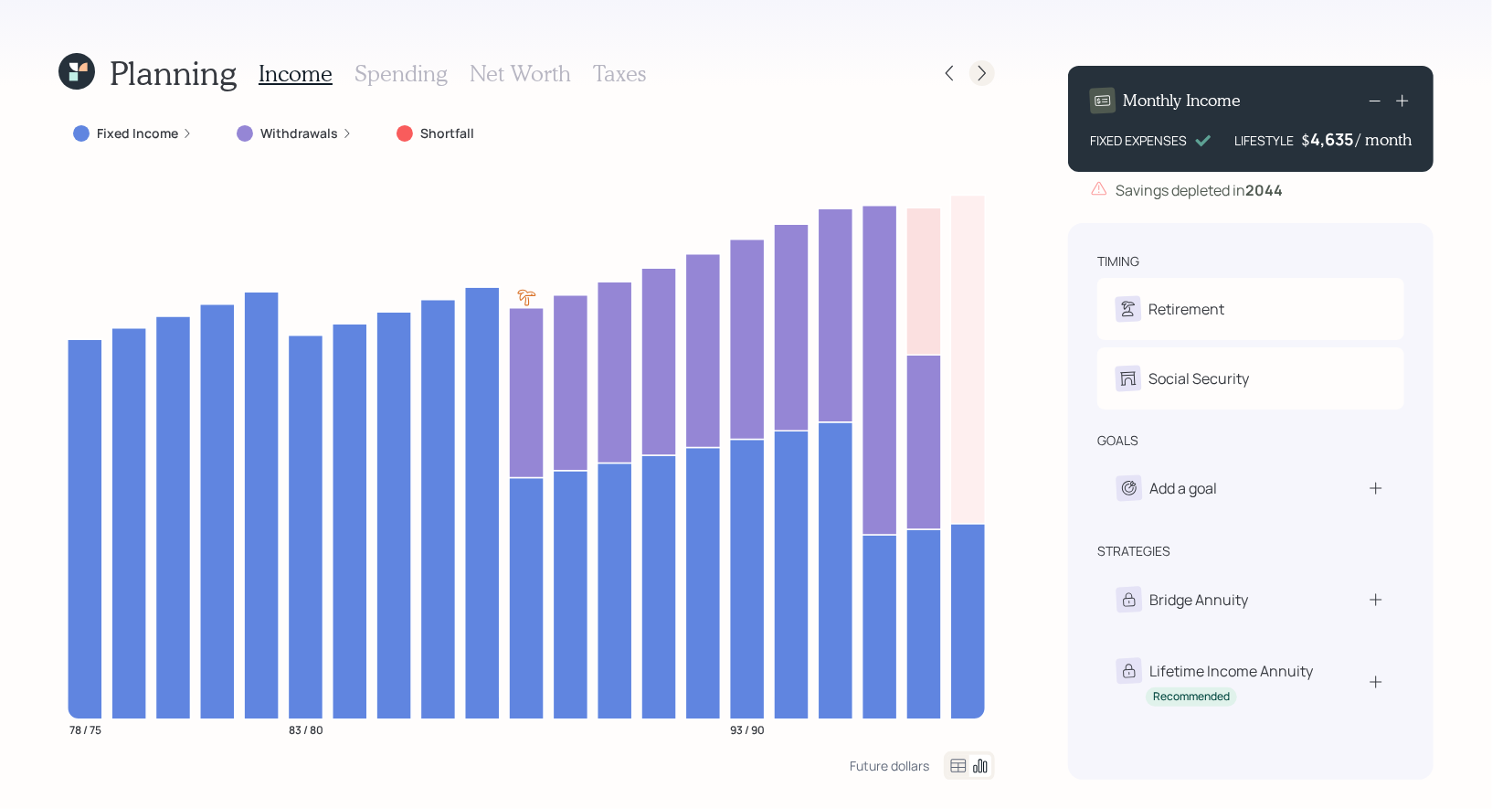
click at [987, 69] on icon at bounding box center [982, 73] width 18 height 18
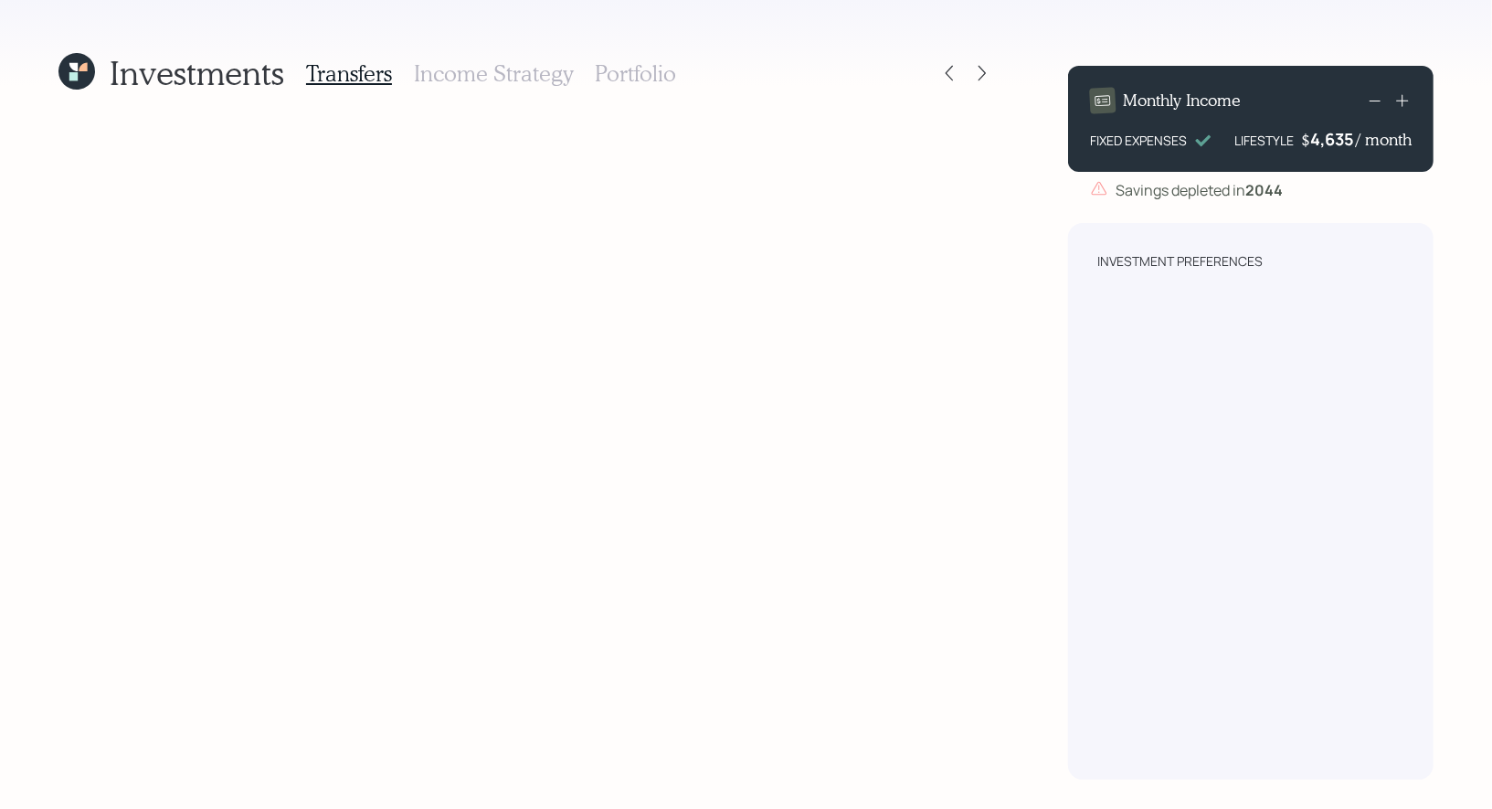
click at [75, 72] on icon at bounding box center [76, 71] width 37 height 37
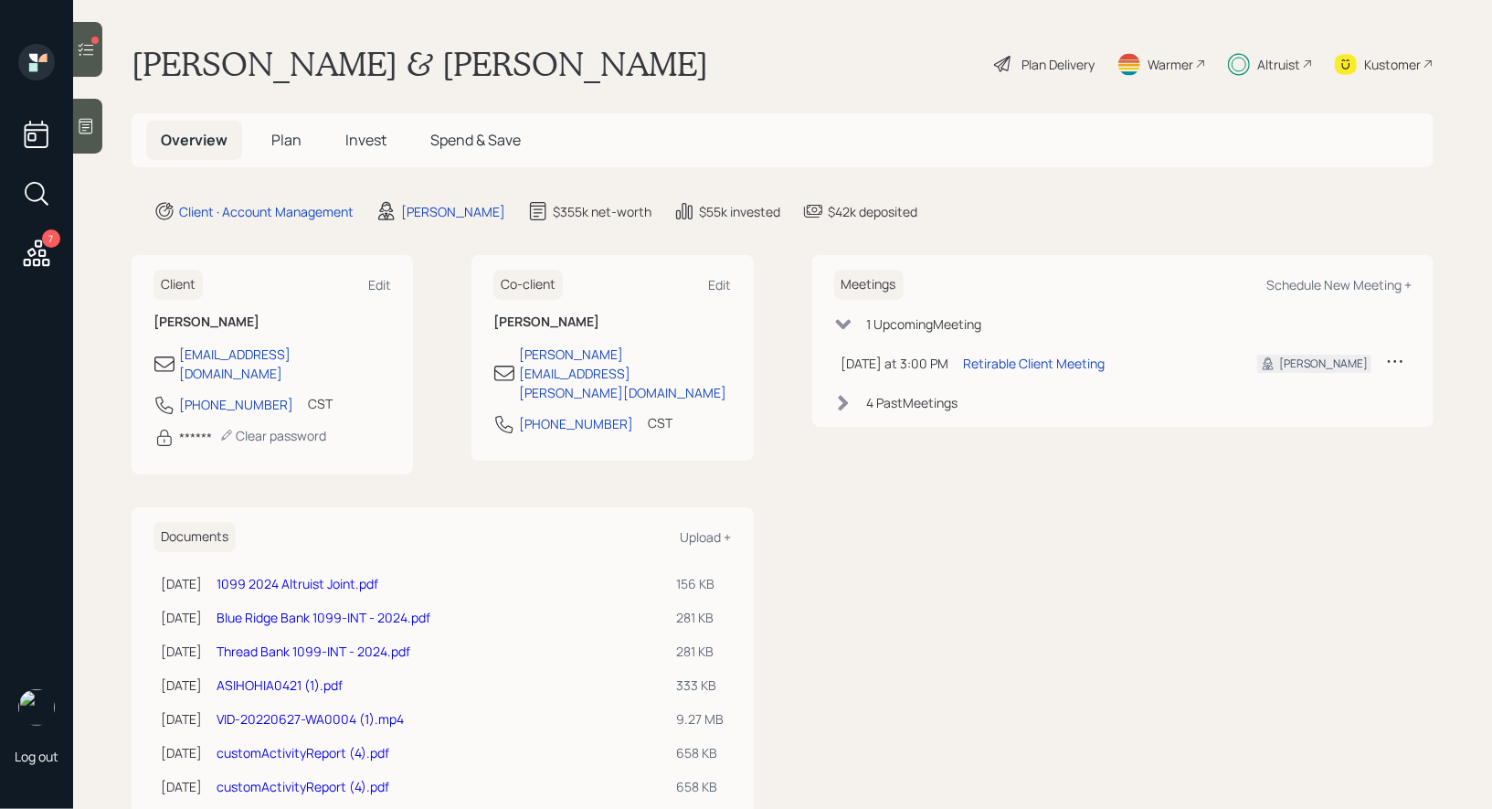
click at [376, 143] on span "Invest" at bounding box center [365, 140] width 41 height 20
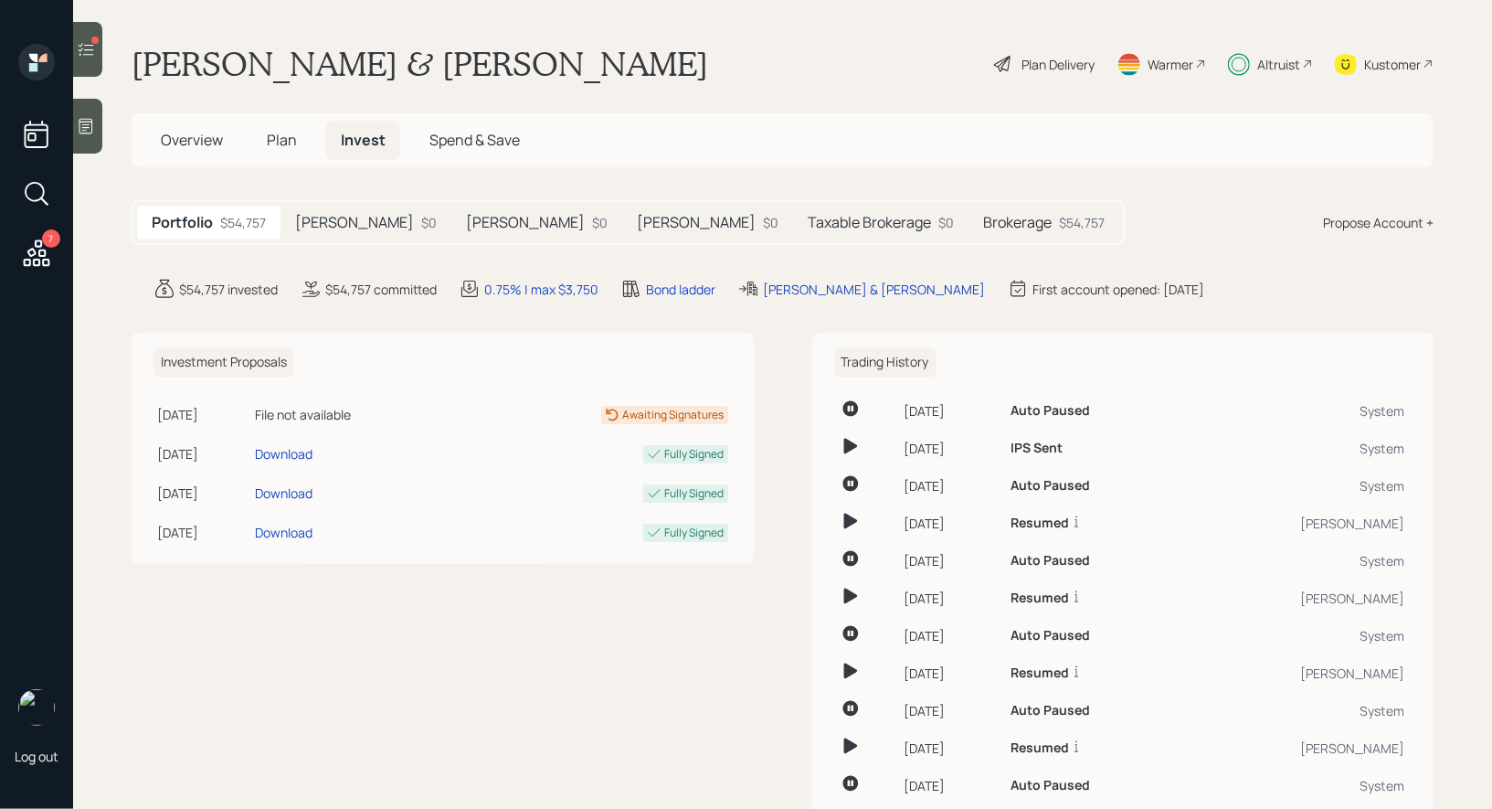
click at [808, 220] on h5 "Taxable Brokerage" at bounding box center [869, 222] width 123 height 17
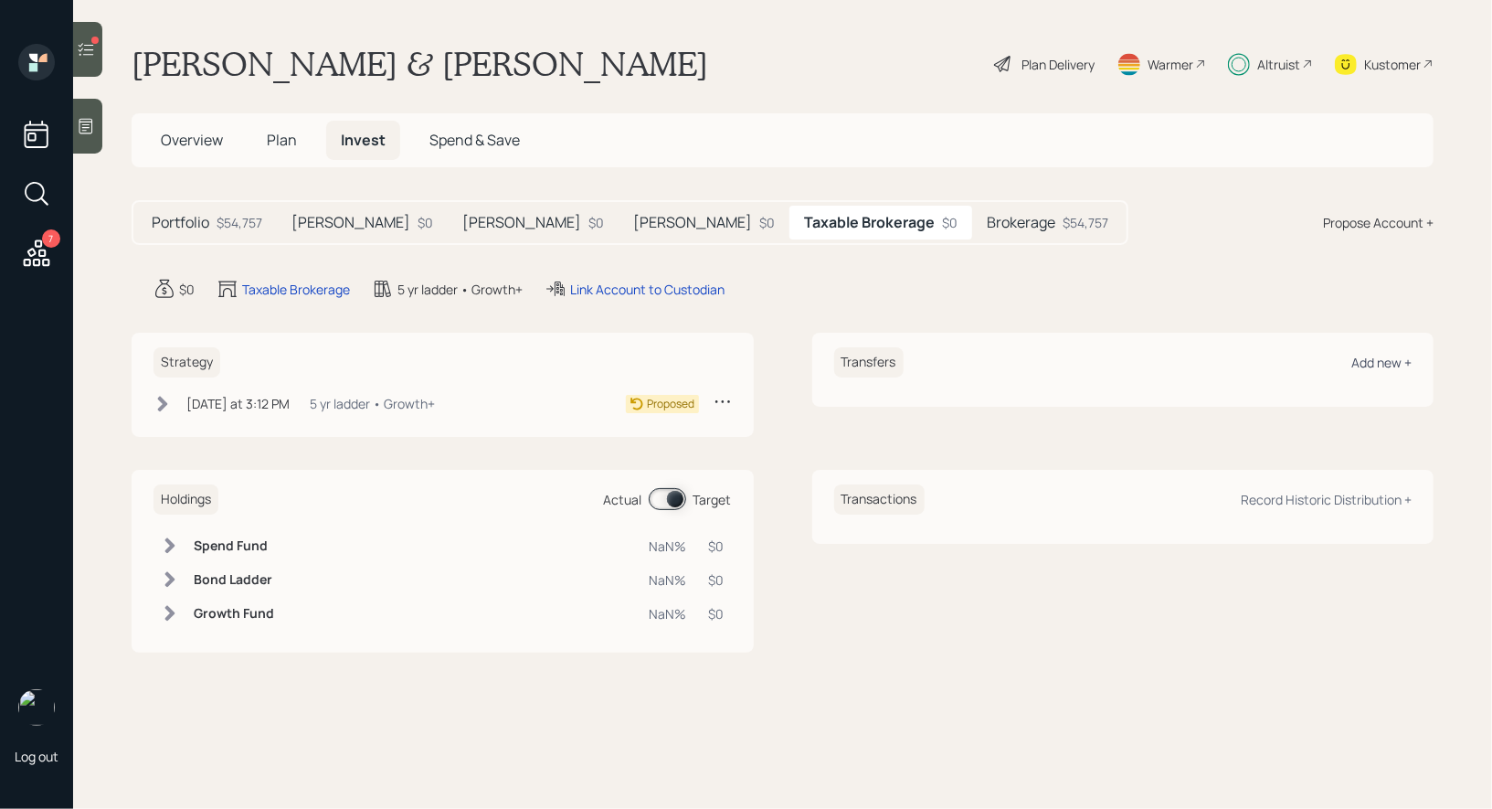
click at [1376, 357] on div "Add new +" at bounding box center [1381, 362] width 60 height 17
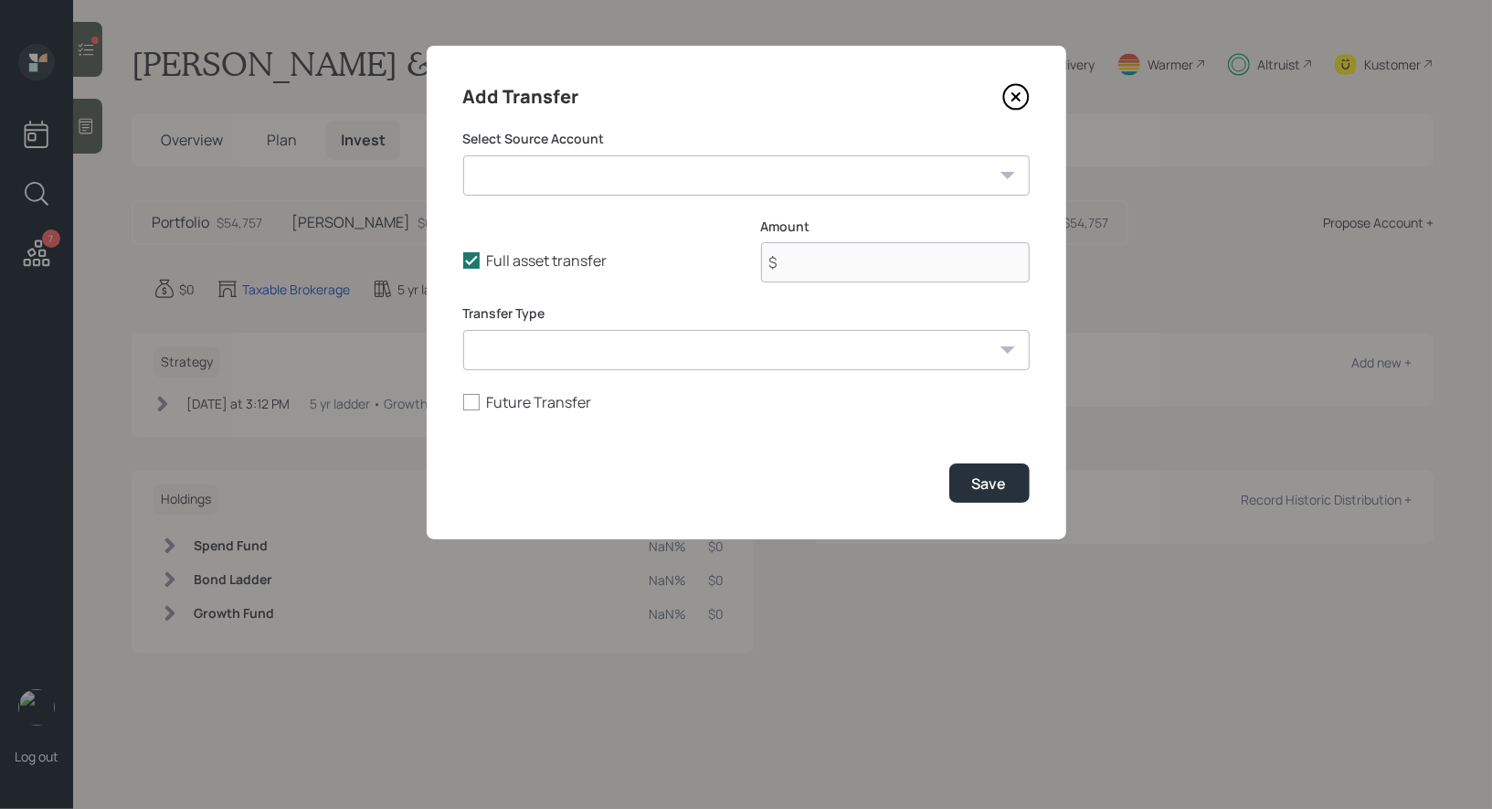
click at [600, 167] on select "Checking ($12,000 | Checking / Savings) MYGA Policy (March 2025-2030) ($50,000 …" at bounding box center [746, 175] width 566 height 40
select select "526b38c1-844f-43db-97de-8aa1fc73f75a"
click at [463, 155] on select "Checking ($12,000 | Checking / Savings) MYGA Policy (March 2025-2030) ($50,000 …" at bounding box center [746, 175] width 566 height 40
type input "$ 50,000"
click at [620, 355] on select "ACAT Transfer Non ACAT Transfer Capitalize Rollover Rollover Deposit" at bounding box center [746, 350] width 566 height 40
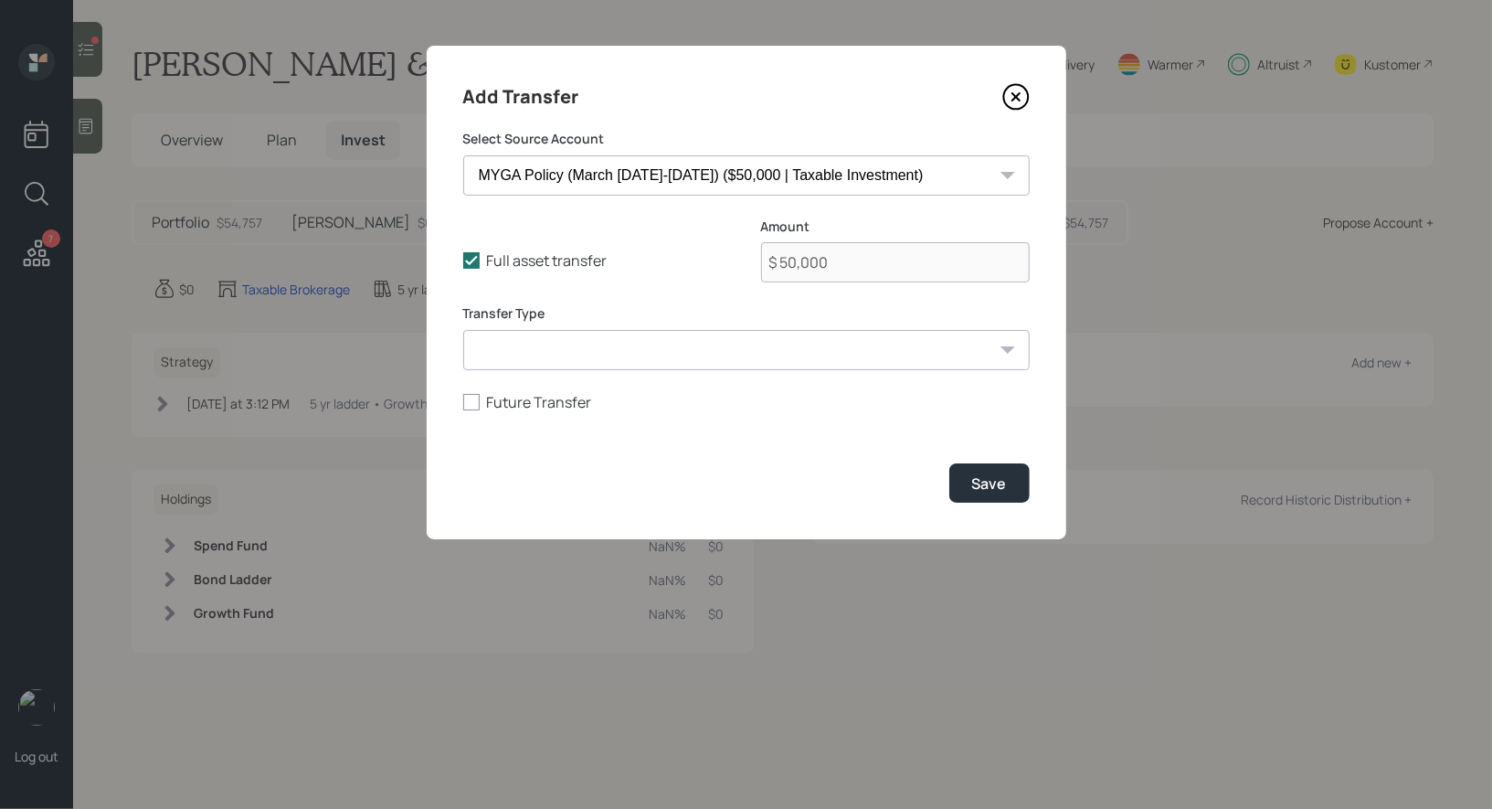
select select "acat_transfer"
click at [463, 330] on select "ACAT Transfer Non ACAT Transfer Capitalize Rollover Rollover Deposit" at bounding box center [746, 350] width 566 height 40
click at [995, 480] on div "Save" at bounding box center [989, 483] width 35 height 20
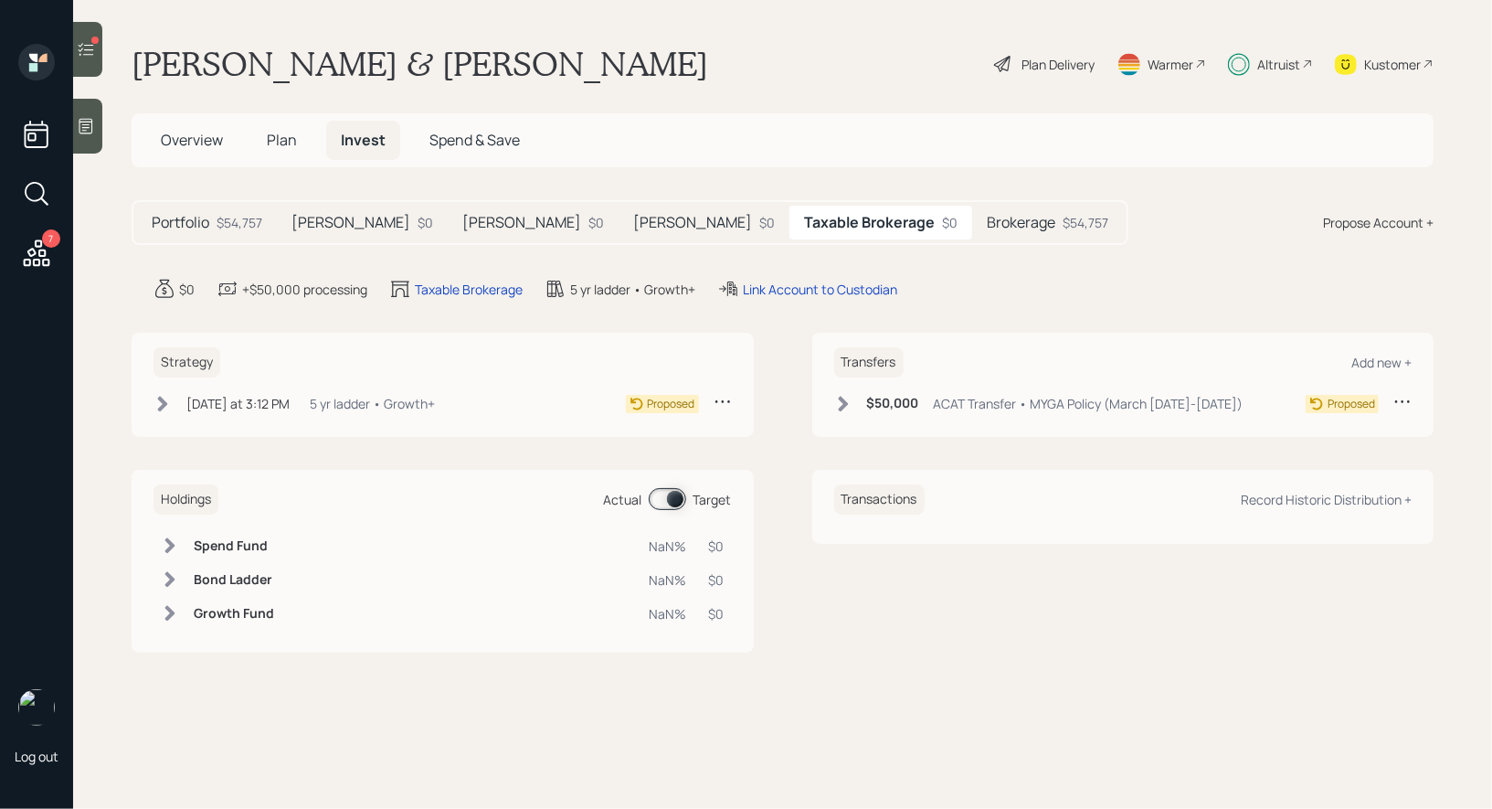
click at [842, 401] on icon at bounding box center [843, 404] width 10 height 16
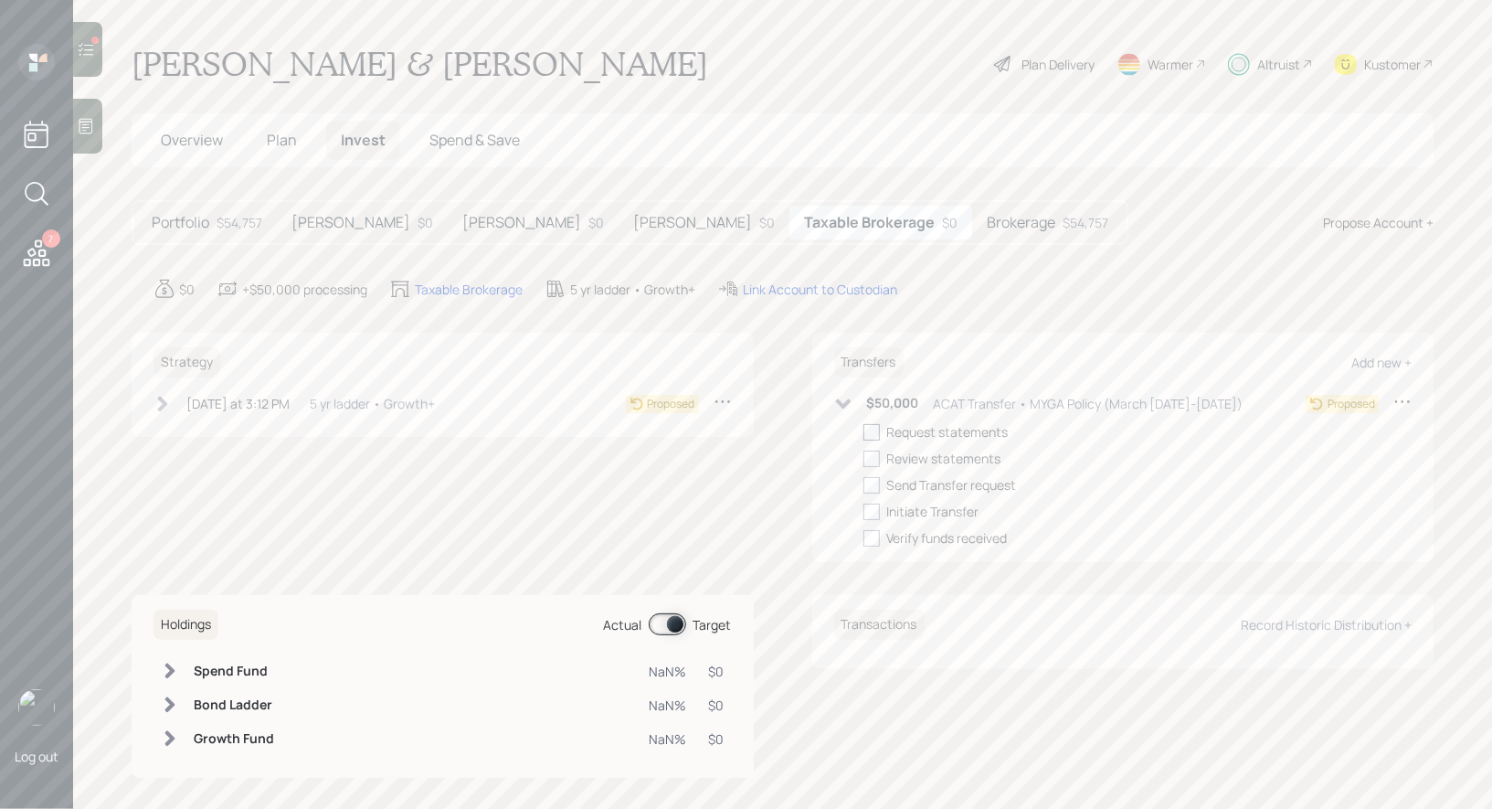
click at [868, 431] on div at bounding box center [871, 432] width 16 height 16
click at [863, 431] on input "checkbox" at bounding box center [862, 431] width 1 height 1
checkbox input "true"
click at [987, 218] on h5 "Brokerage" at bounding box center [1021, 222] width 69 height 17
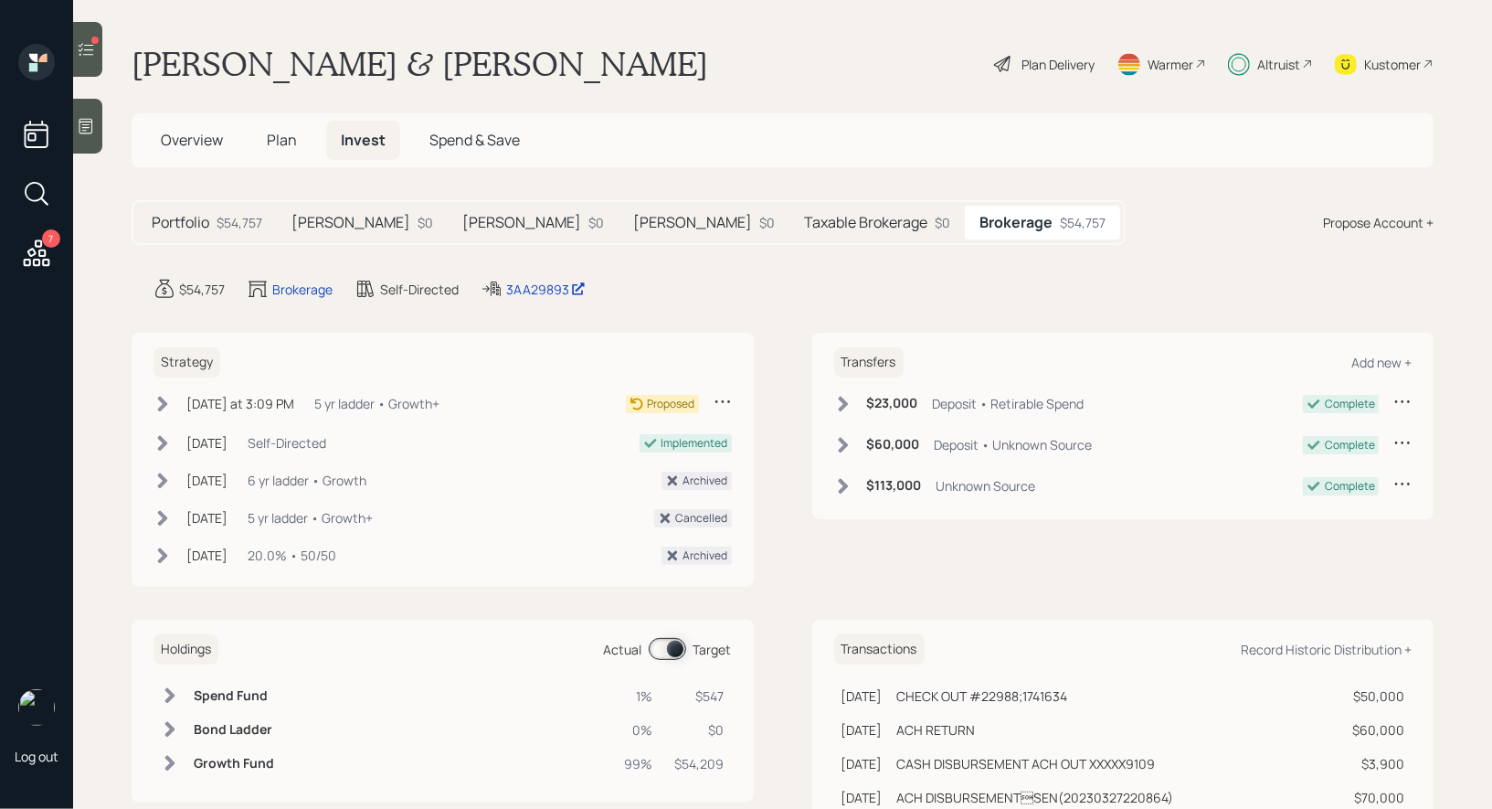
click at [804, 225] on h5 "Taxable Brokerage" at bounding box center [865, 222] width 123 height 17
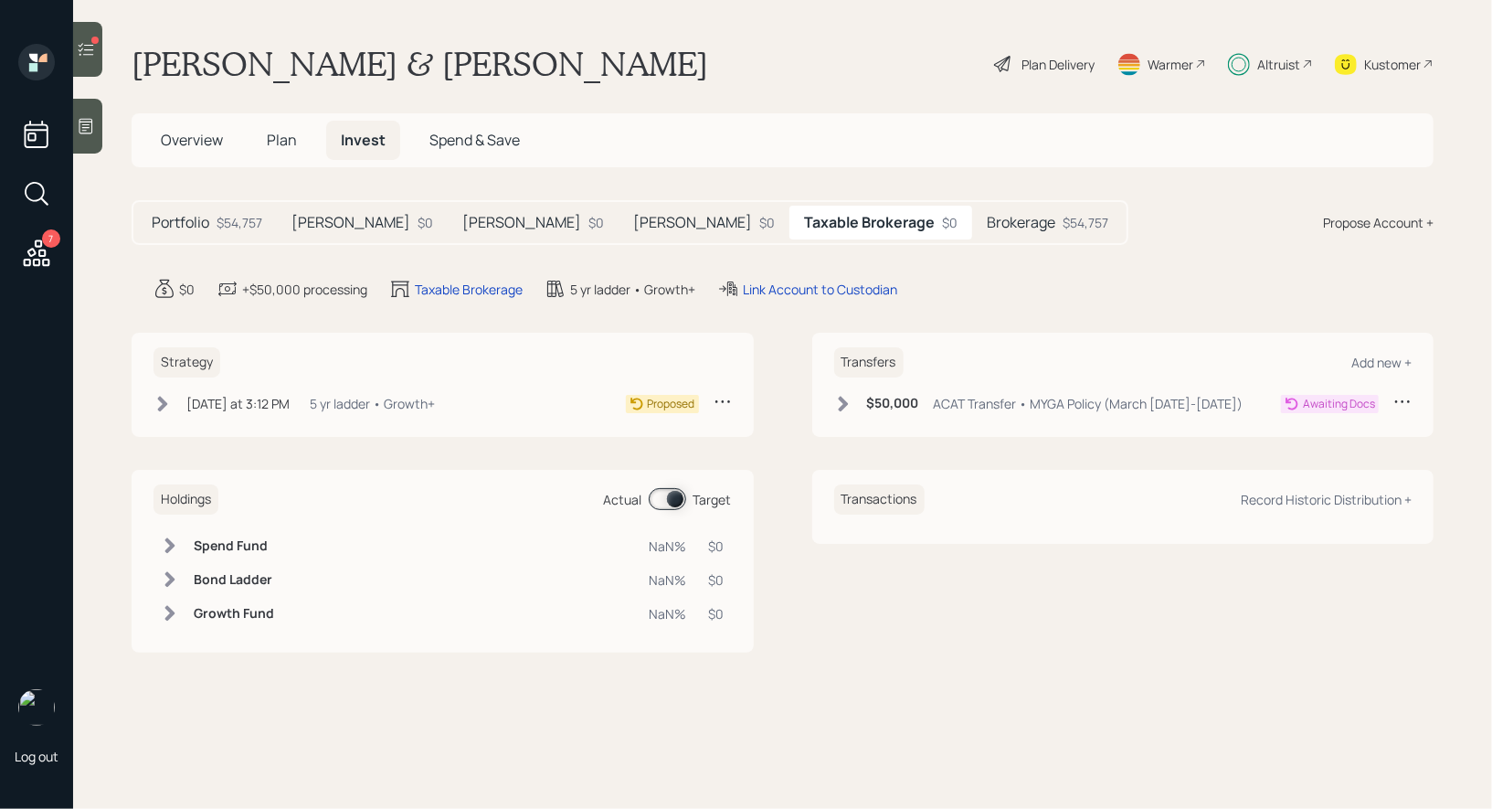
click at [1049, 62] on div "Plan Delivery" at bounding box center [1057, 64] width 73 height 19
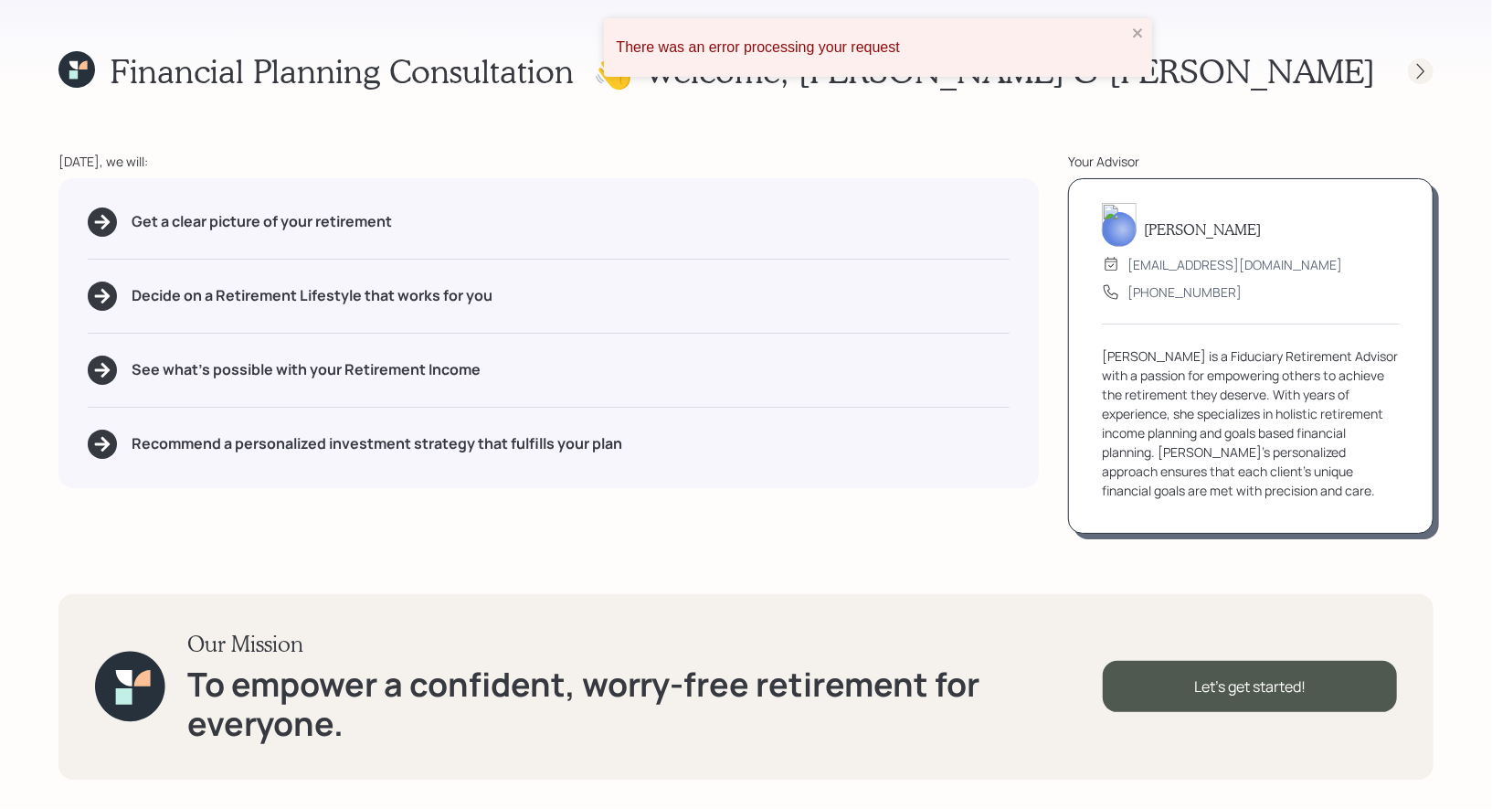
click at [1417, 74] on icon at bounding box center [1421, 71] width 18 height 18
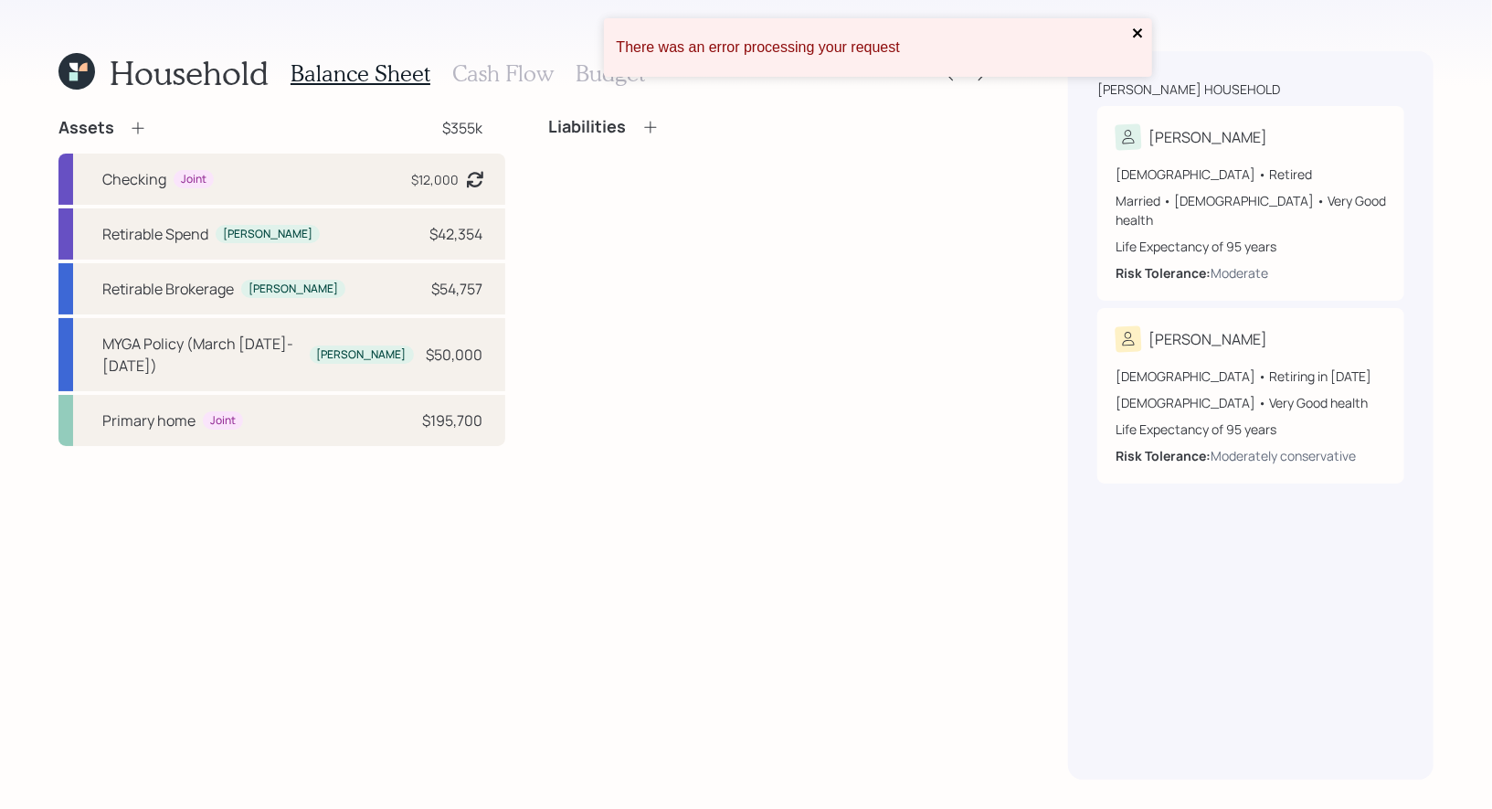
click at [1133, 33] on icon "close" at bounding box center [1138, 33] width 13 height 15
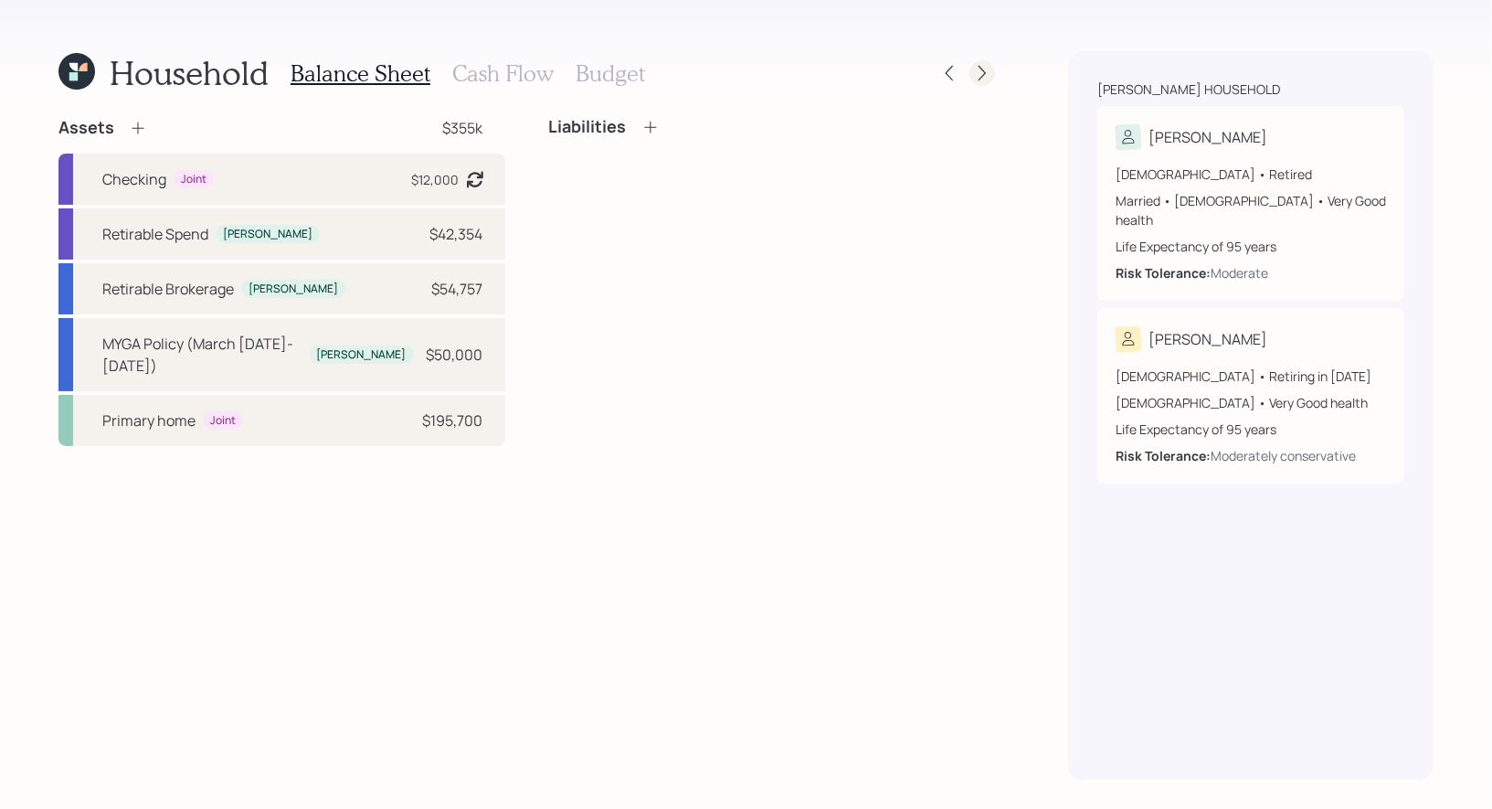
click at [984, 70] on icon at bounding box center [982, 74] width 7 height 16
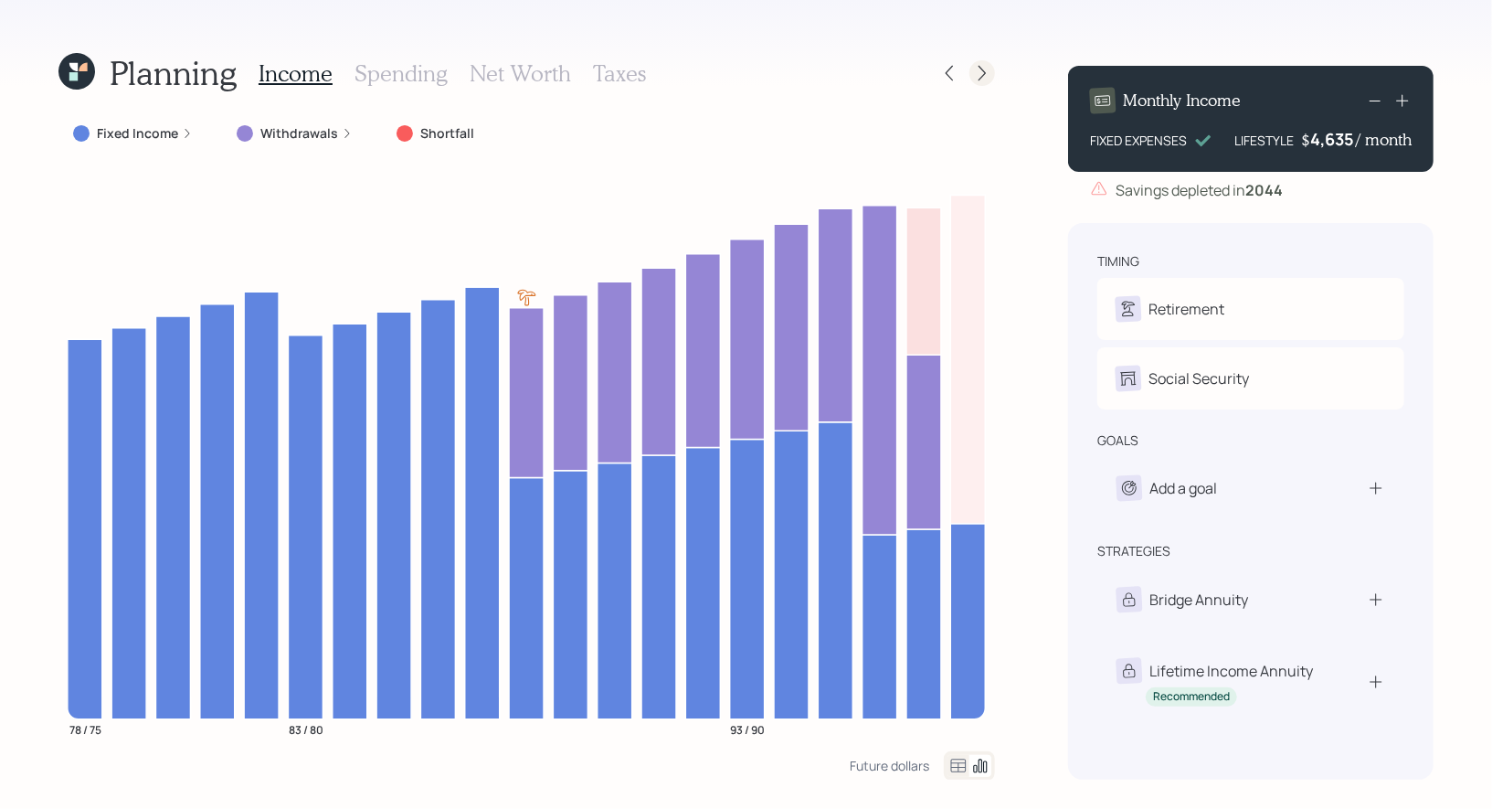
click at [986, 77] on icon at bounding box center [982, 73] width 18 height 18
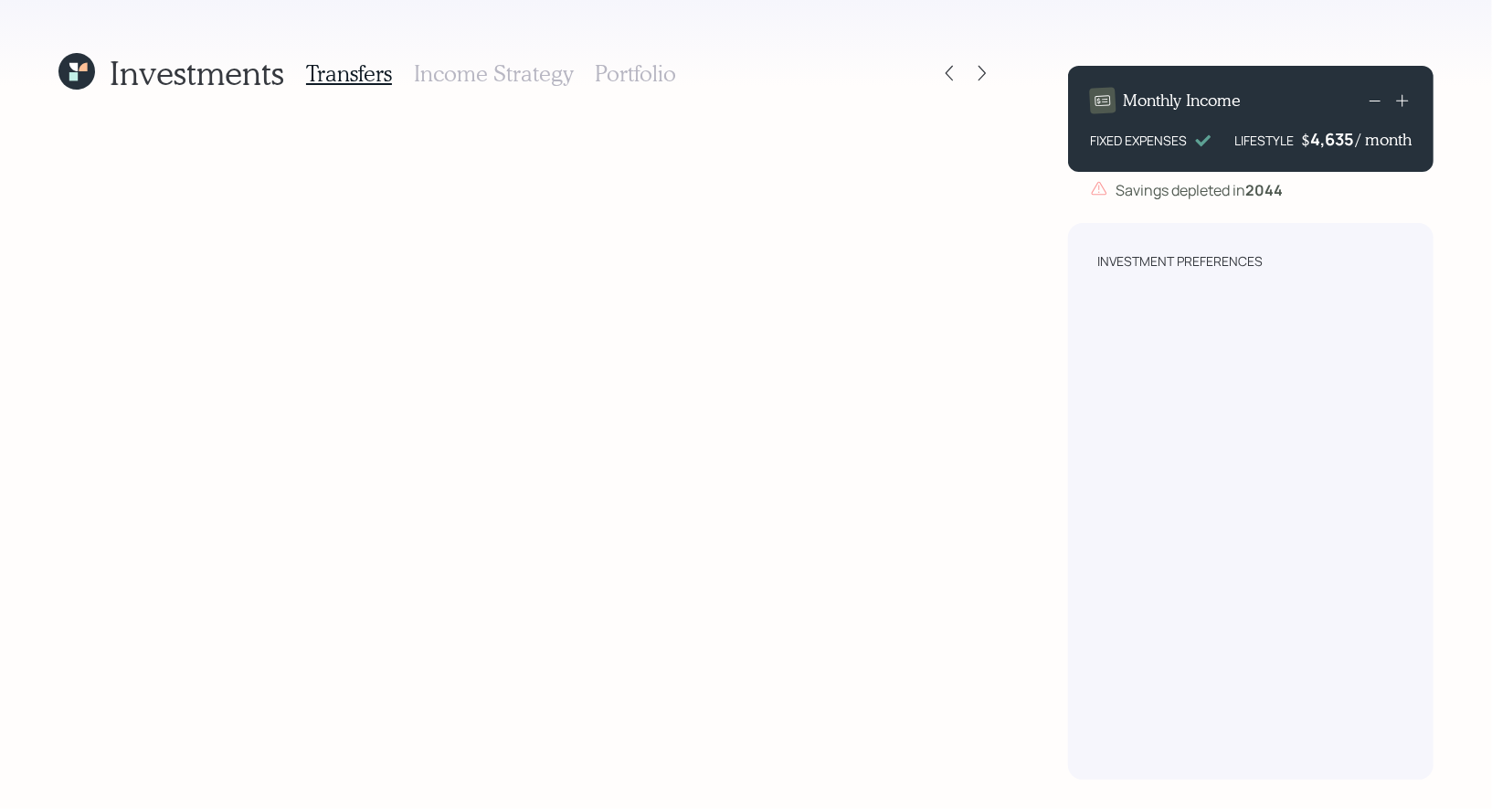
click at [480, 73] on h3 "Income Strategy" at bounding box center [493, 73] width 159 height 26
click at [640, 72] on h3 "Portfolio" at bounding box center [635, 73] width 81 height 26
click at [500, 83] on h3 "Income Strategy" at bounding box center [493, 73] width 159 height 26
click at [344, 79] on h3 "Transfers" at bounding box center [349, 73] width 86 height 26
click at [953, 75] on icon at bounding box center [949, 73] width 18 height 18
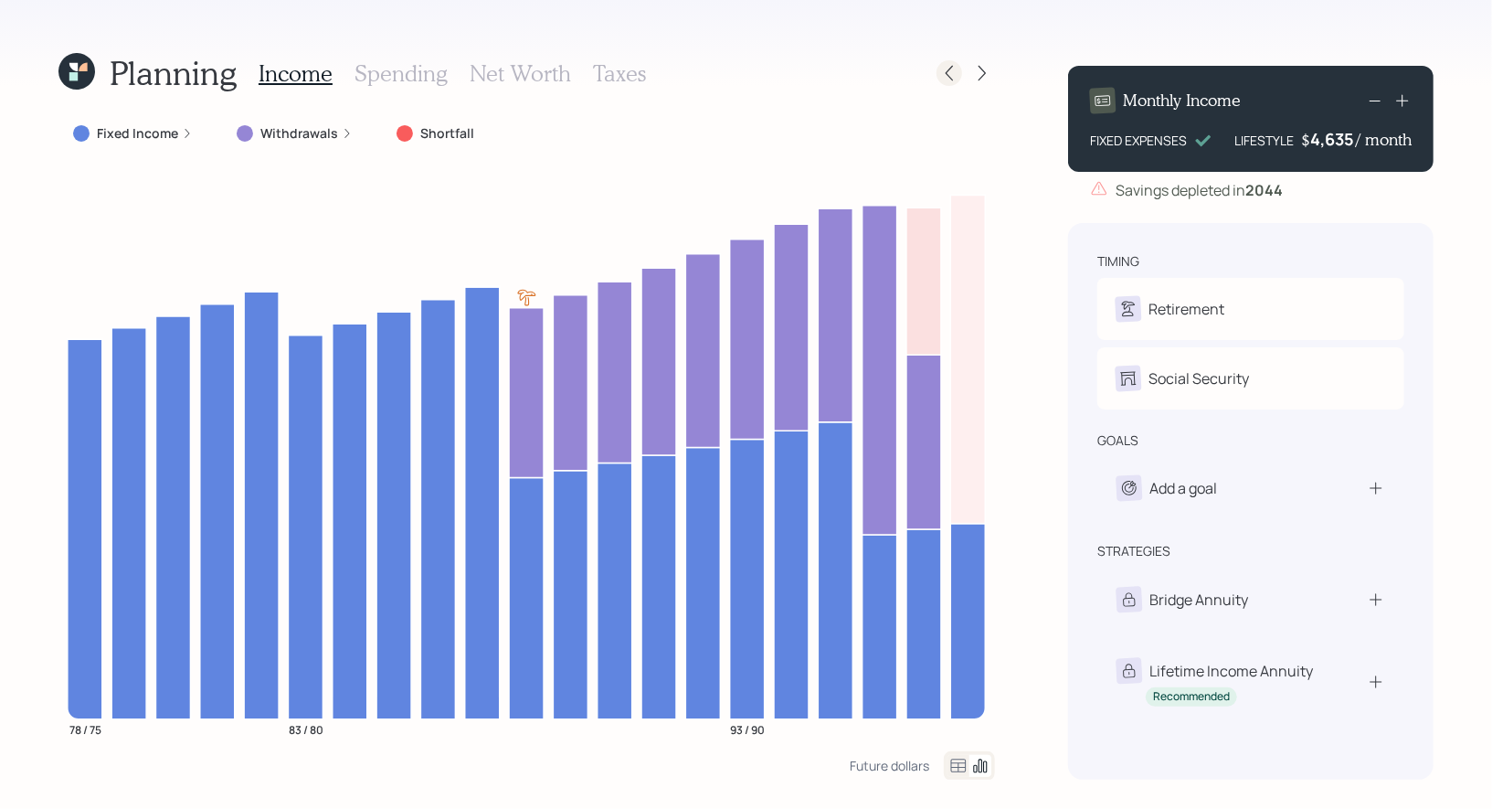
click at [957, 73] on icon at bounding box center [949, 73] width 18 height 18
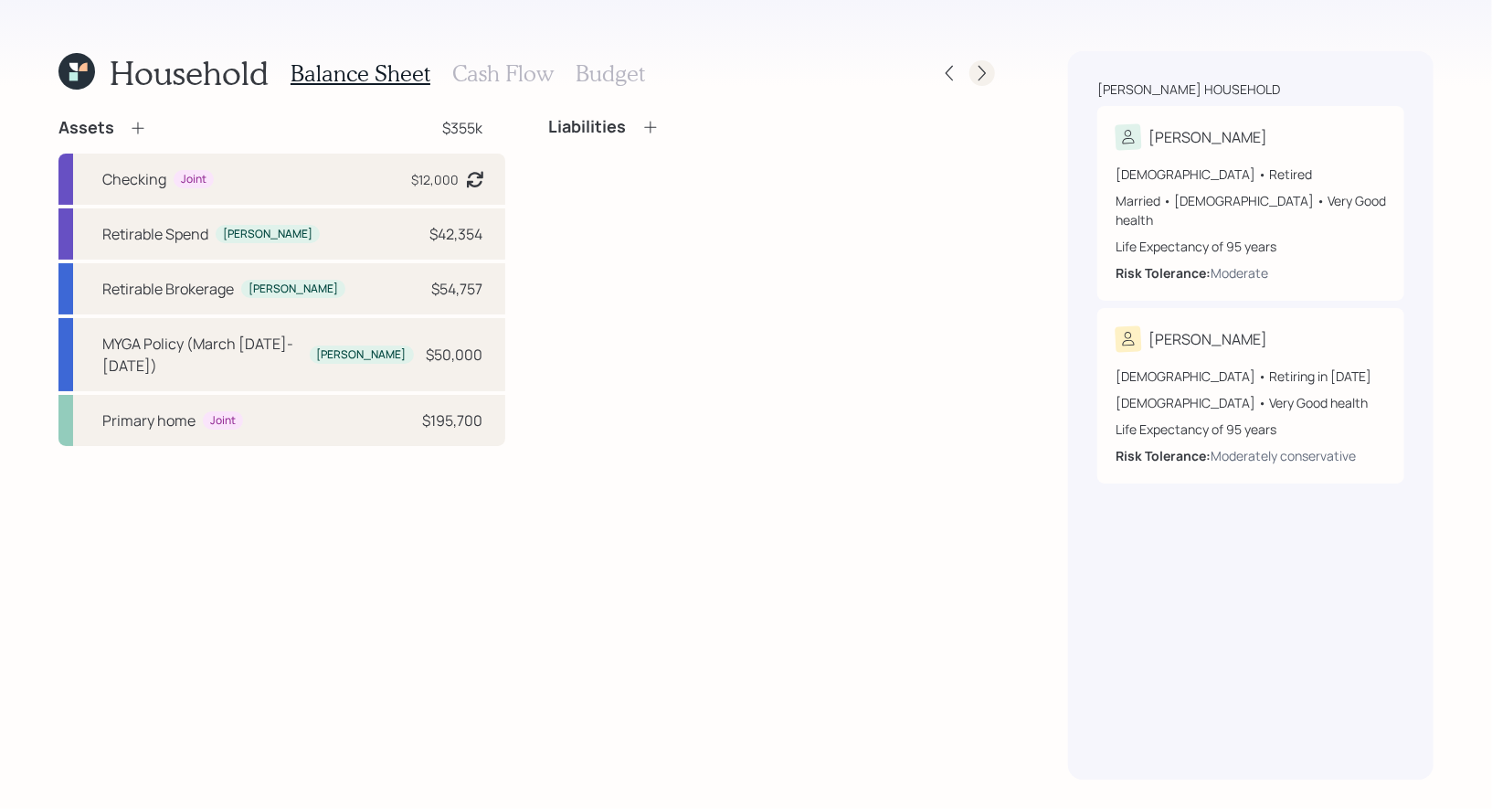
click at [982, 72] on icon at bounding box center [982, 73] width 18 height 18
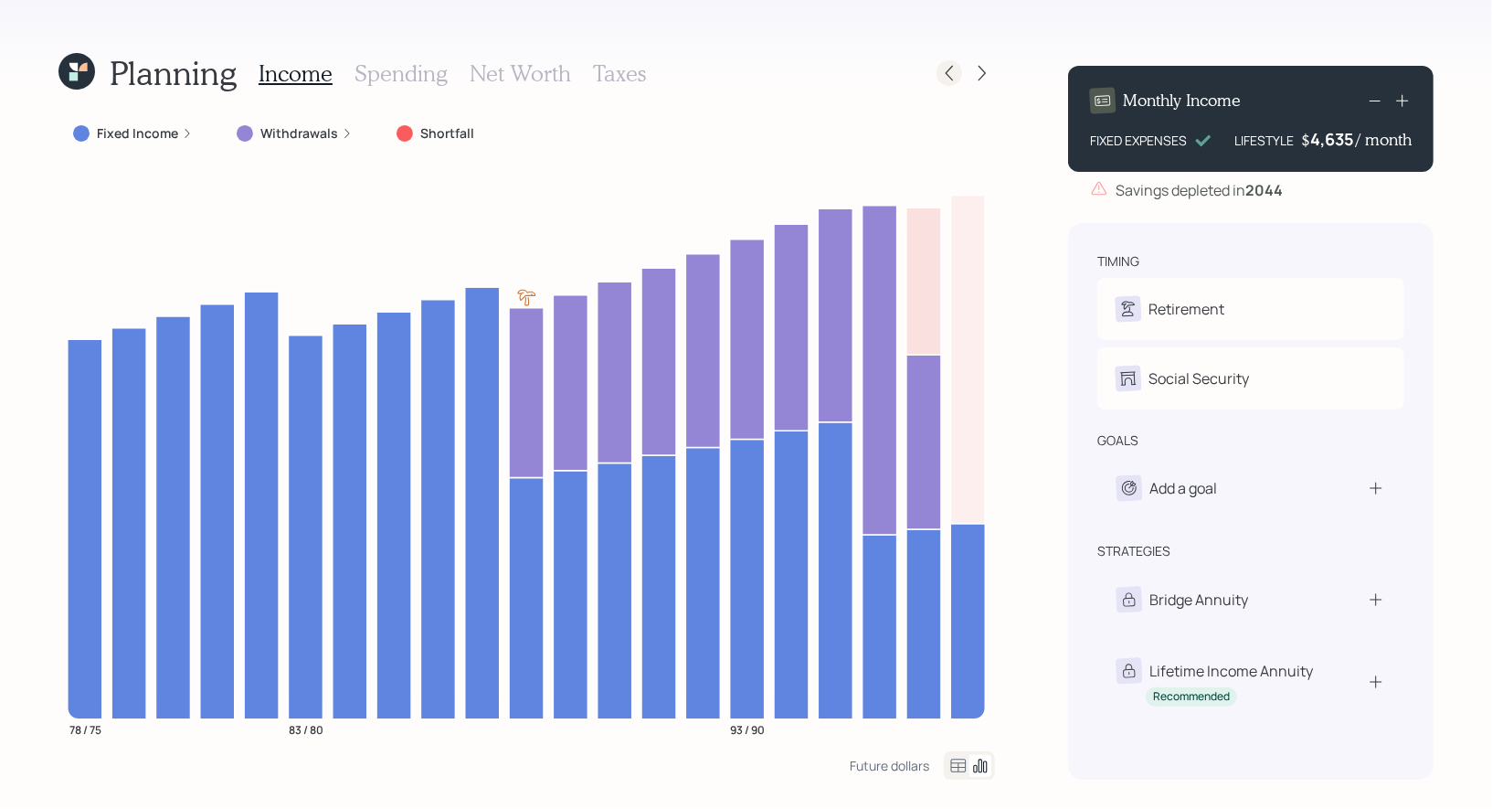
click at [953, 77] on icon at bounding box center [949, 73] width 18 height 18
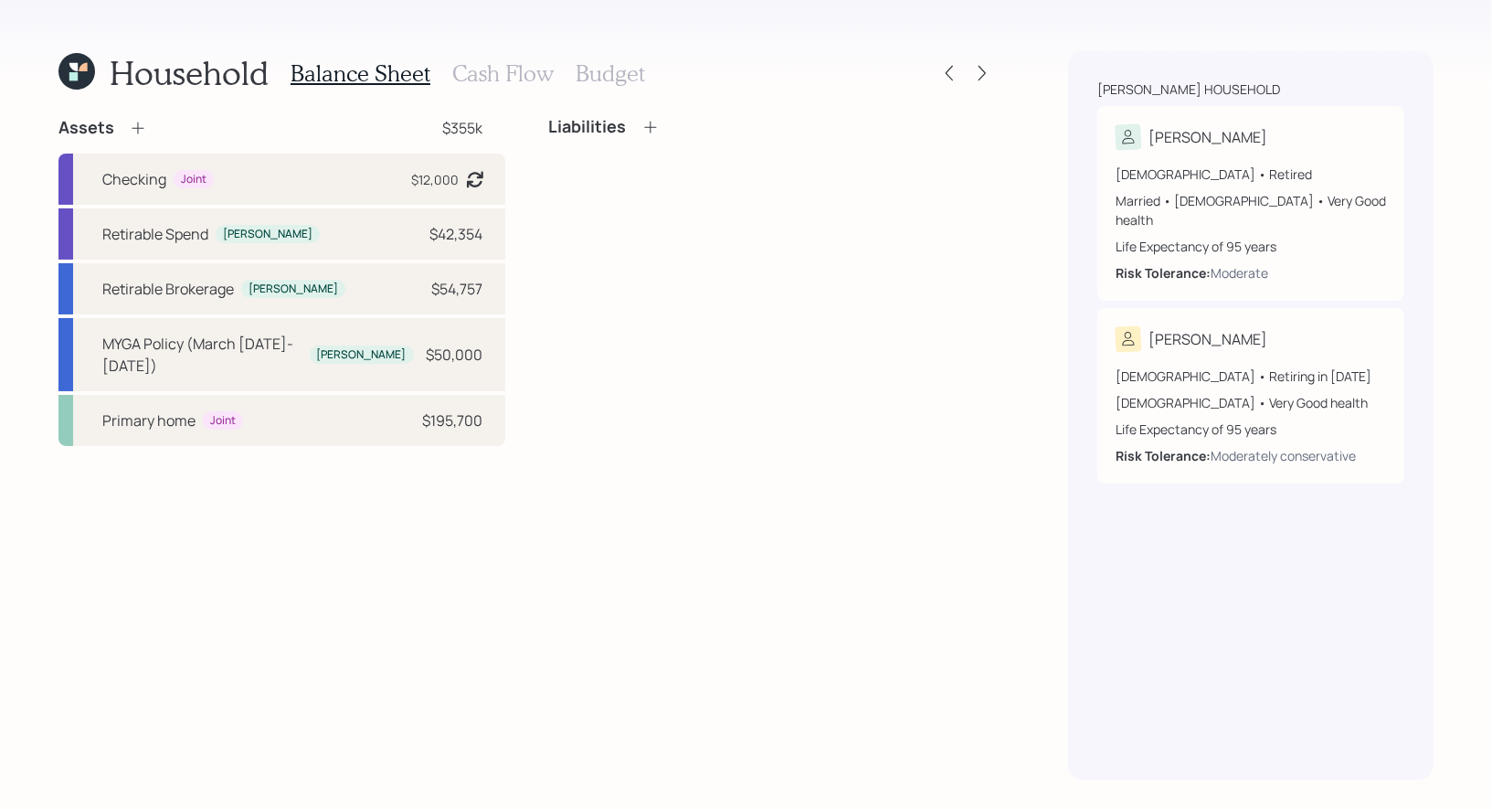
click at [80, 69] on icon at bounding box center [83, 67] width 8 height 8
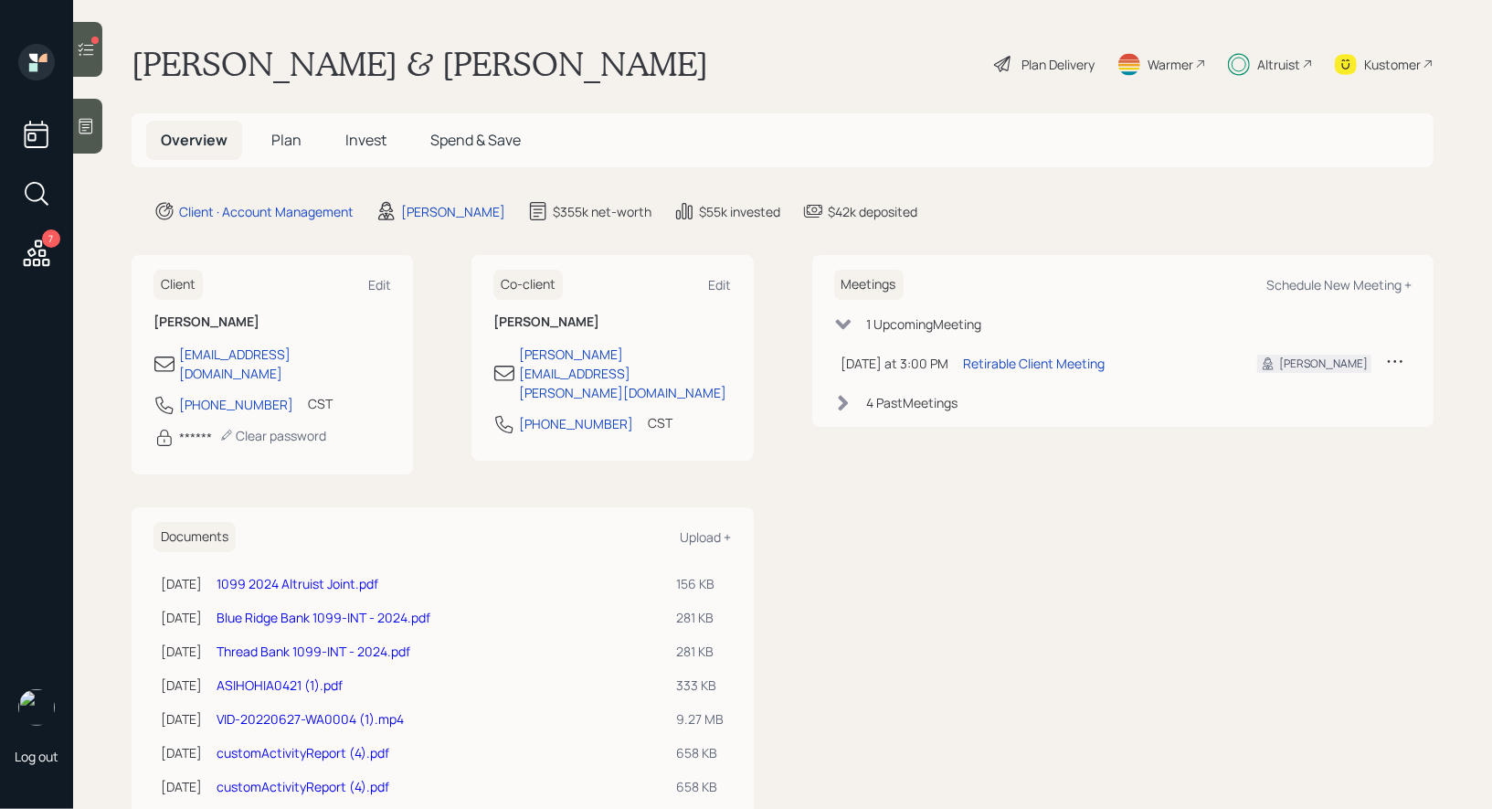
click at [286, 137] on span "Plan" at bounding box center [286, 140] width 30 height 20
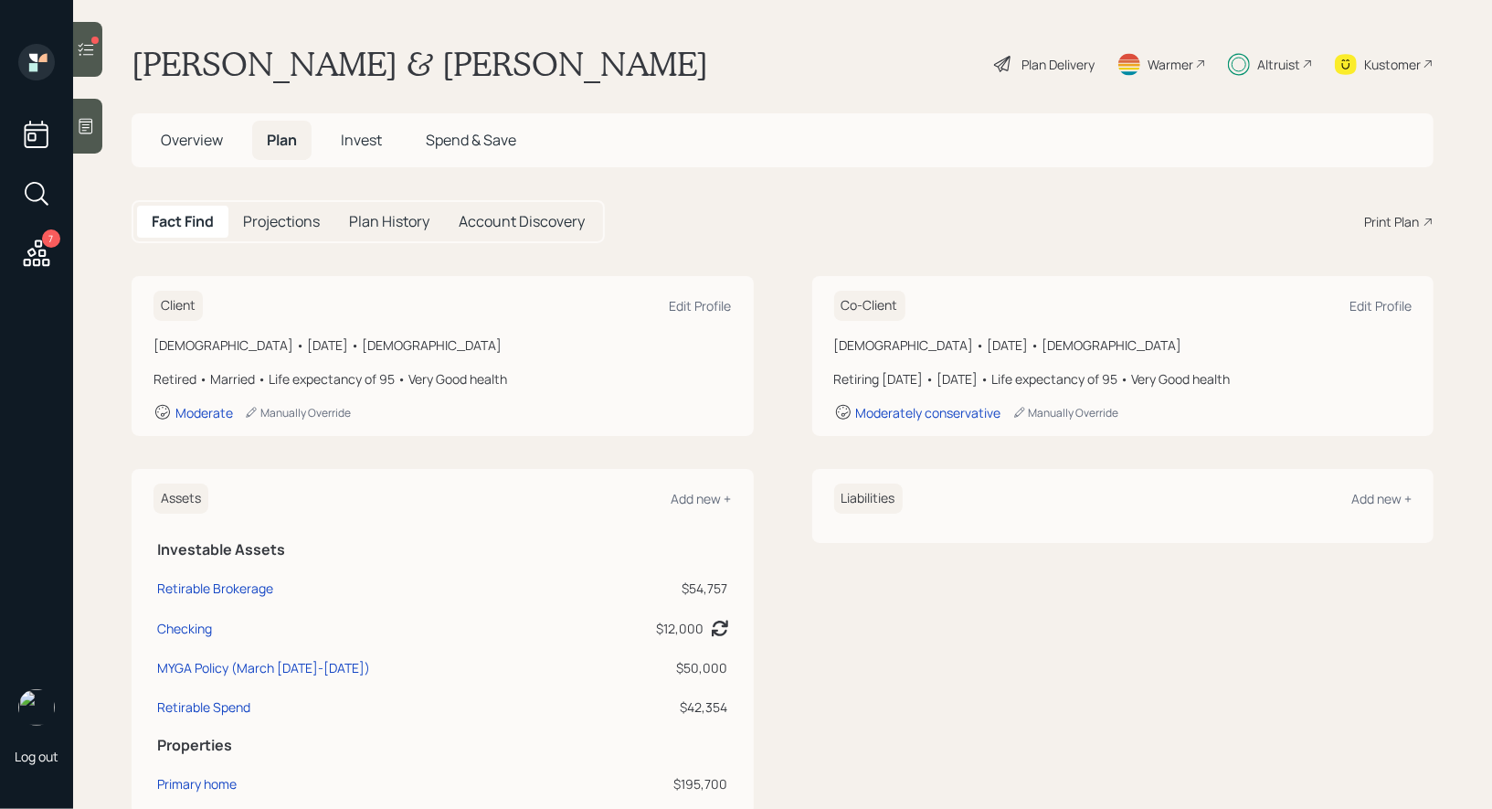
click at [358, 135] on span "Invest" at bounding box center [361, 140] width 41 height 20
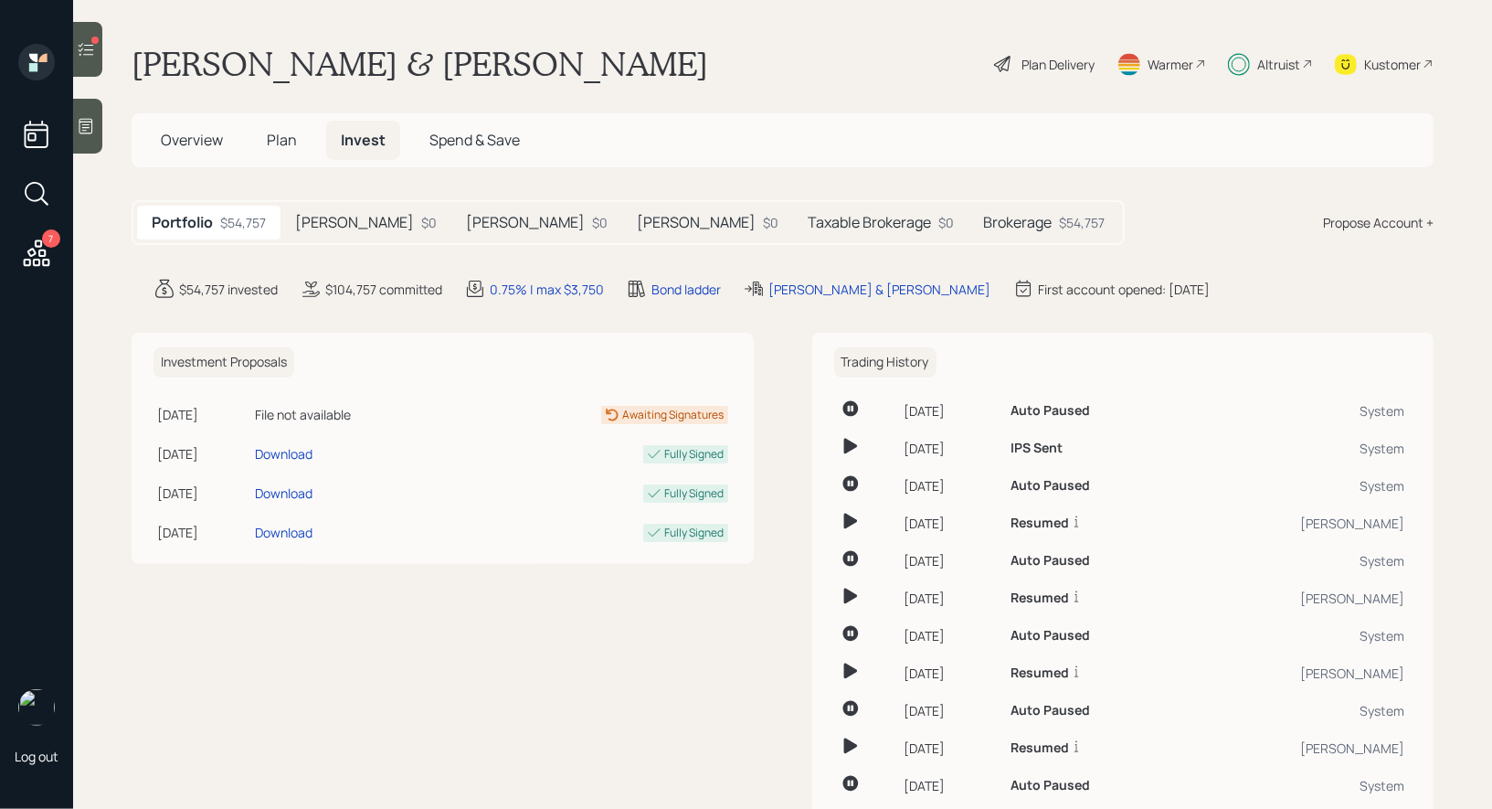
scroll to position [49, 0]
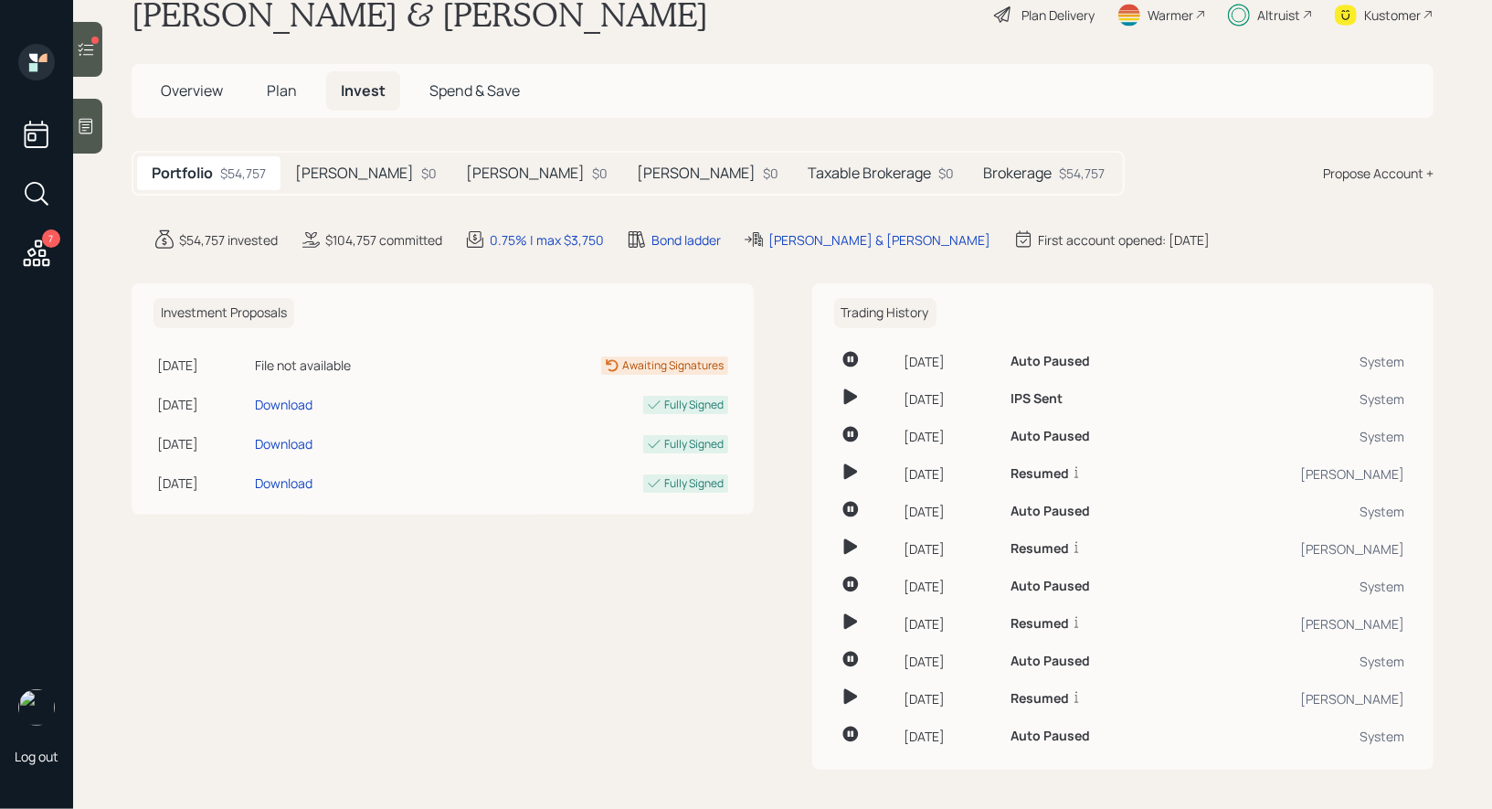
click at [808, 168] on h5 "Taxable Brokerage" at bounding box center [869, 172] width 123 height 17
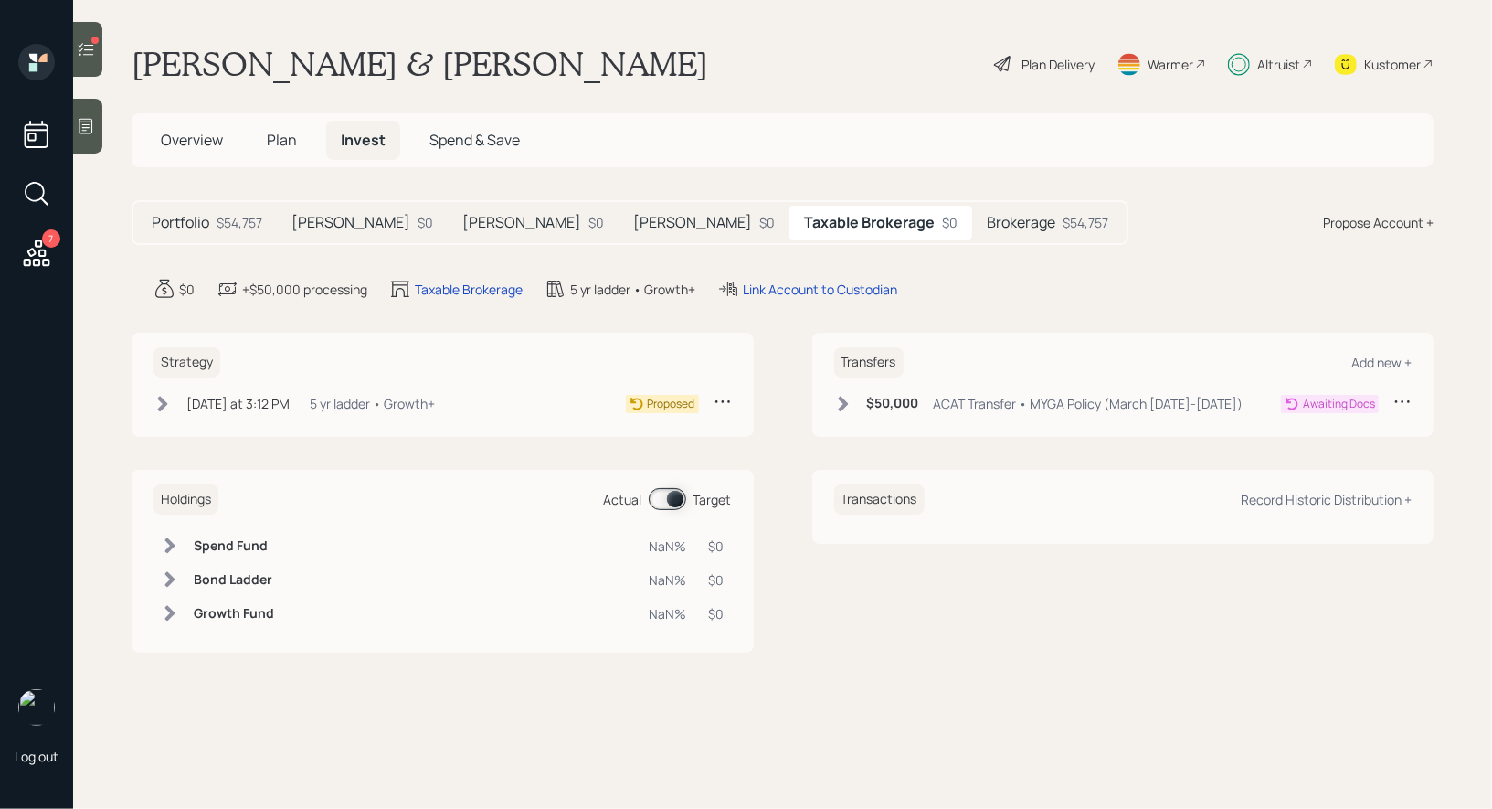
click at [987, 229] on h5 "Brokerage" at bounding box center [1021, 222] width 69 height 17
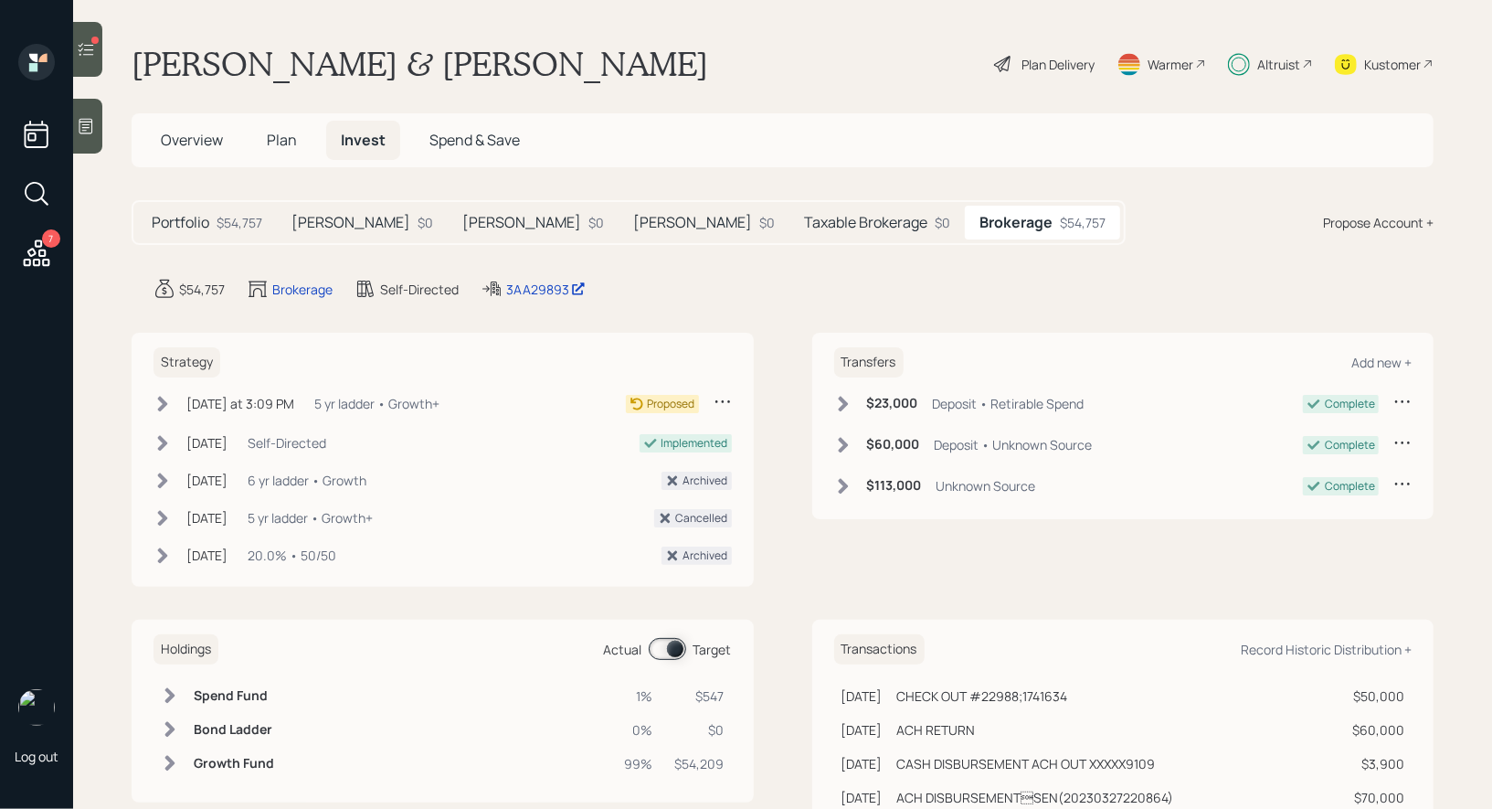
scroll to position [32, 0]
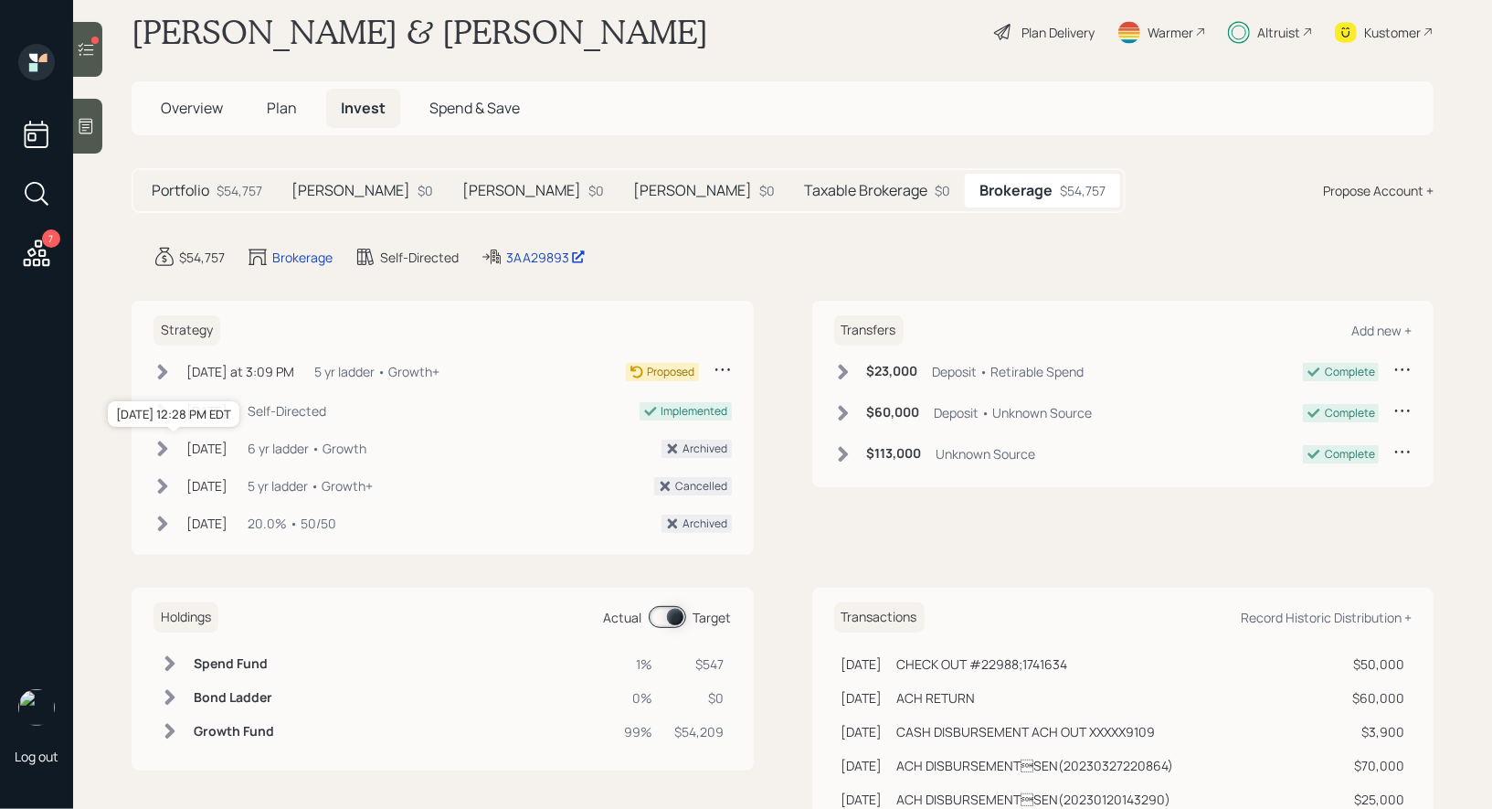
click at [202, 444] on div "May 1, 2024" at bounding box center [206, 448] width 41 height 19
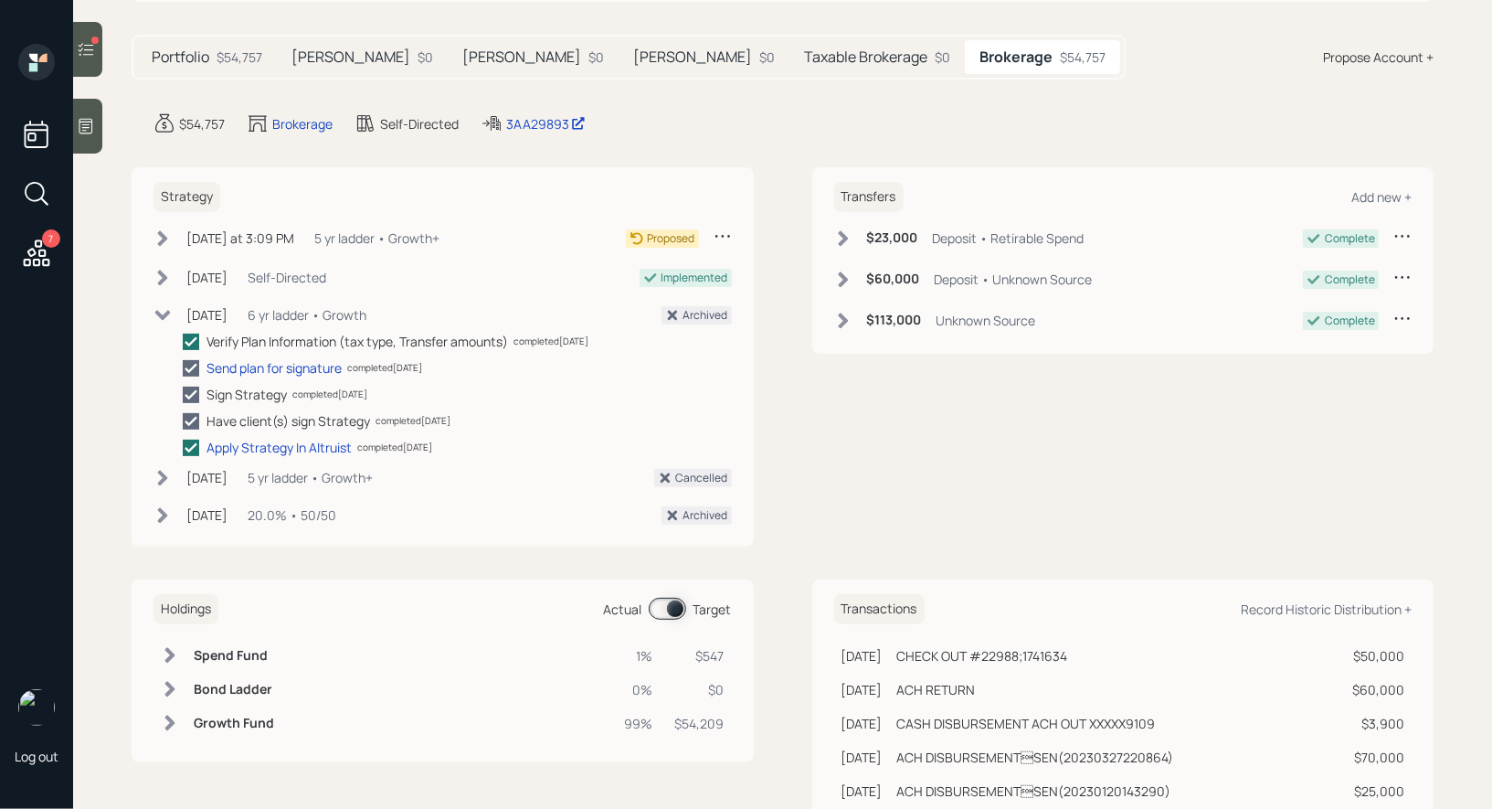
scroll to position [0, 0]
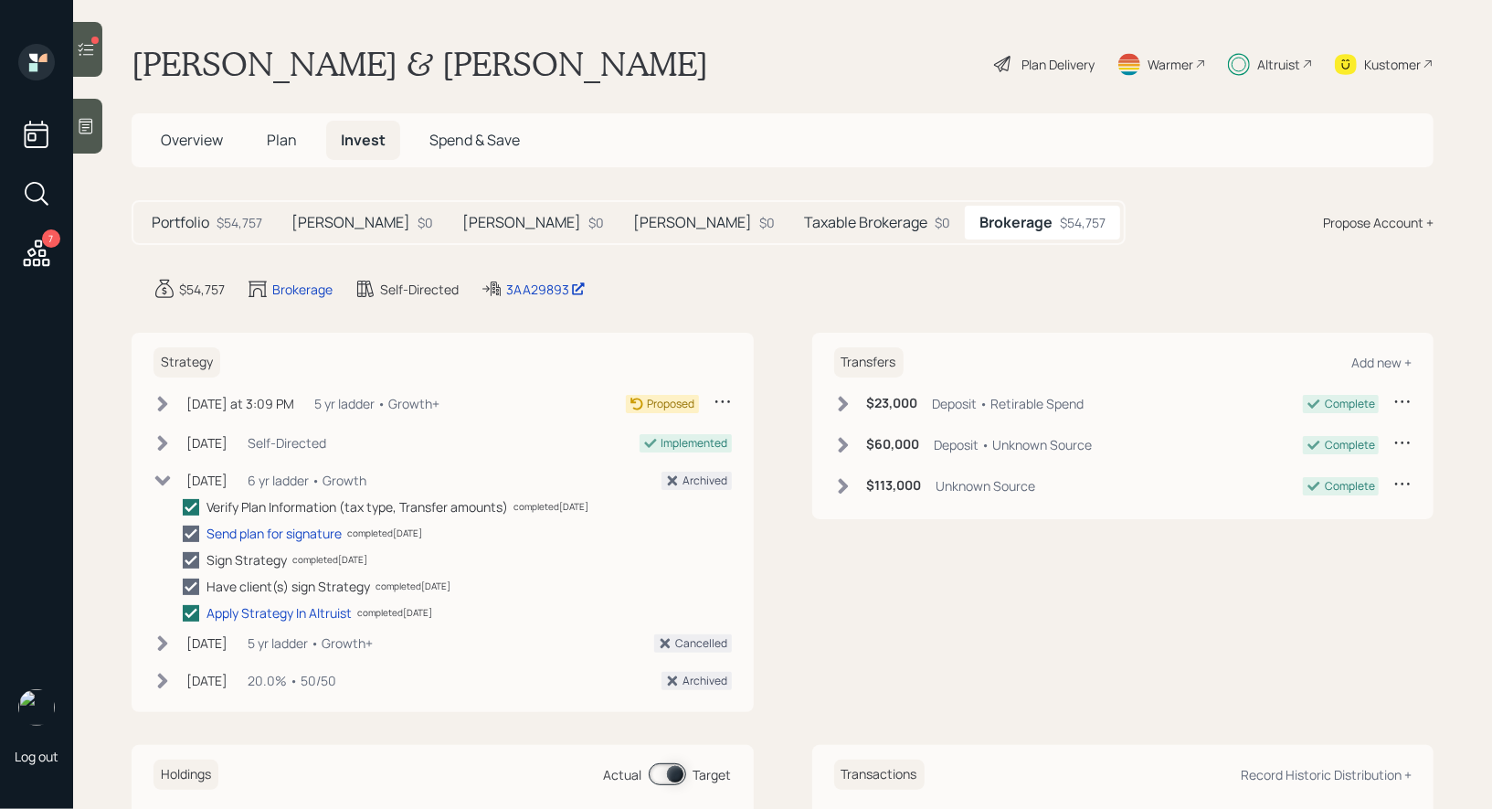
click at [280, 130] on span "Plan" at bounding box center [282, 140] width 30 height 20
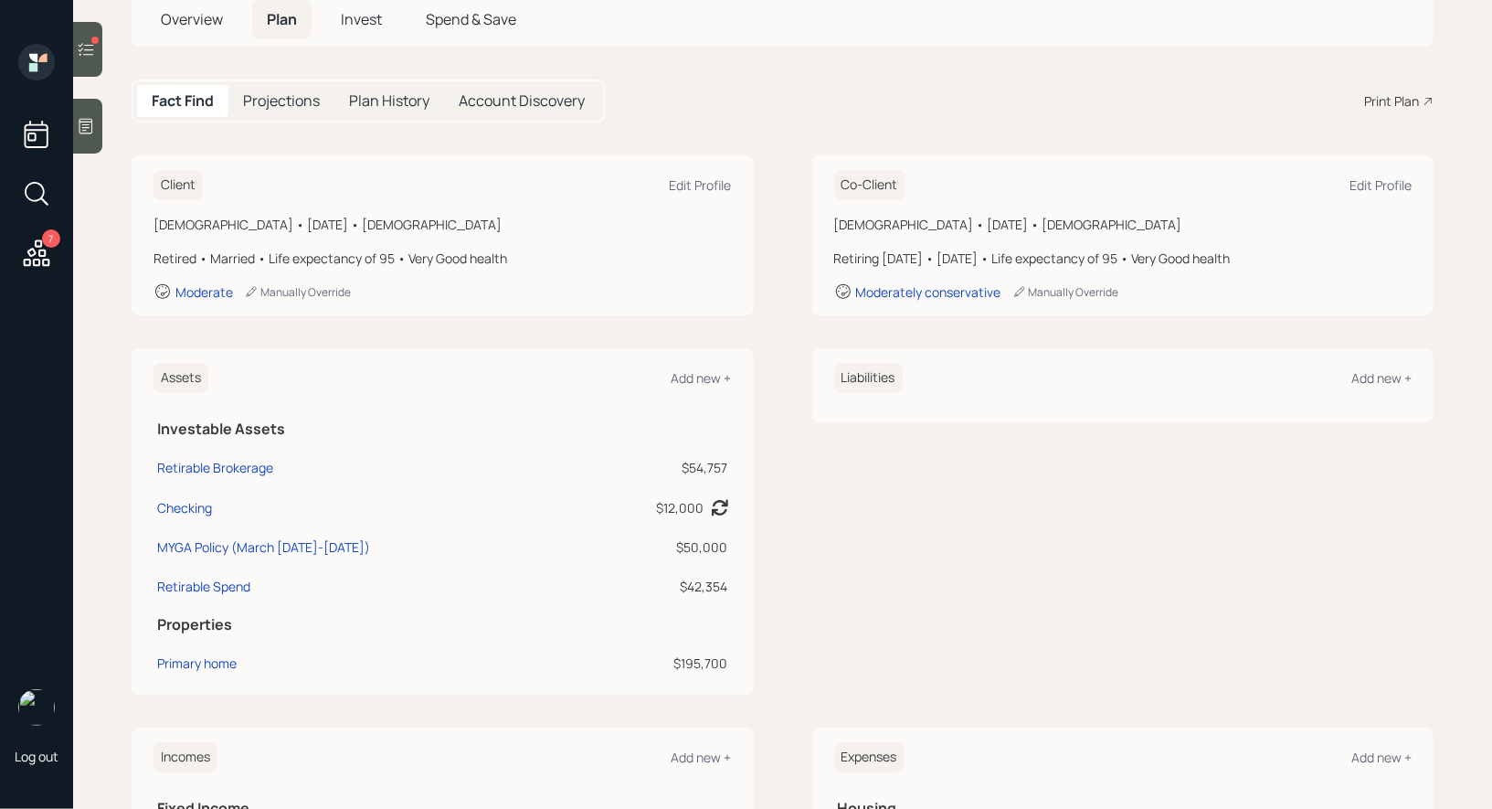
scroll to position [155, 0]
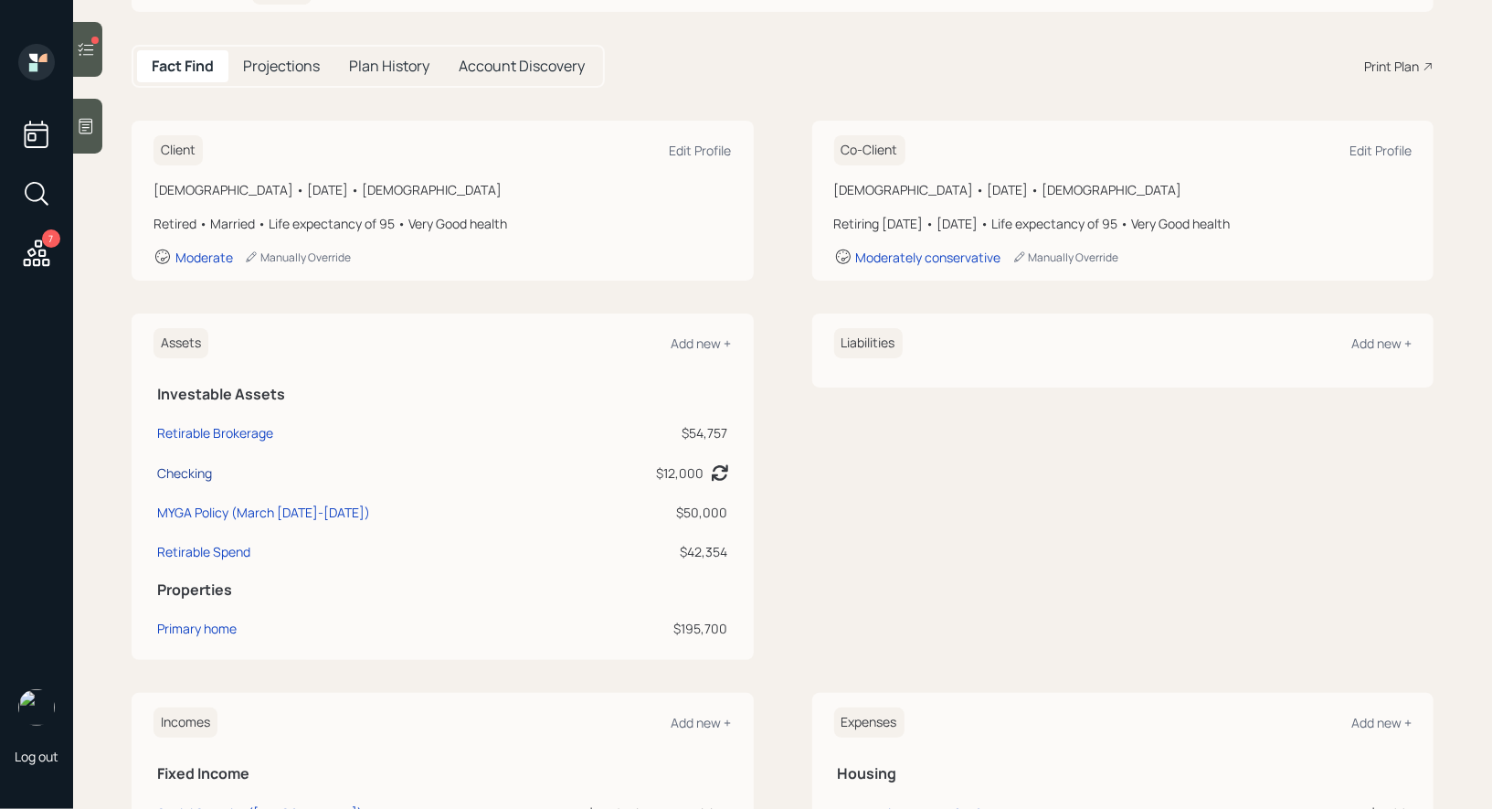
click at [194, 467] on div "Checking" at bounding box center [184, 472] width 55 height 19
select select "cash"
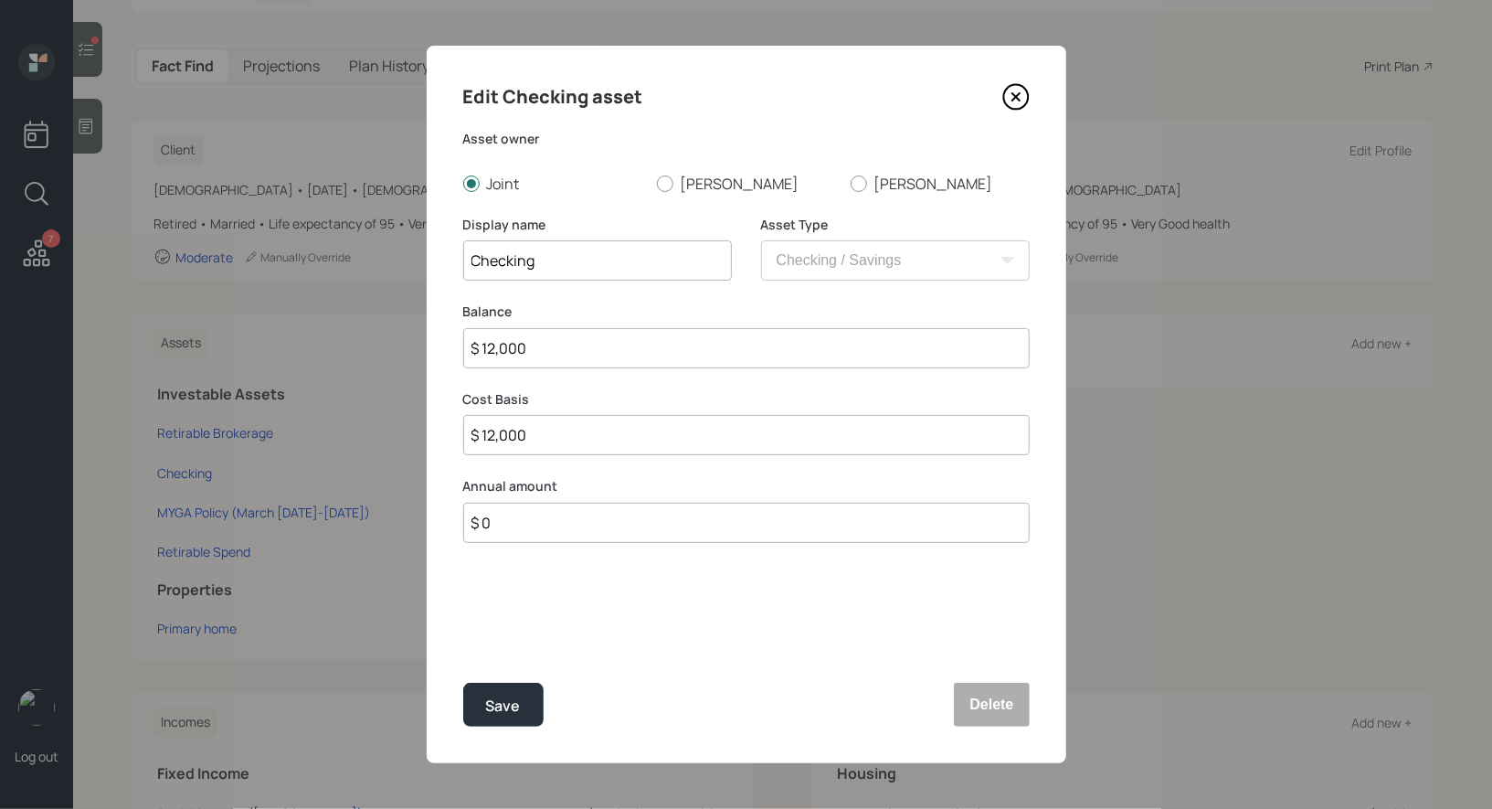
click at [561, 351] on input "$ 12,000" at bounding box center [746, 348] width 566 height 40
type input "$ 3"
type input "$ 33"
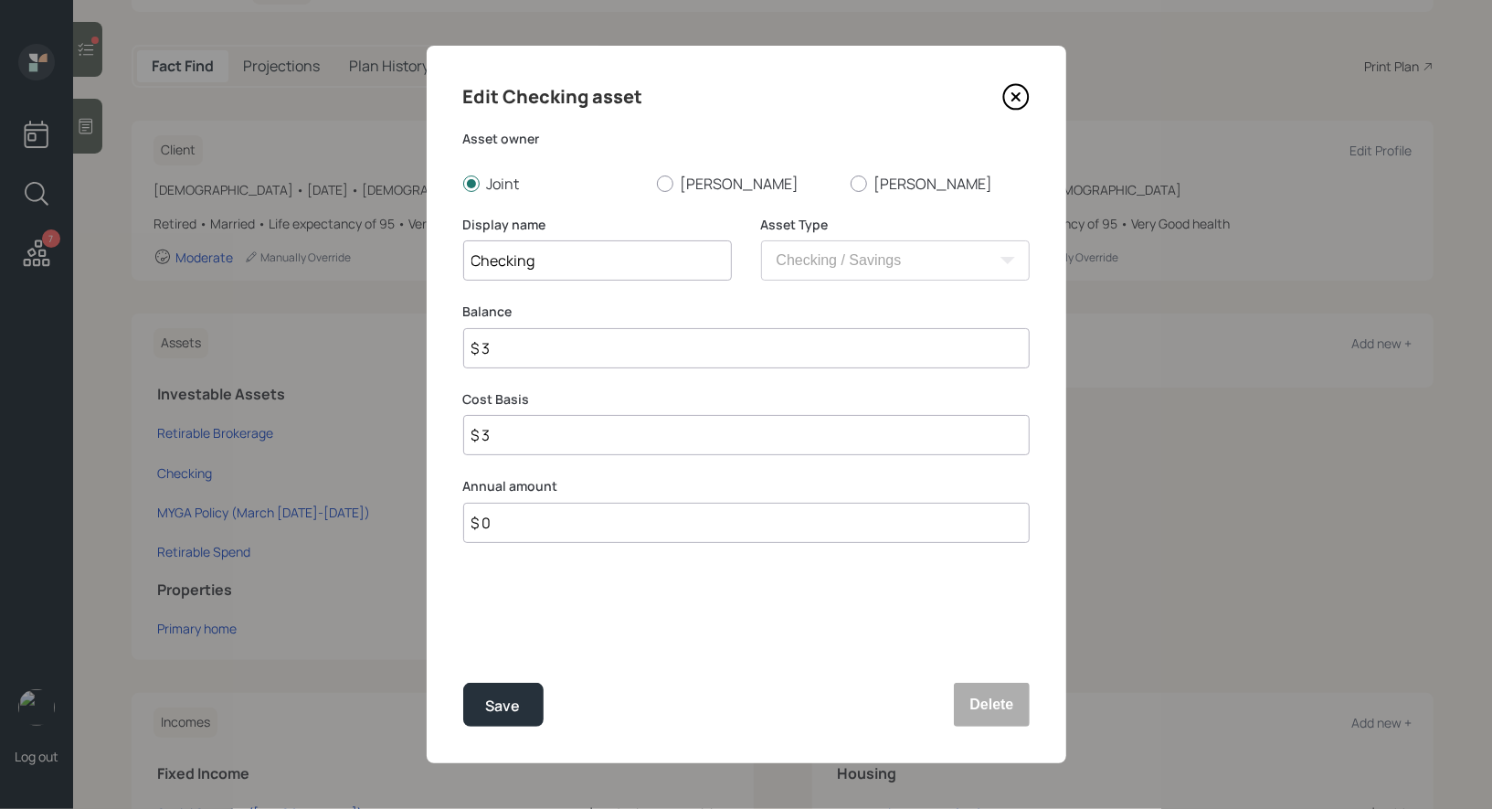
type input "$ 33"
type input "$ 330"
type input "$ 3,300"
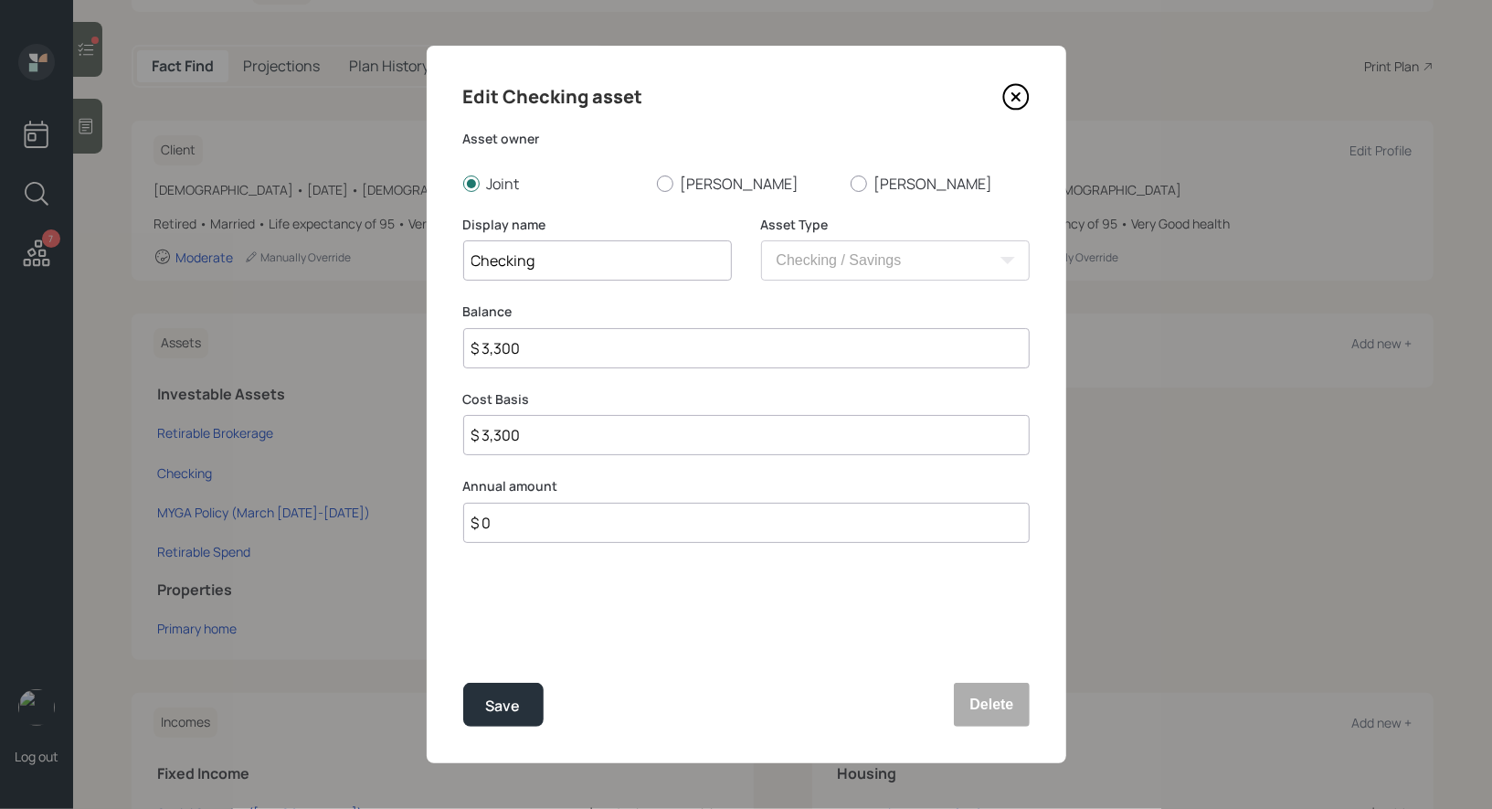
type input "$ 33,000"
click at [523, 698] on button "Save" at bounding box center [503, 704] width 80 height 44
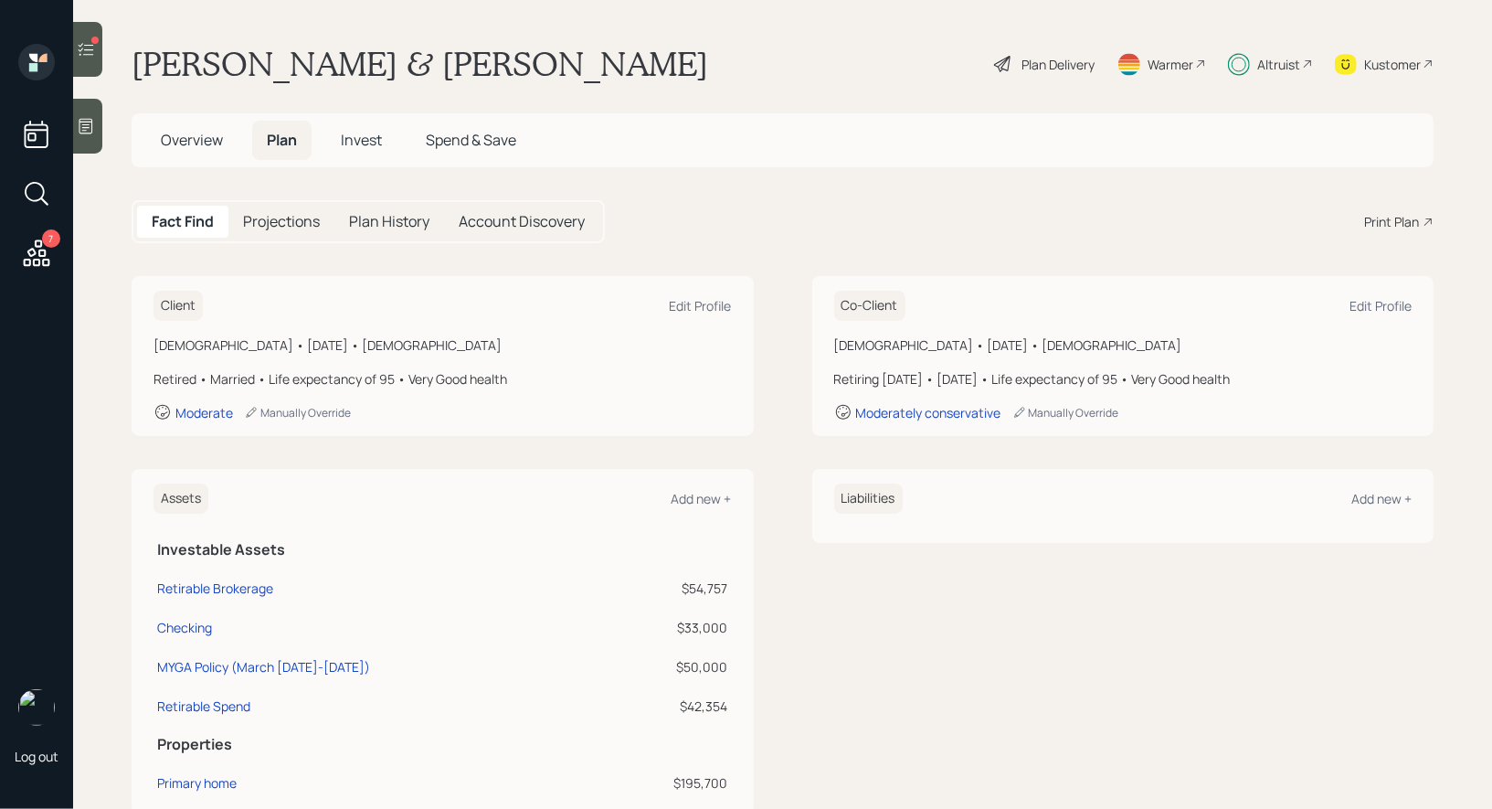
scroll to position [14, 0]
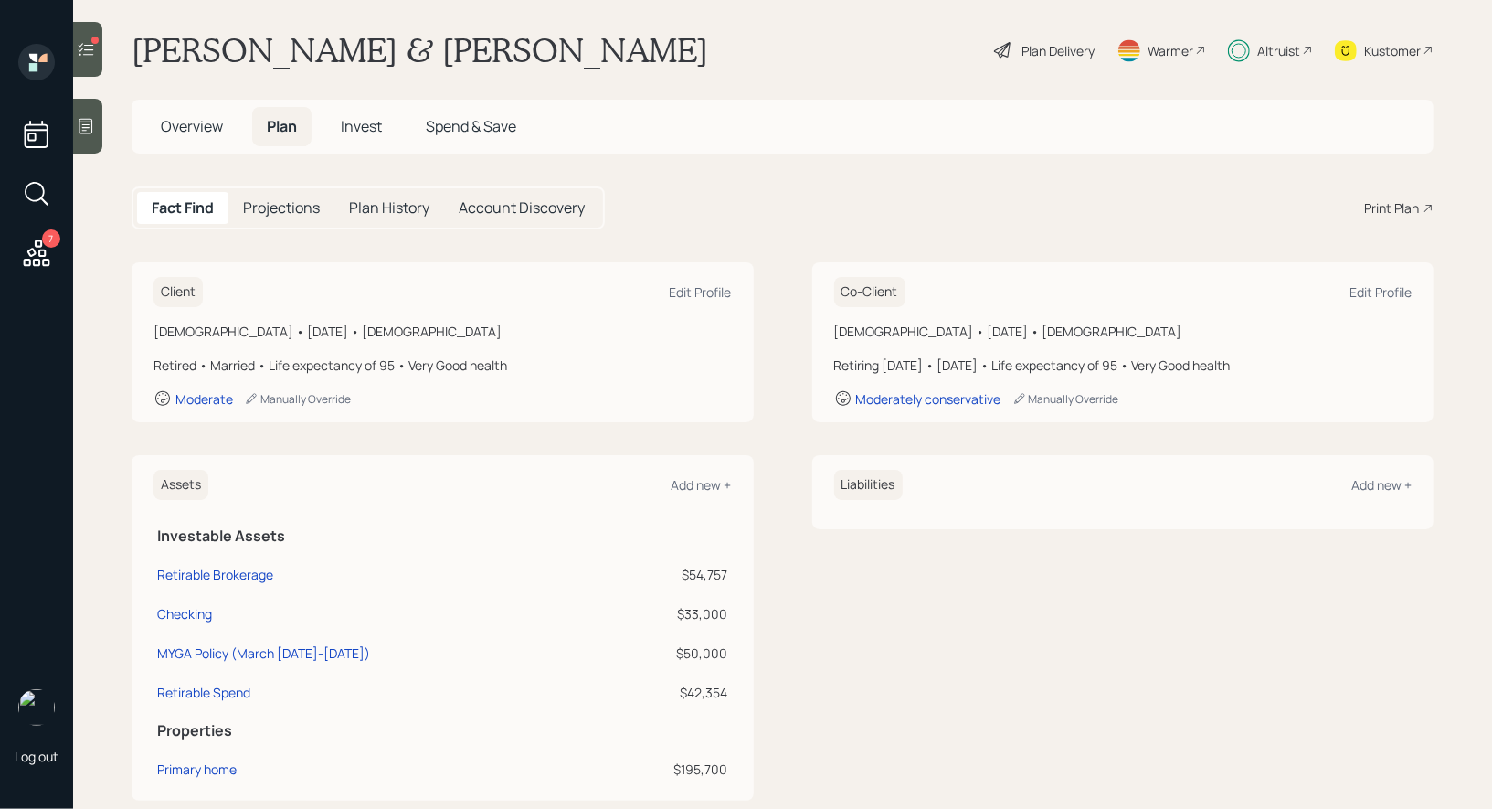
click at [367, 128] on span "Invest" at bounding box center [361, 126] width 41 height 20
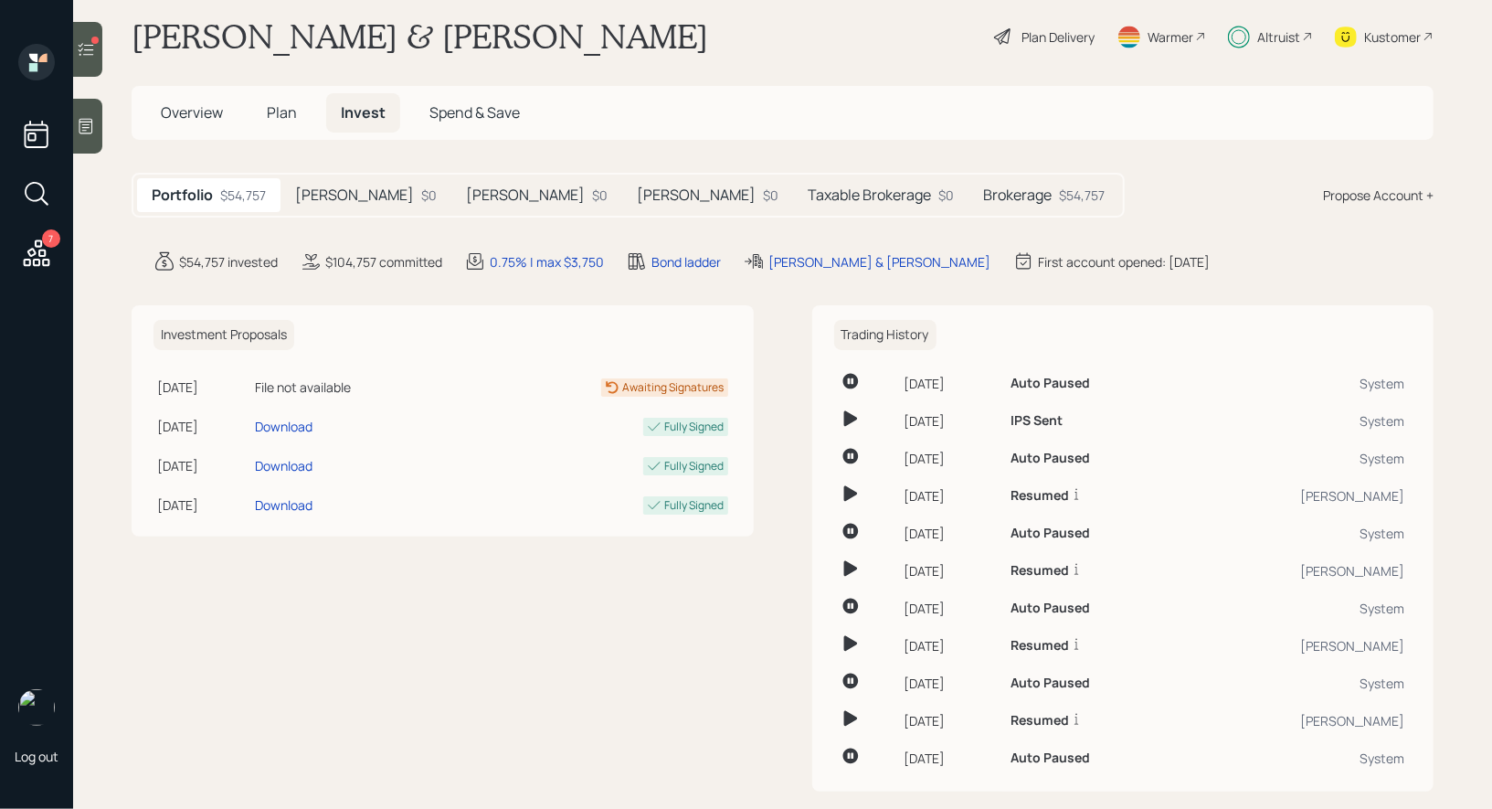
scroll to position [28, 0]
click at [808, 193] on h5 "Taxable Brokerage" at bounding box center [869, 193] width 123 height 17
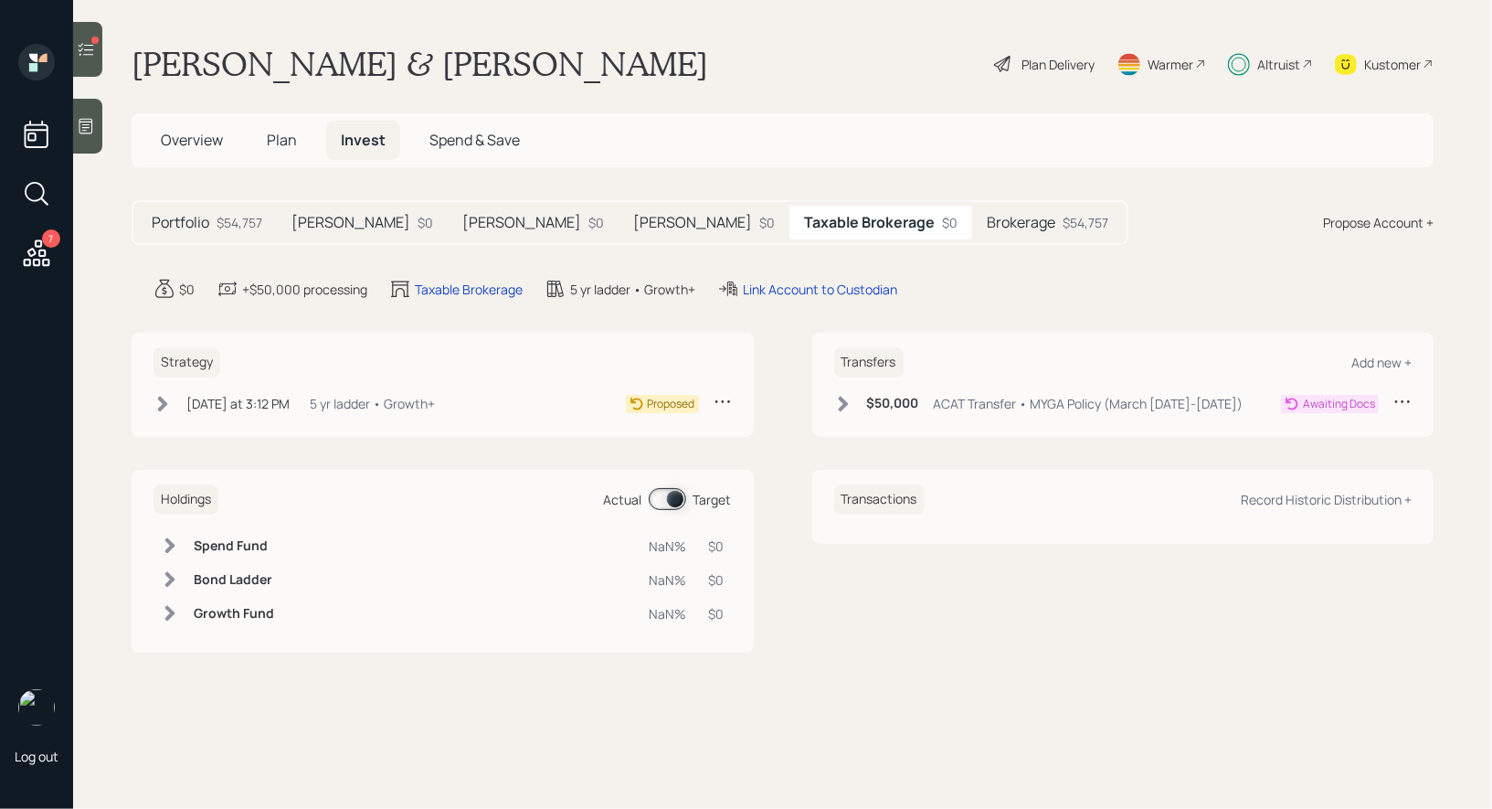
click at [1405, 398] on icon at bounding box center [1402, 401] width 18 height 18
click at [1345, 454] on div "Cancel Transfer" at bounding box center [1346, 453] width 132 height 17
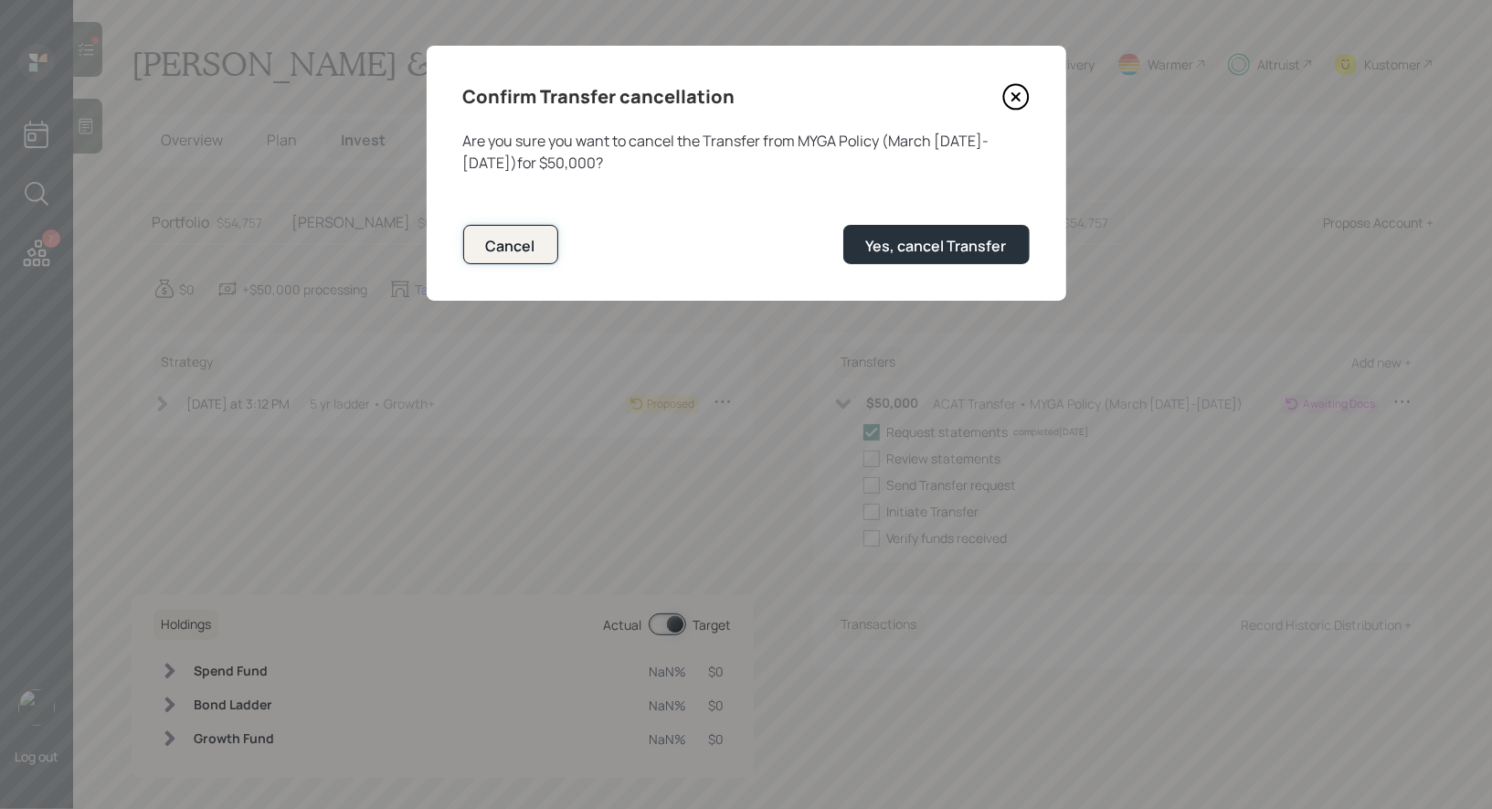
click at [517, 254] on div "Cancel" at bounding box center [510, 246] width 49 height 20
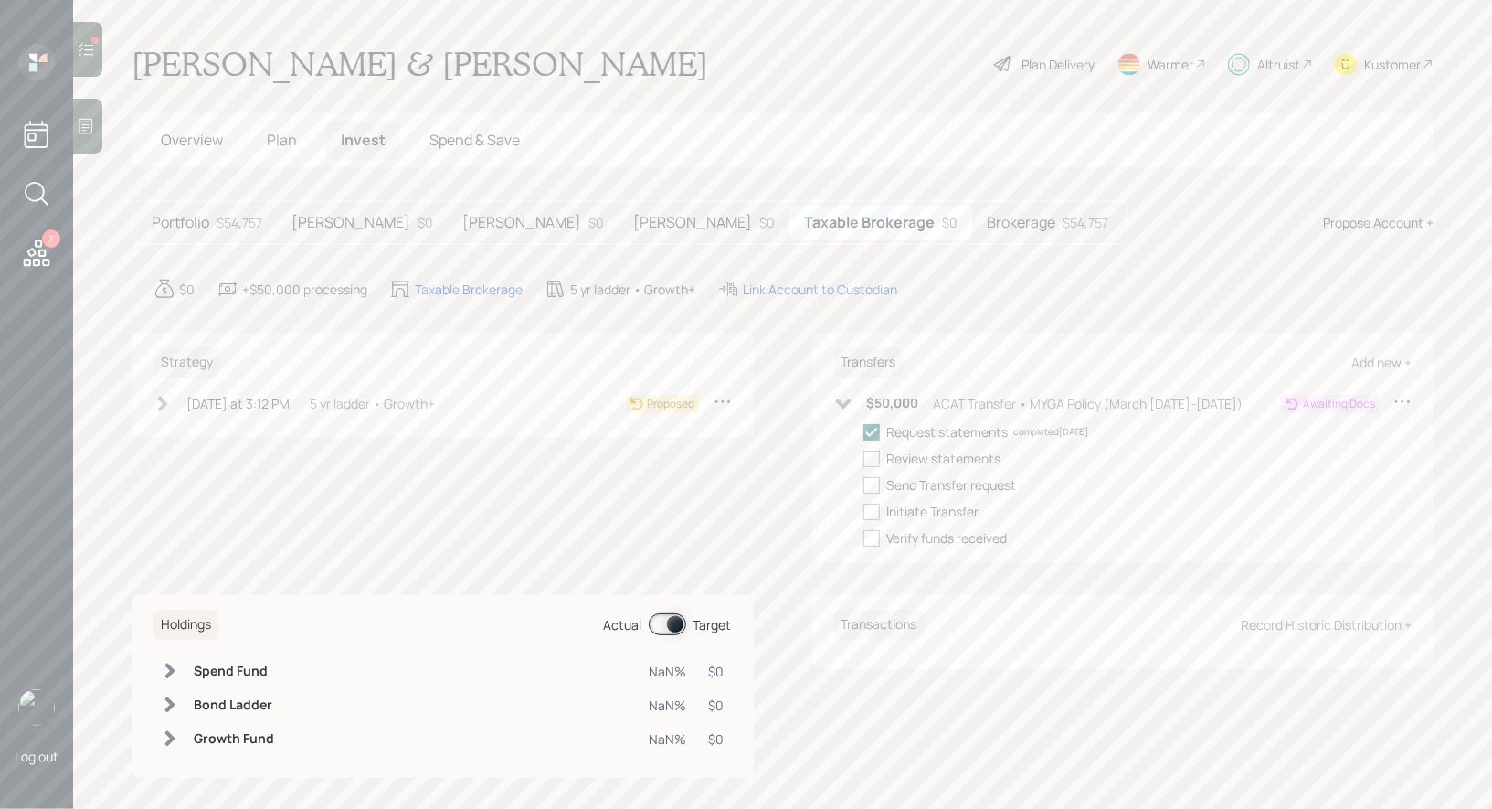
click at [1405, 397] on icon at bounding box center [1402, 401] width 18 height 18
click at [1324, 430] on div "Edit transfer" at bounding box center [1346, 436] width 132 height 17
select select "526b38c1-844f-43db-97de-8aa1fc73f75a"
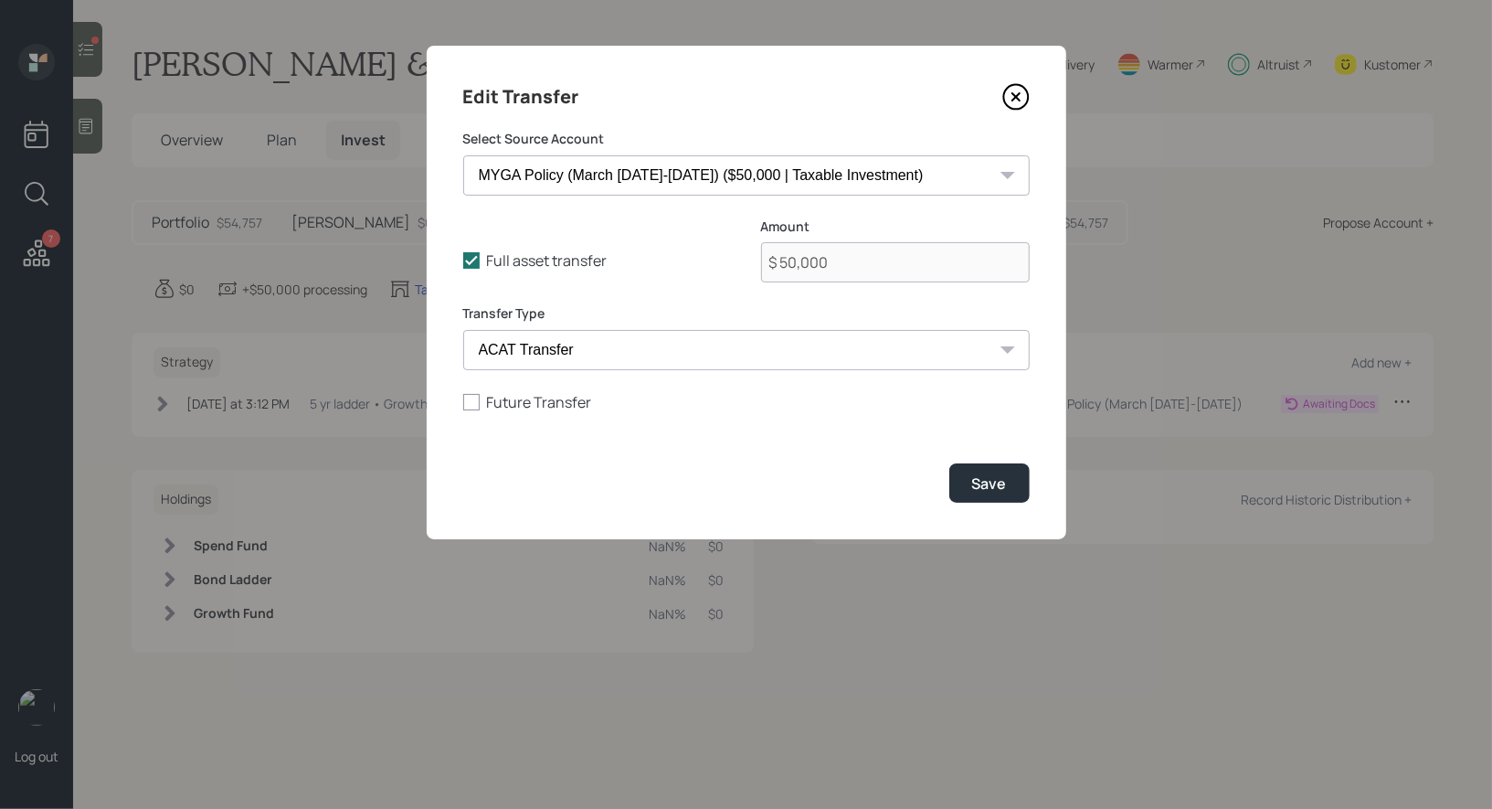
click at [1014, 94] on icon at bounding box center [1014, 96] width 7 height 7
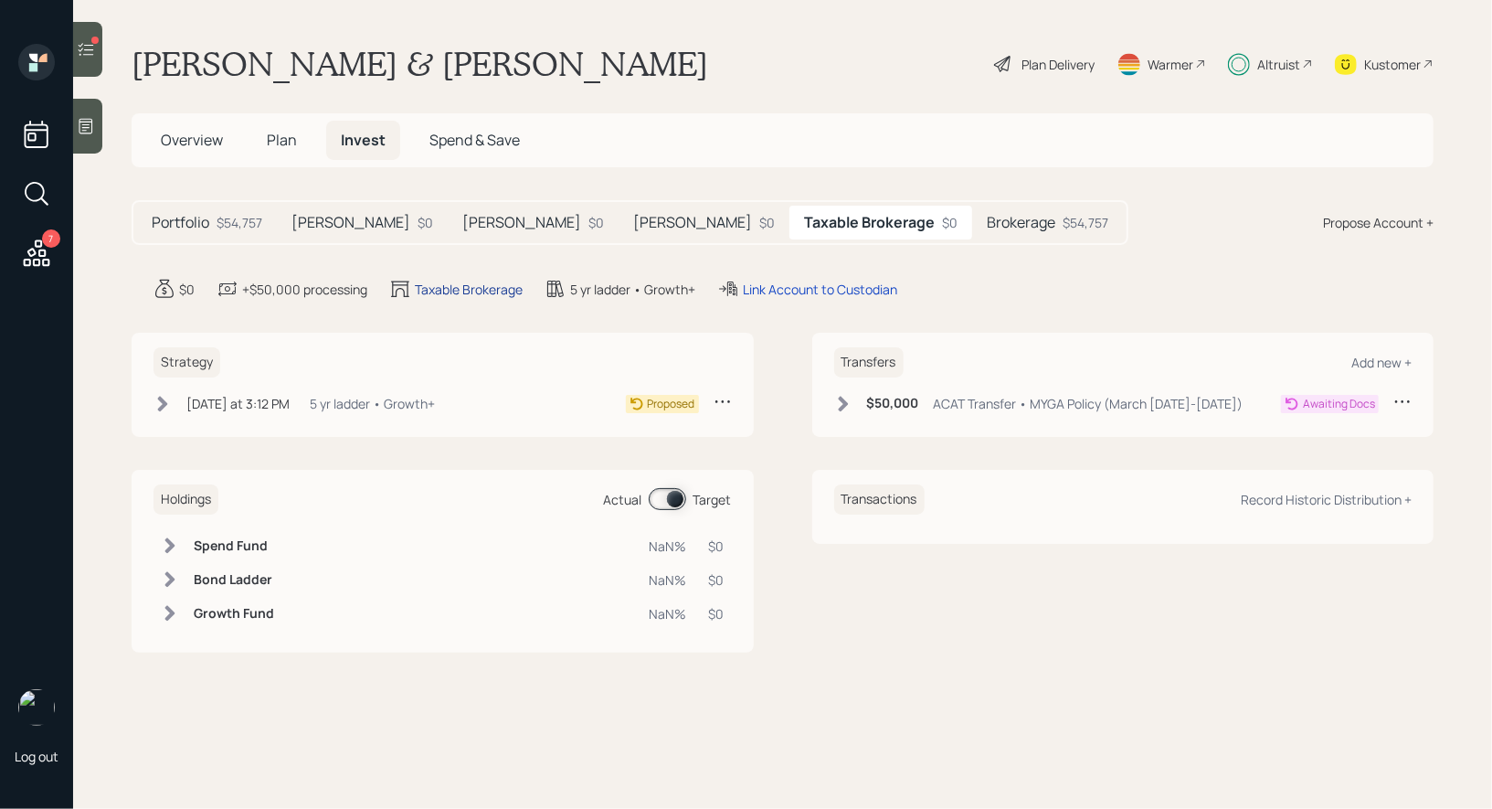
click at [442, 283] on div "Taxable Brokerage" at bounding box center [469, 289] width 108 height 19
select select "taxable"
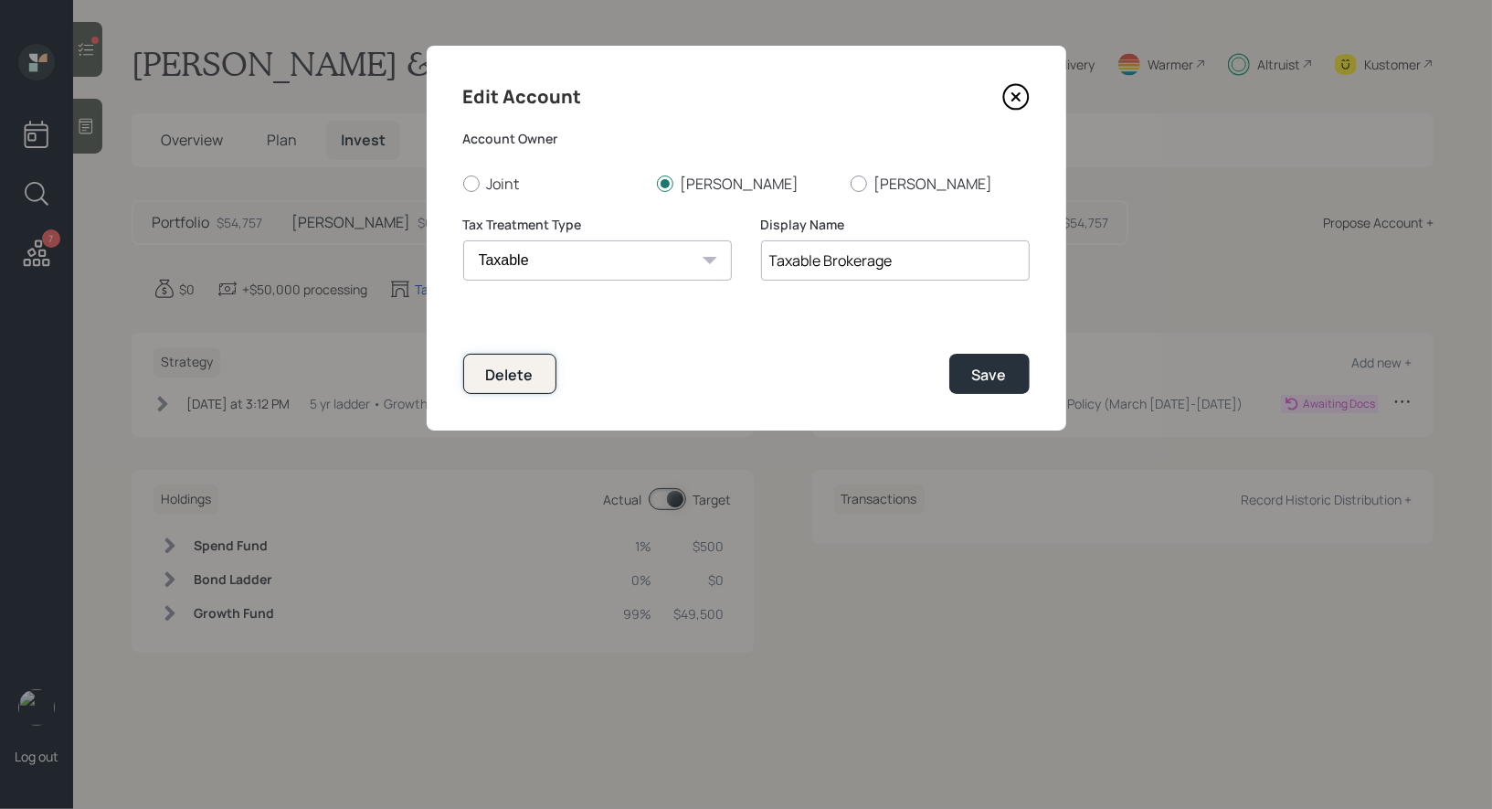
click at [512, 370] on div "Delete" at bounding box center [510, 375] width 48 height 20
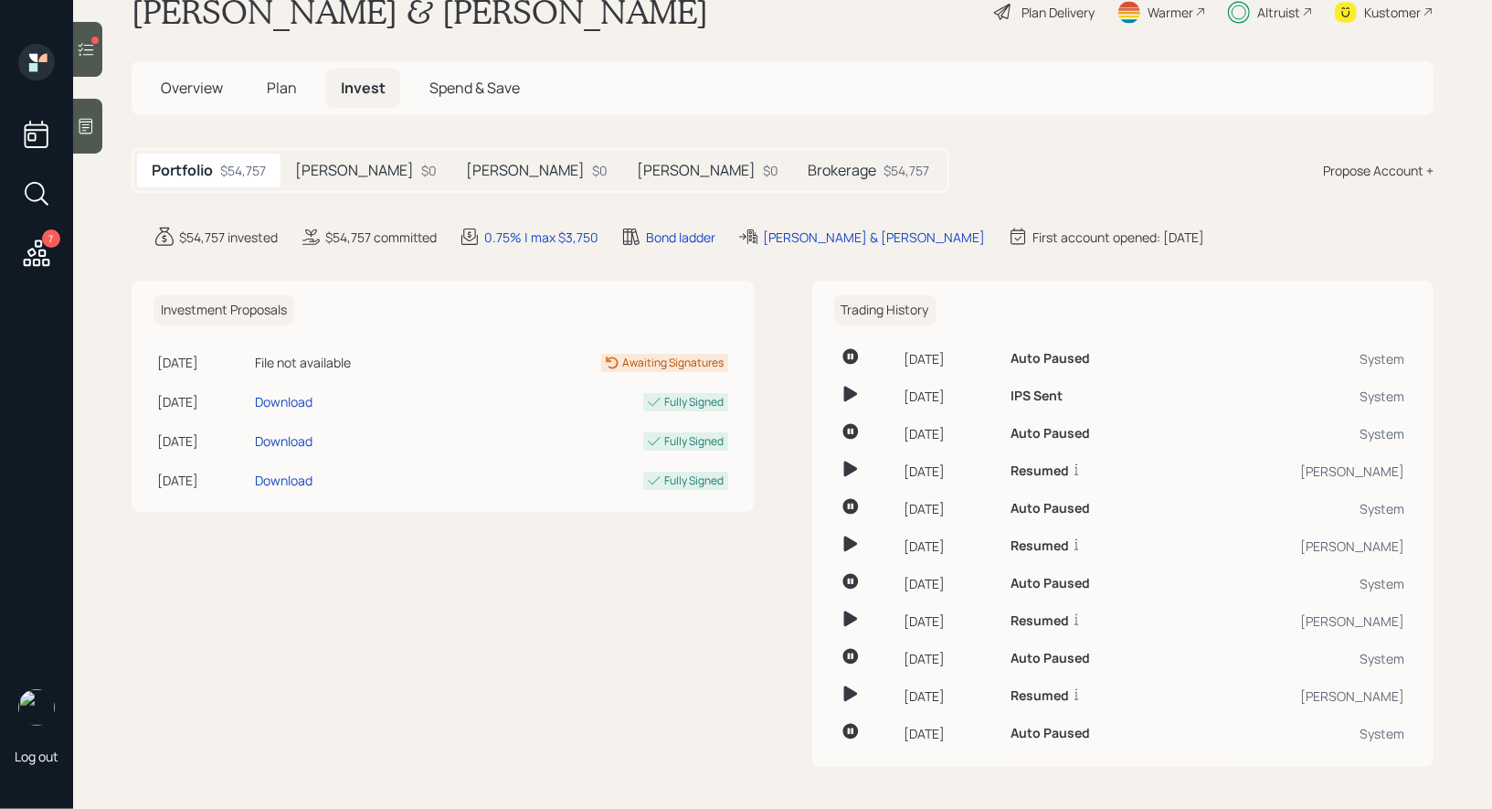
scroll to position [51, 0]
click at [808, 169] on h5 "Brokerage" at bounding box center [842, 171] width 69 height 17
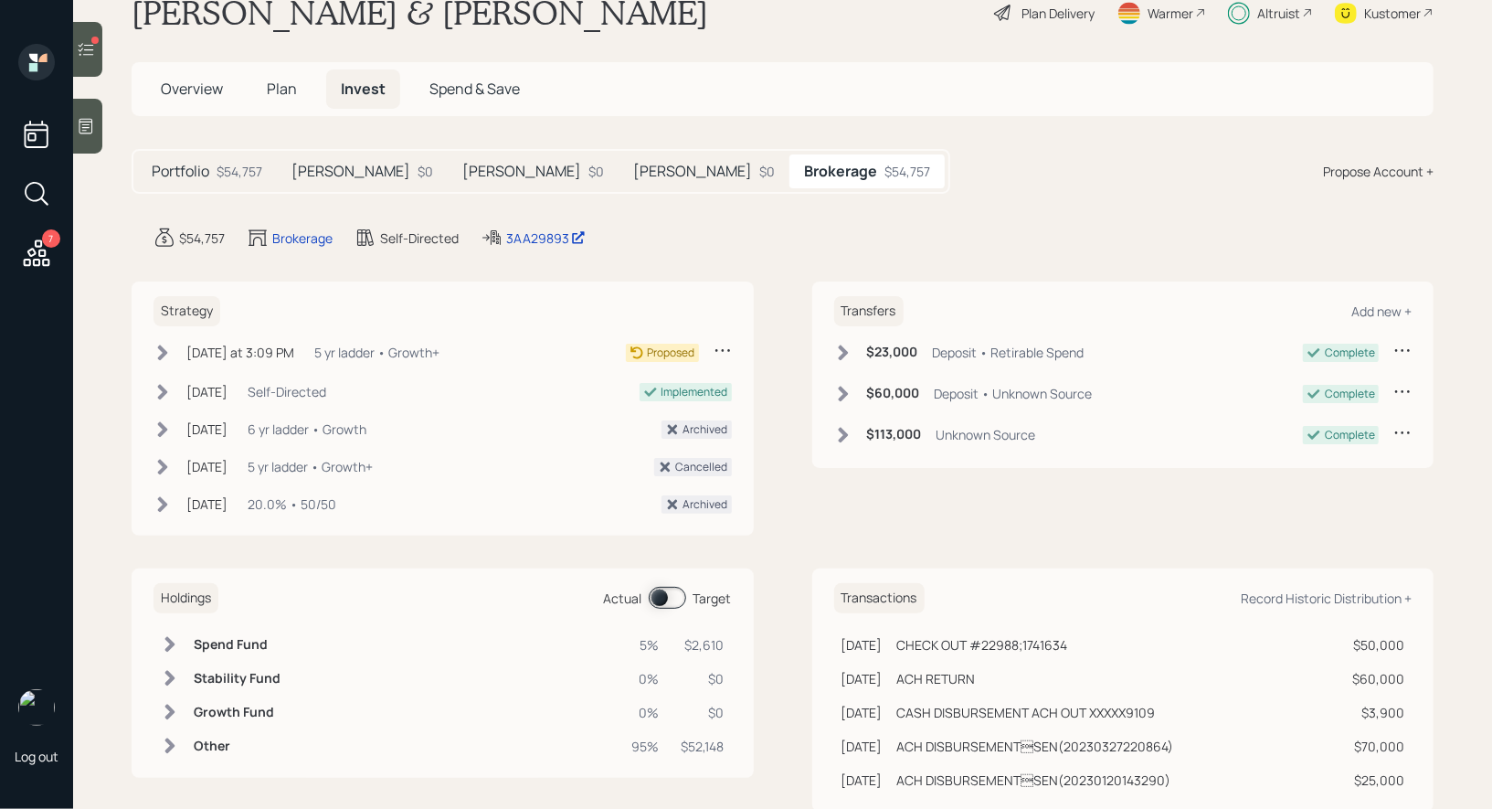
click at [31, 192] on icon at bounding box center [36, 193] width 33 height 33
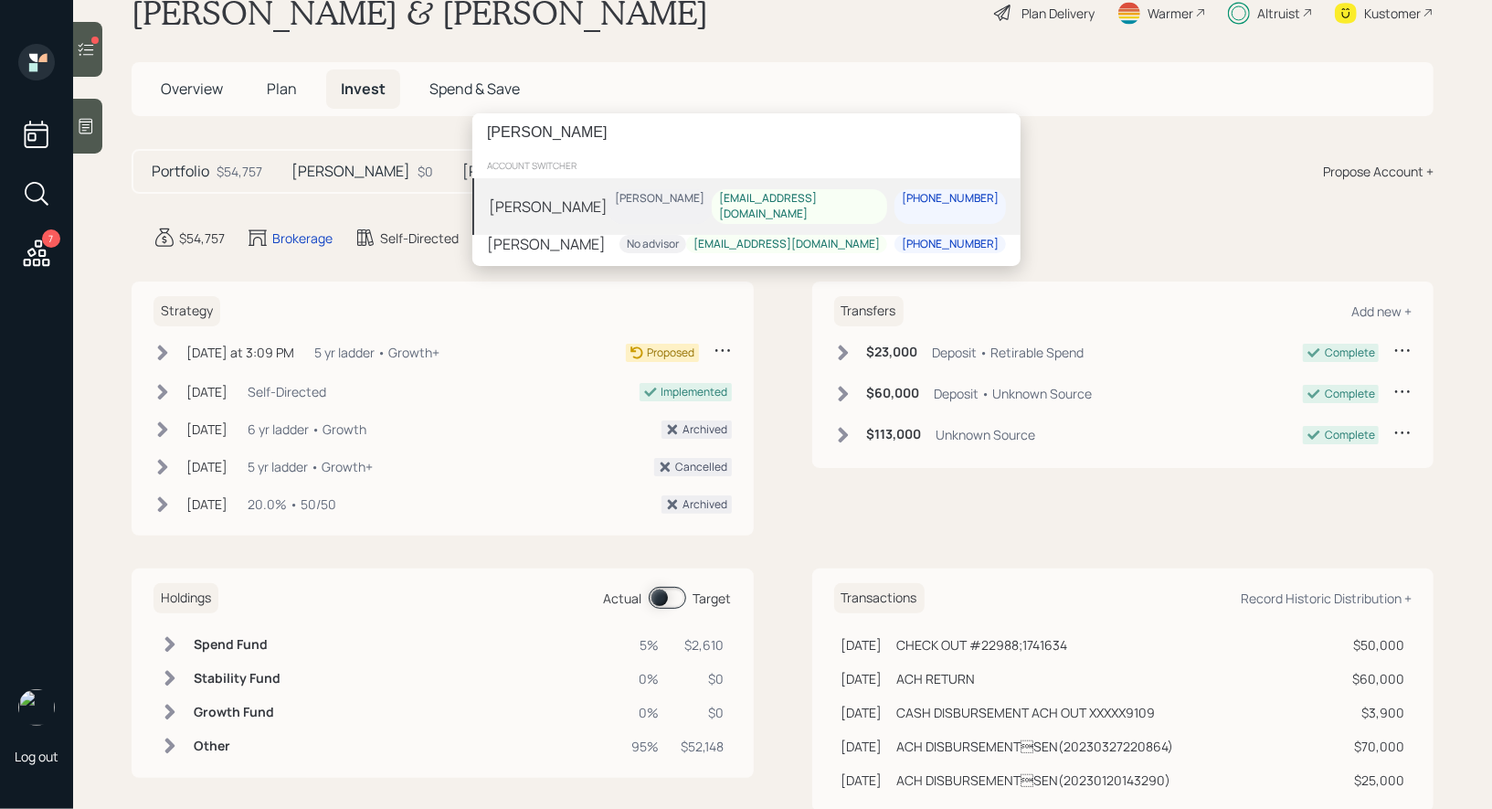
type input "stefanie lan"
click at [608, 196] on div "[PERSON_NAME]" at bounding box center [548, 207] width 119 height 22
